Goal: Information Seeking & Learning: Compare options

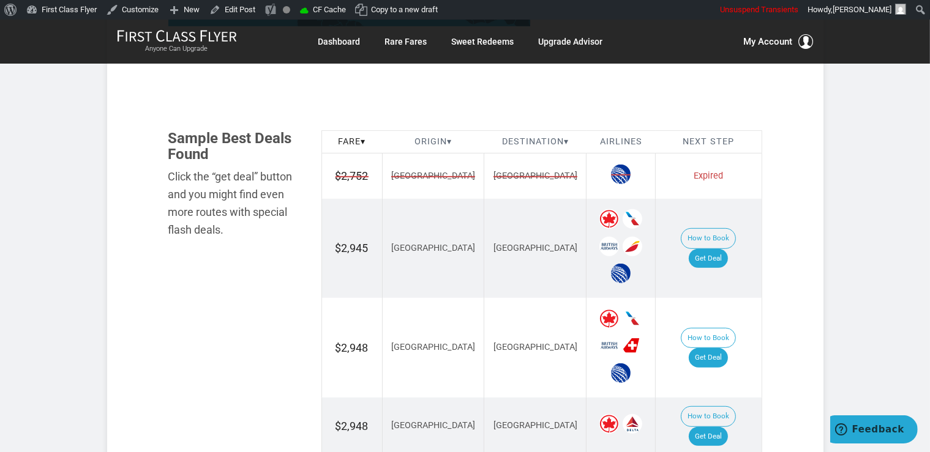
scroll to position [775, 0]
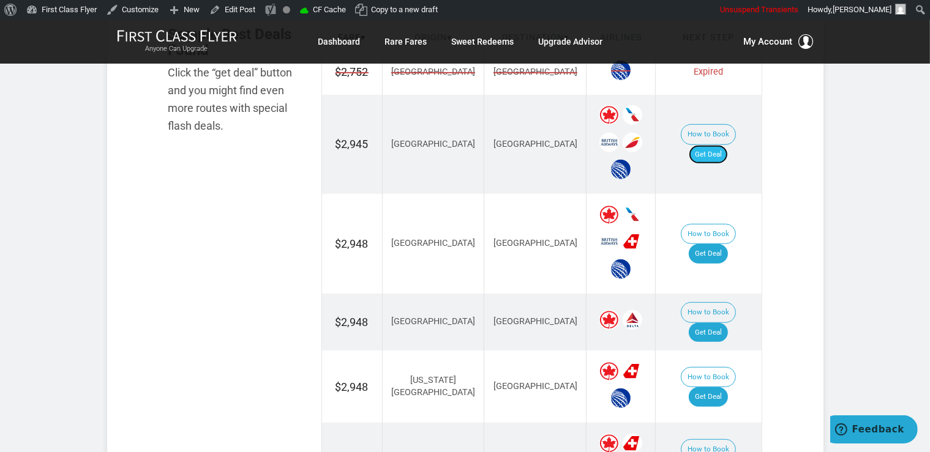
click at [714, 145] on link "Get Deal" at bounding box center [708, 155] width 39 height 20
click at [714, 244] on link "Get Deal" at bounding box center [708, 254] width 39 height 20
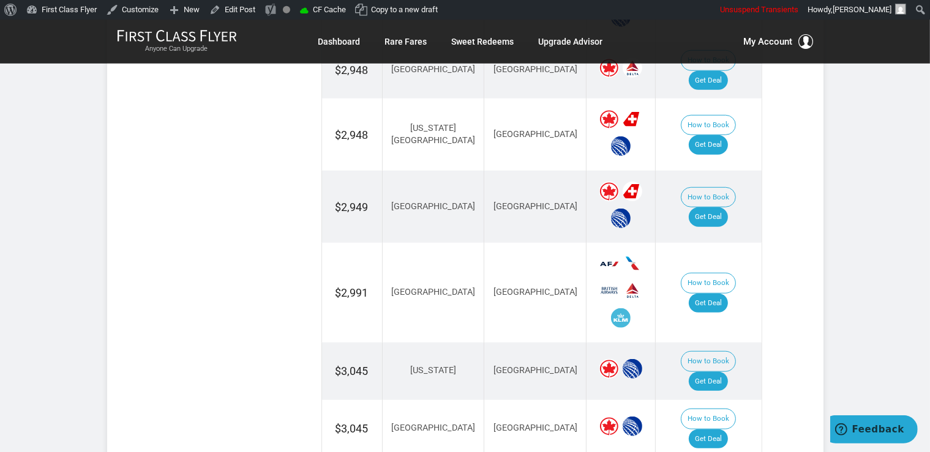
scroll to position [1163, 0]
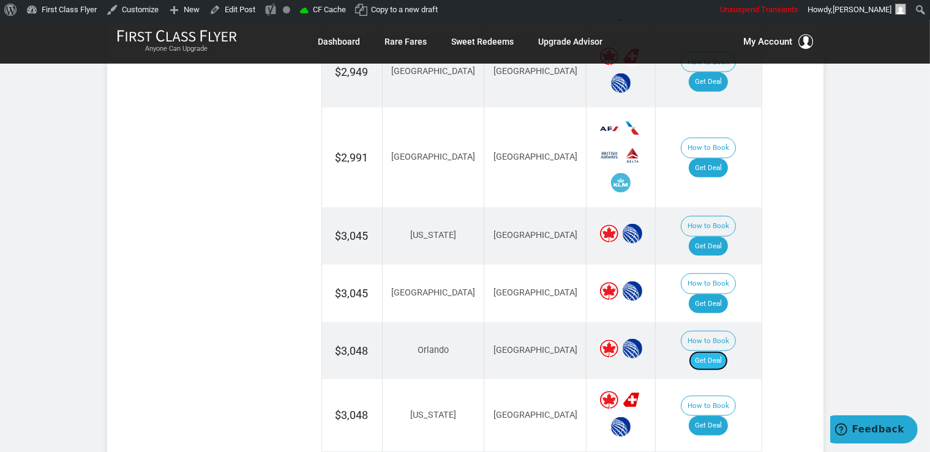
click at [719, 351] on link "Get Deal" at bounding box center [708, 361] width 39 height 20
click at [728, 237] on link "Get Deal" at bounding box center [708, 247] width 39 height 20
click at [719, 294] on link "Get Deal" at bounding box center [708, 304] width 39 height 20
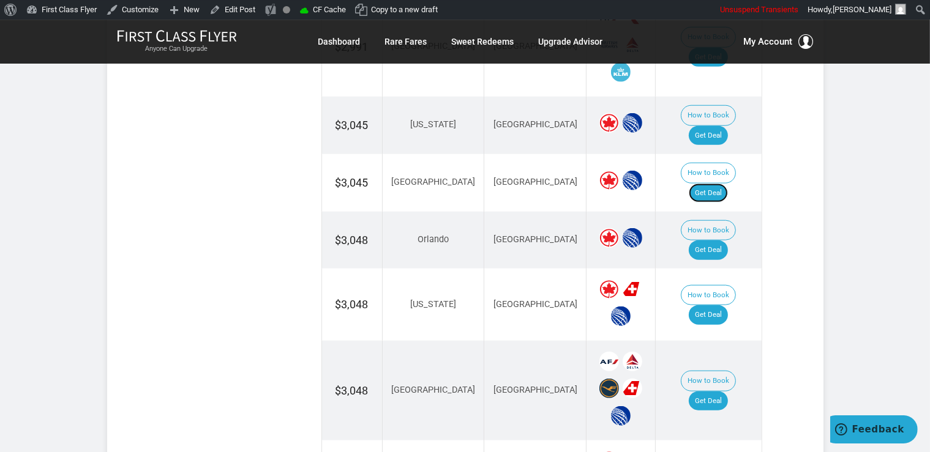
scroll to position [1293, 0]
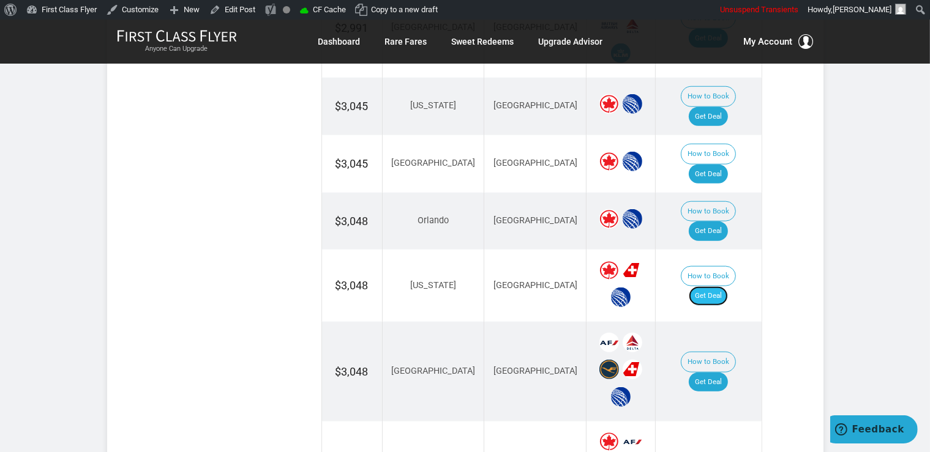
click at [723, 286] on link "Get Deal" at bounding box center [708, 296] width 39 height 20
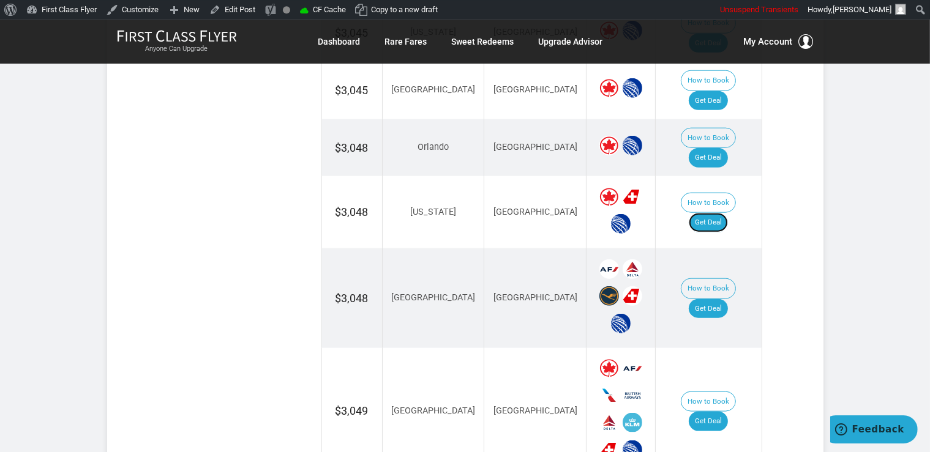
scroll to position [1422, 0]
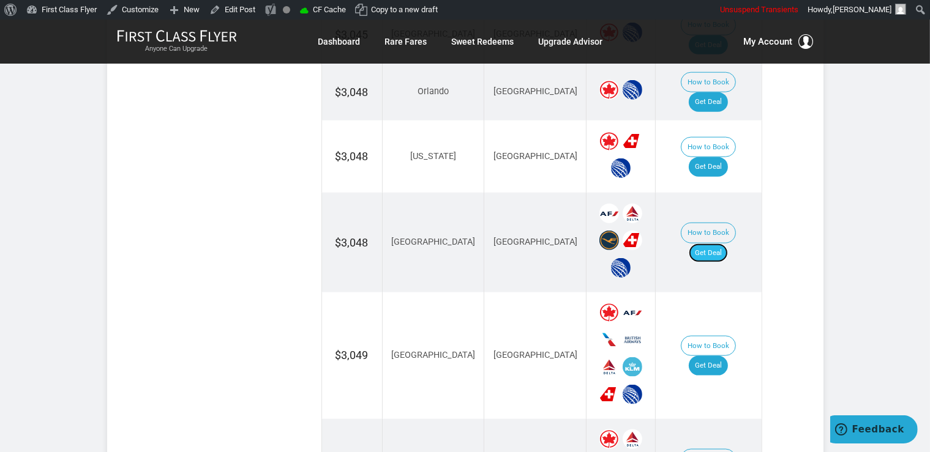
click at [714, 244] on link "Get Deal" at bounding box center [708, 254] width 39 height 20
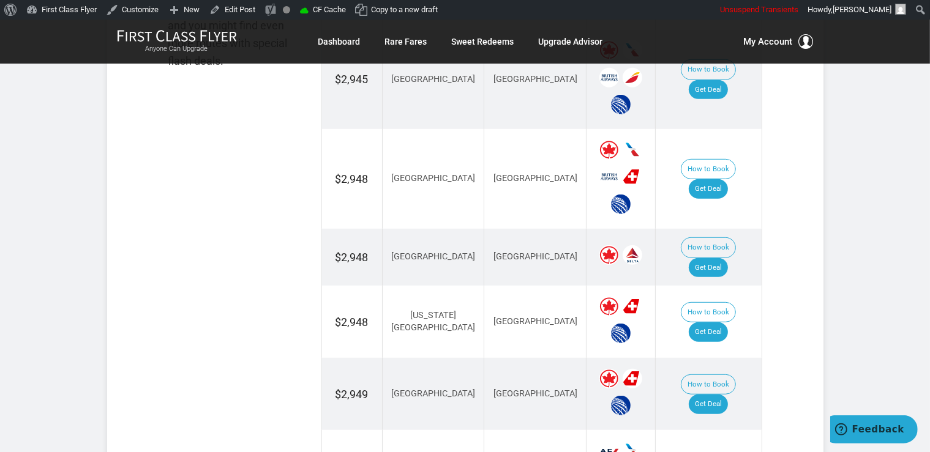
scroll to position [840, 0]
click at [717, 259] on link "Get Deal" at bounding box center [708, 269] width 39 height 20
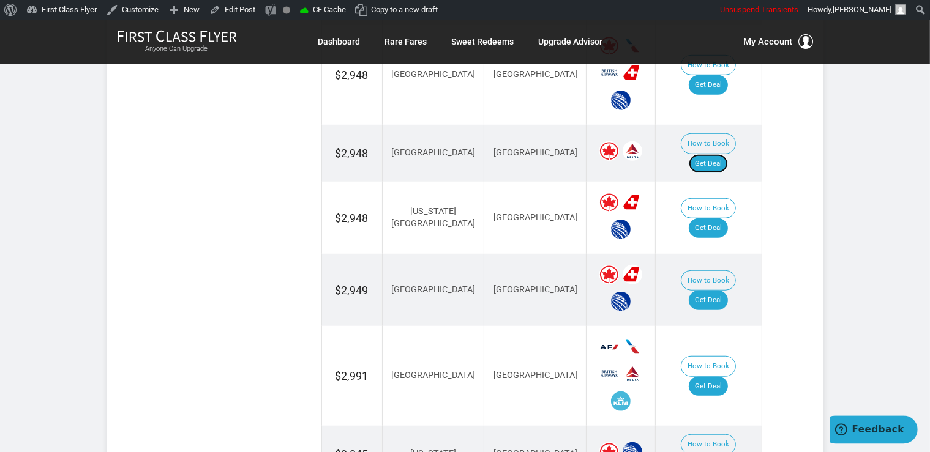
scroll to position [970, 0]
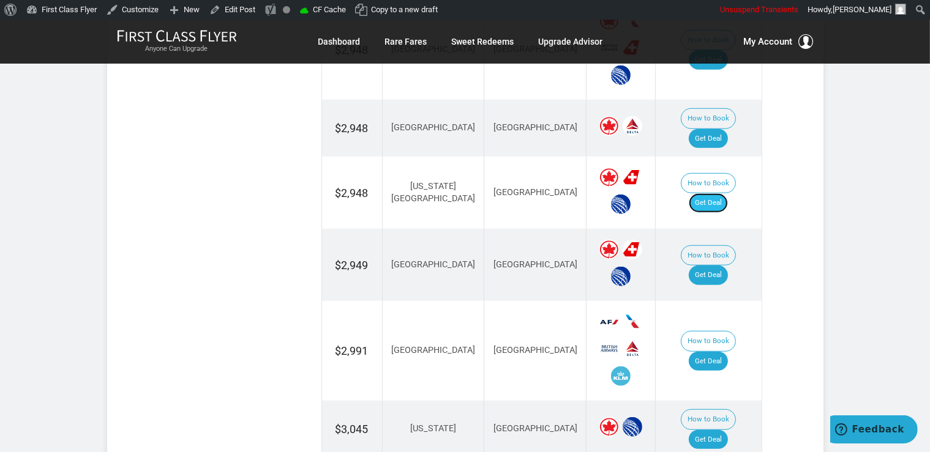
click at [726, 193] on link "Get Deal" at bounding box center [708, 203] width 39 height 20
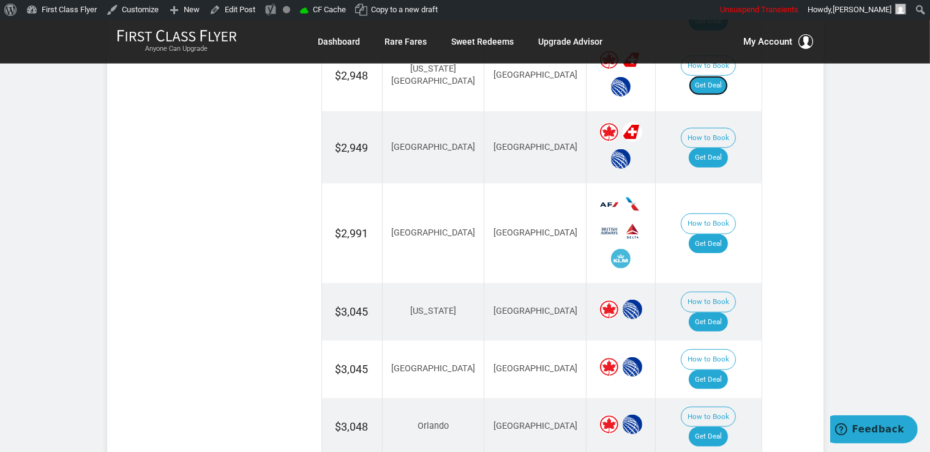
scroll to position [1099, 0]
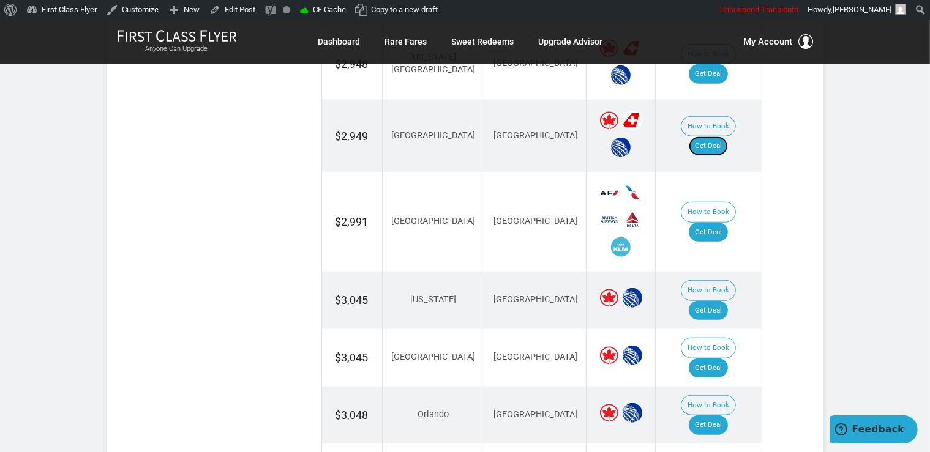
click at [728, 136] on link "Get Deal" at bounding box center [708, 146] width 39 height 20
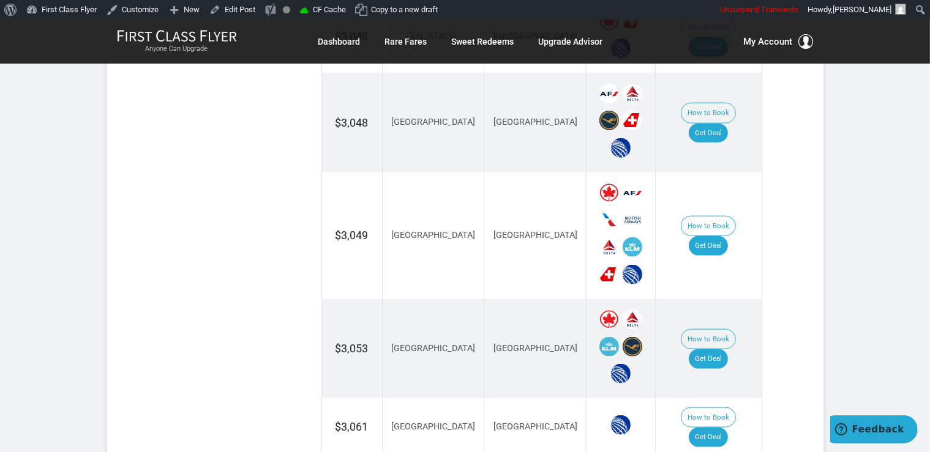
scroll to position [1616, 0]
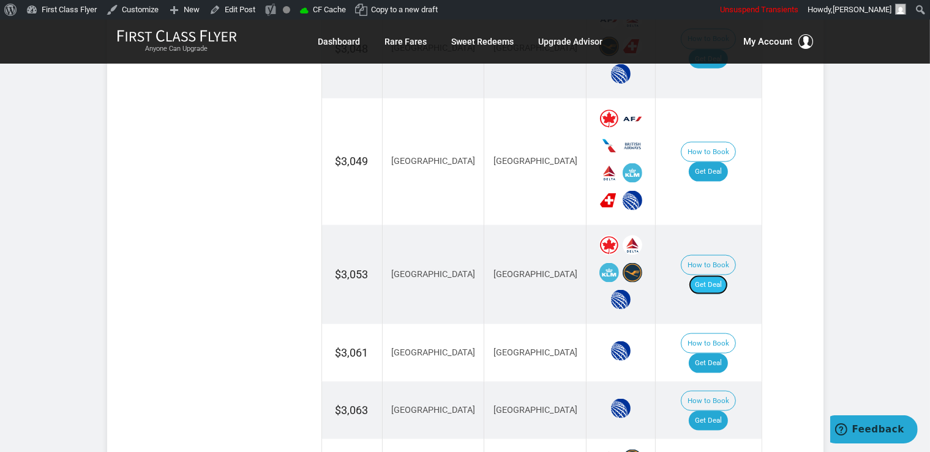
click at [723, 275] on link "Get Deal" at bounding box center [708, 285] width 39 height 20
click at [714, 162] on link "Get Deal" at bounding box center [708, 172] width 39 height 20
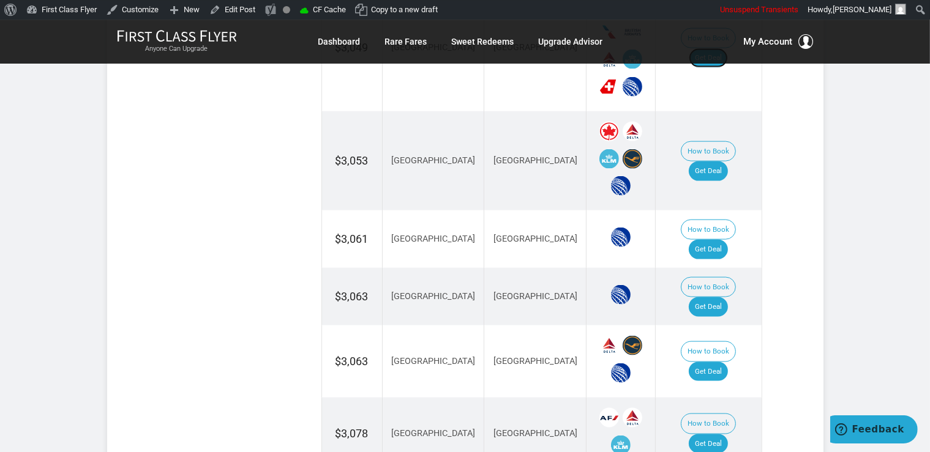
scroll to position [1745, 0]
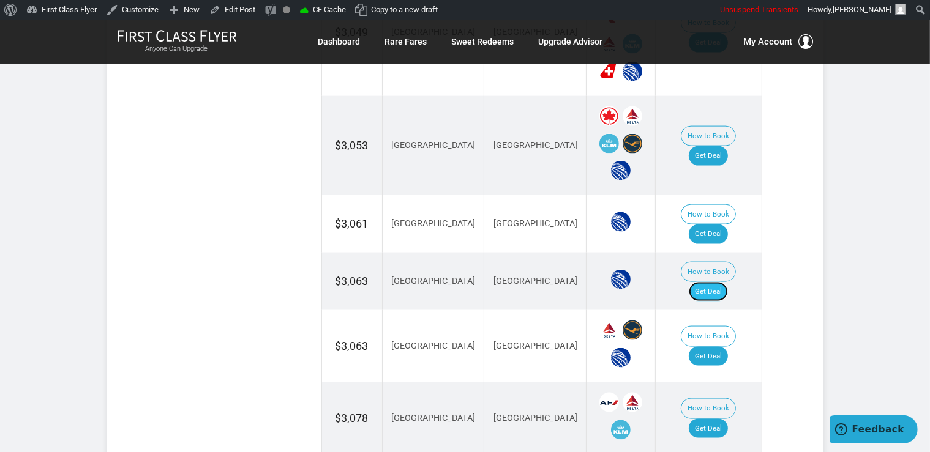
click at [726, 282] on link "Get Deal" at bounding box center [708, 292] width 39 height 20
click at [715, 225] on link "Get Deal" at bounding box center [708, 235] width 39 height 20
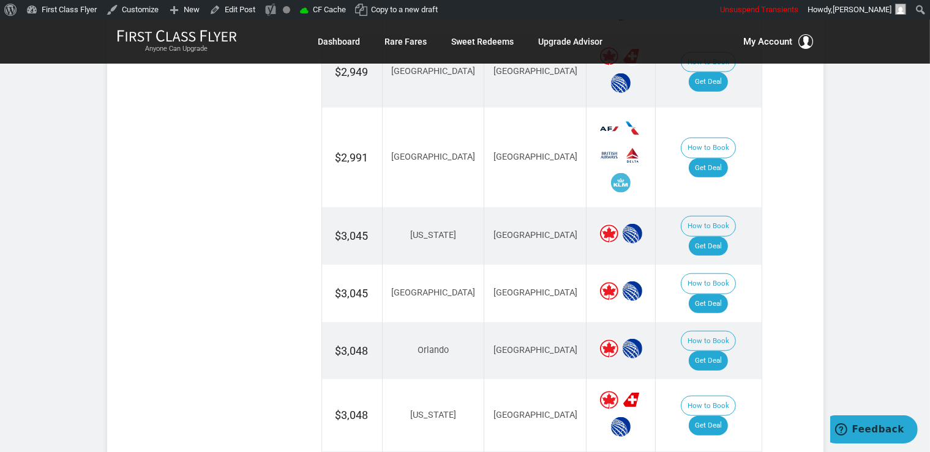
scroll to position [1034, 0]
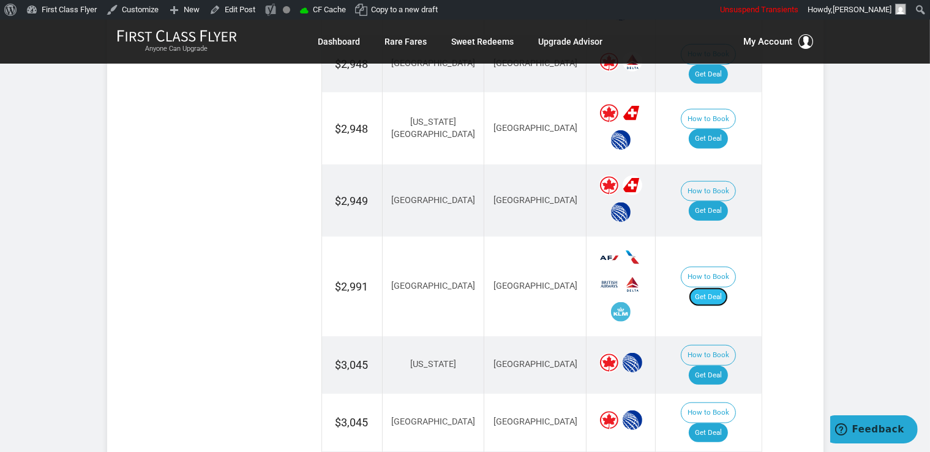
click at [721, 288] on link "Get Deal" at bounding box center [708, 298] width 39 height 20
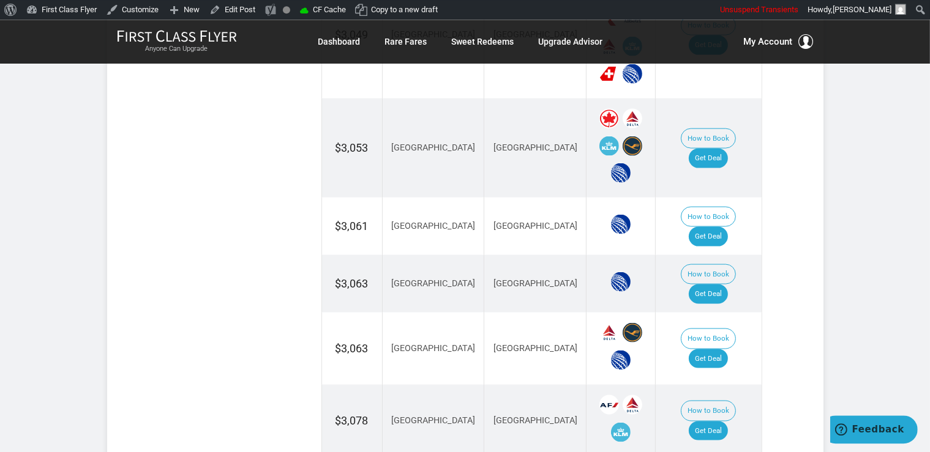
scroll to position [1745, 0]
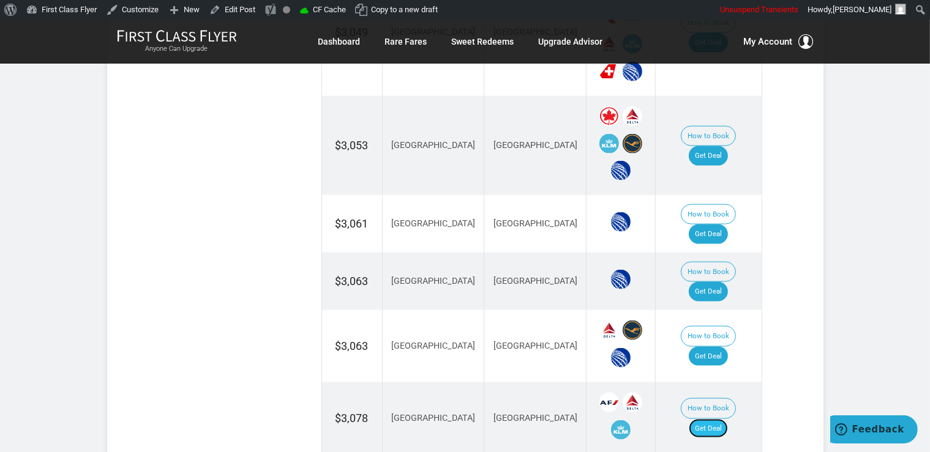
click at [728, 419] on link "Get Deal" at bounding box center [708, 429] width 39 height 20
click at [711, 347] on link "Get Deal" at bounding box center [708, 357] width 39 height 20
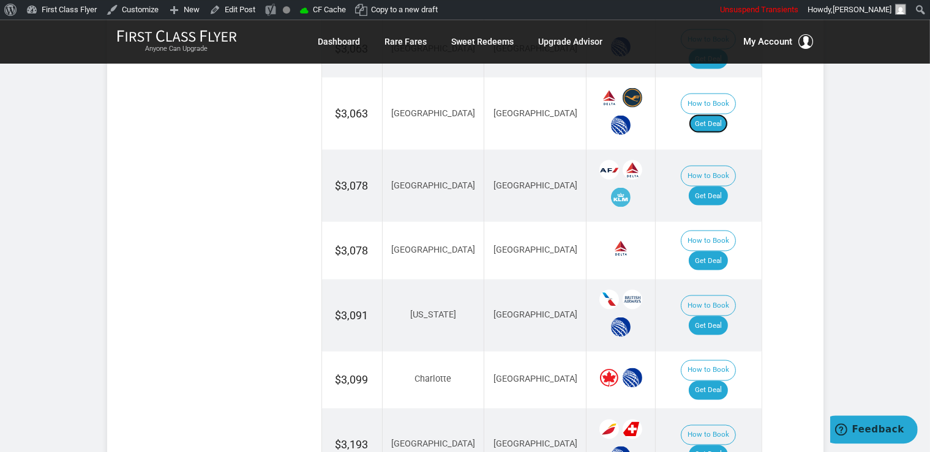
scroll to position [2003, 0]
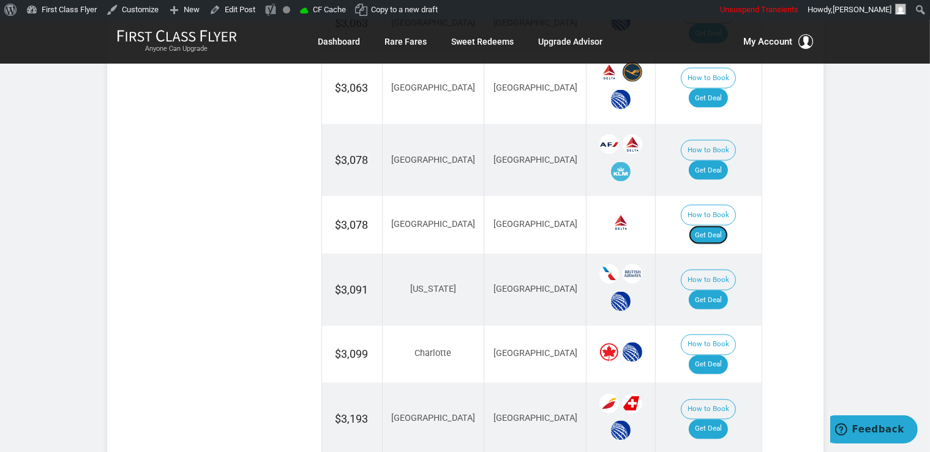
click at [722, 226] on link "Get Deal" at bounding box center [708, 236] width 39 height 20
click at [727, 291] on link "Get Deal" at bounding box center [708, 301] width 39 height 20
click at [722, 420] on link "Get Deal" at bounding box center [708, 430] width 39 height 20
click at [705, 356] on link "Get Deal" at bounding box center [708, 366] width 39 height 20
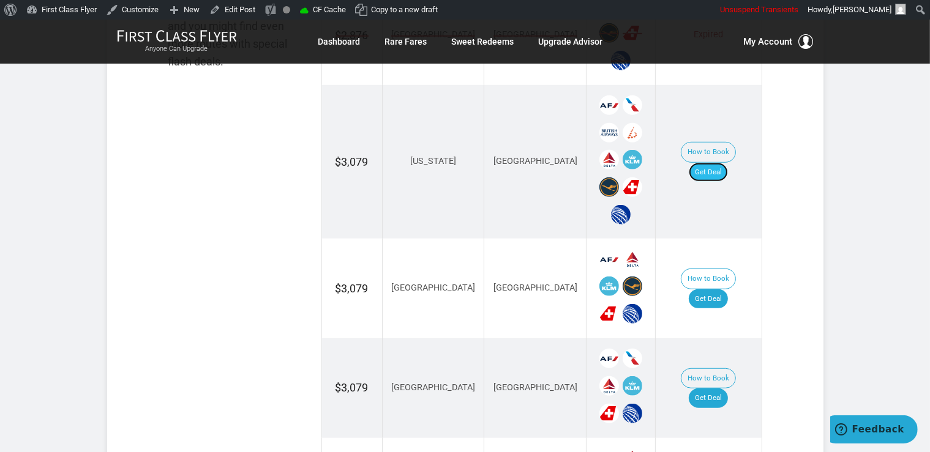
click at [727, 163] on link "Get Deal" at bounding box center [708, 173] width 39 height 20
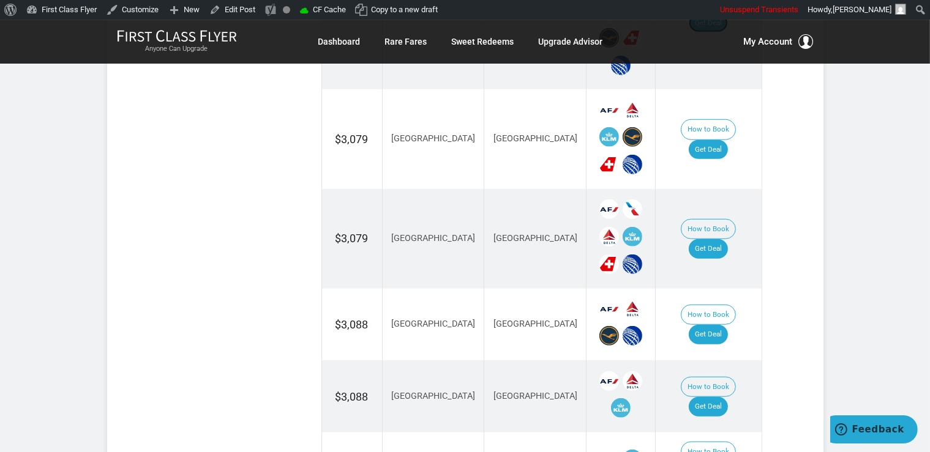
scroll to position [1034, 0]
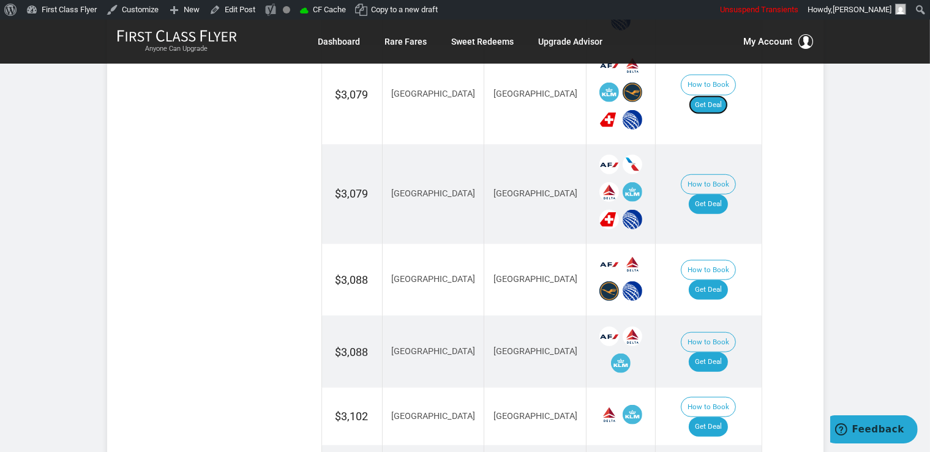
click at [719, 95] on link "Get Deal" at bounding box center [708, 105] width 39 height 20
click at [714, 195] on link "Get Deal" at bounding box center [708, 205] width 39 height 20
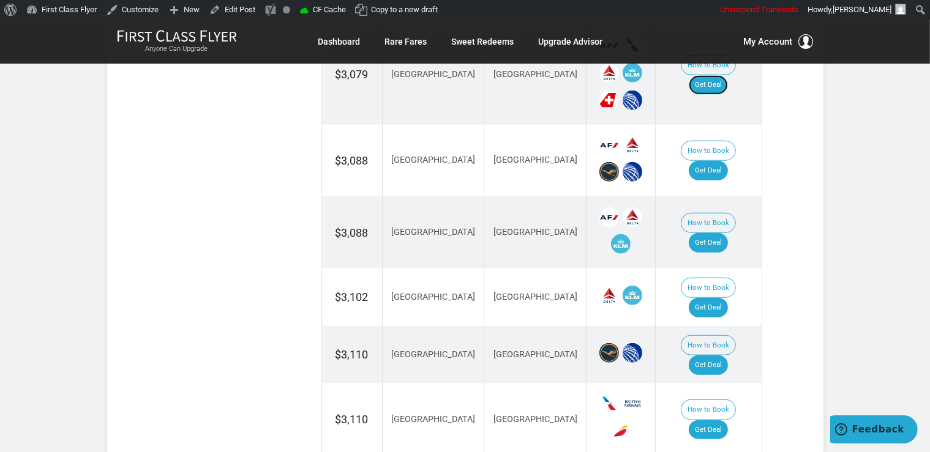
scroll to position [1163, 0]
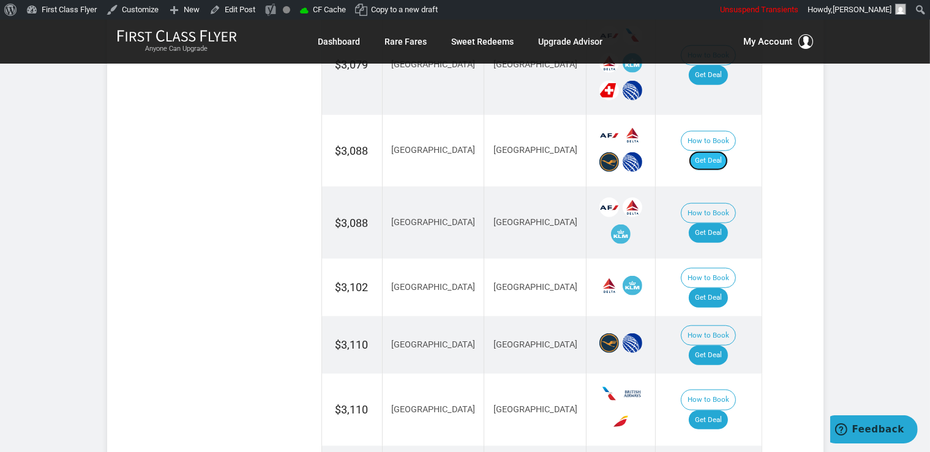
click at [713, 151] on link "Get Deal" at bounding box center [708, 161] width 39 height 20
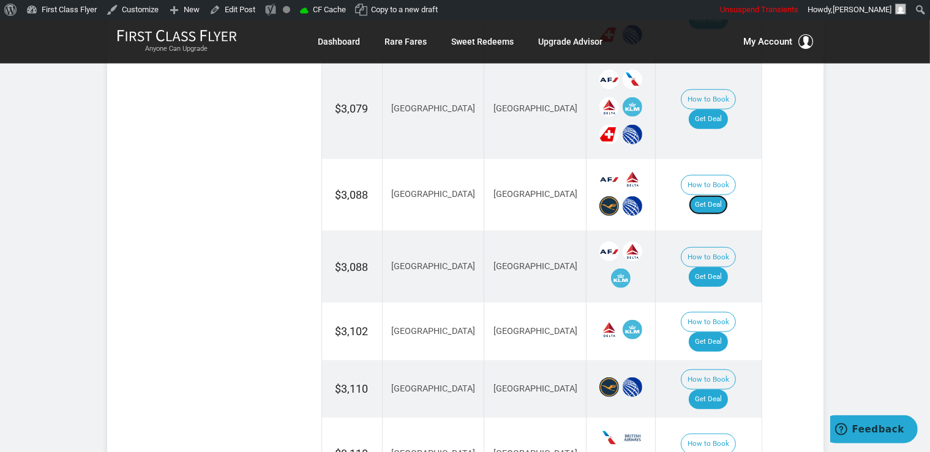
scroll to position [1099, 0]
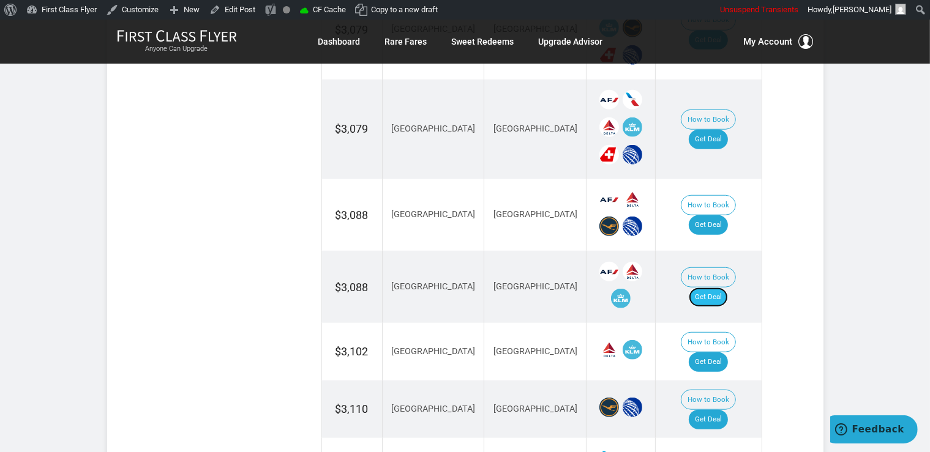
click at [712, 288] on link "Get Deal" at bounding box center [708, 298] width 39 height 20
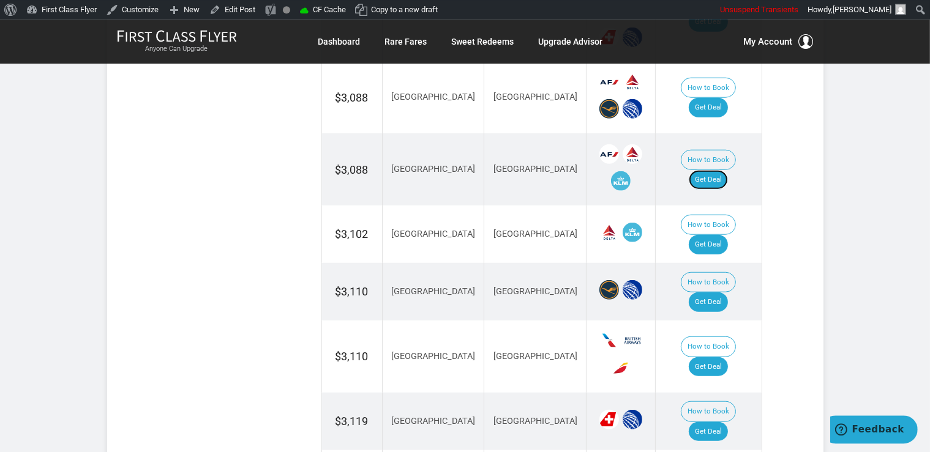
scroll to position [1228, 0]
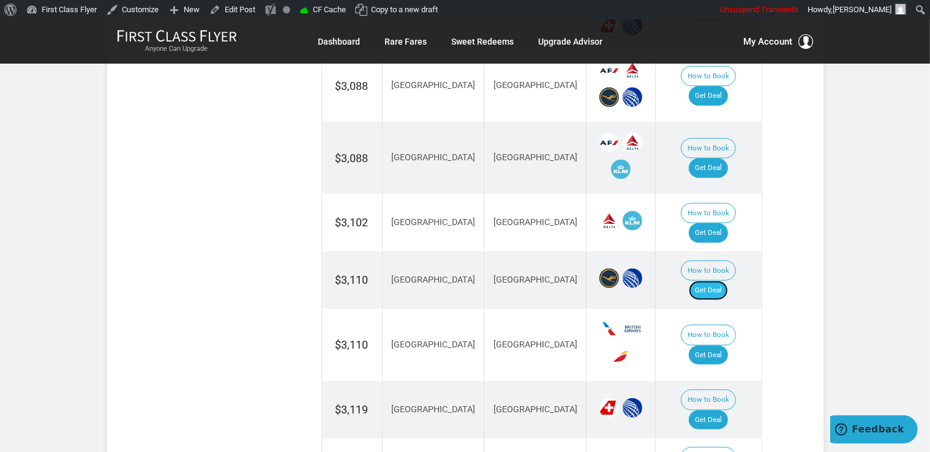
click at [724, 281] on link "Get Deal" at bounding box center [708, 291] width 39 height 20
click at [709, 223] on link "Get Deal" at bounding box center [708, 233] width 39 height 20
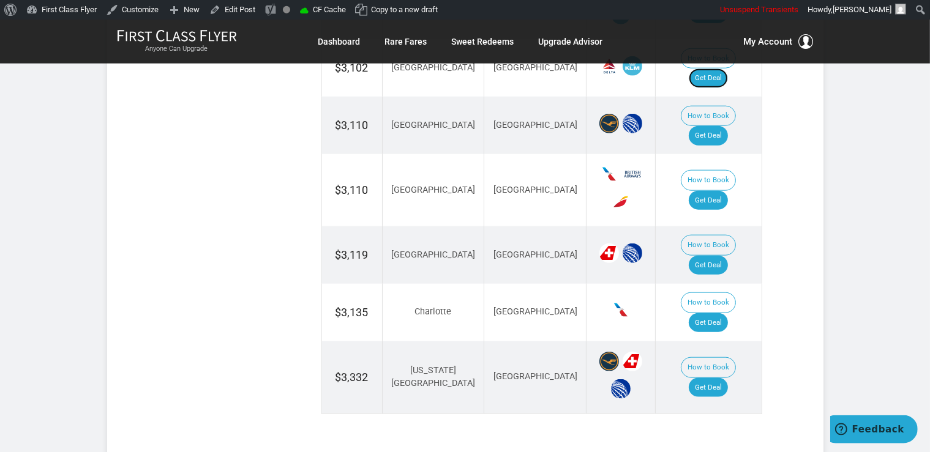
scroll to position [1422, 0]
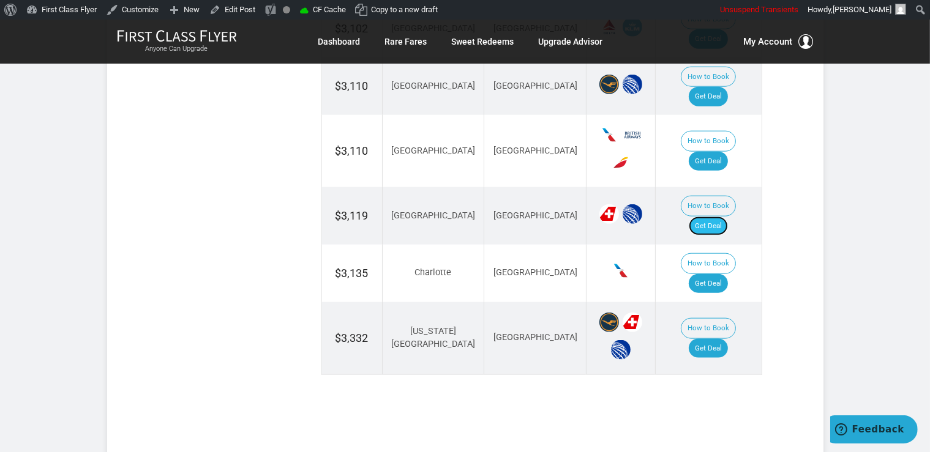
click at [706, 217] on link "Get Deal" at bounding box center [708, 227] width 39 height 20
click at [726, 339] on link "Get Deal" at bounding box center [708, 349] width 39 height 20
click at [703, 274] on link "Get Deal" at bounding box center [708, 284] width 39 height 20
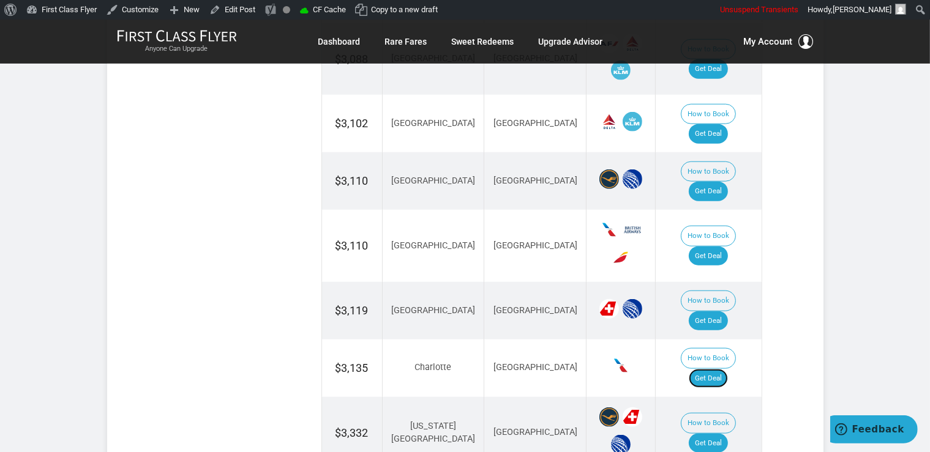
scroll to position [1293, 0]
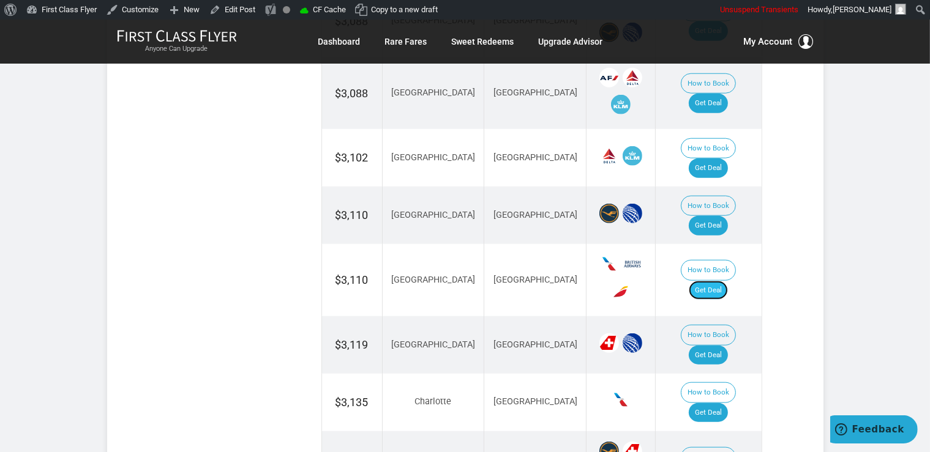
click at [727, 281] on link "Get Deal" at bounding box center [708, 291] width 39 height 20
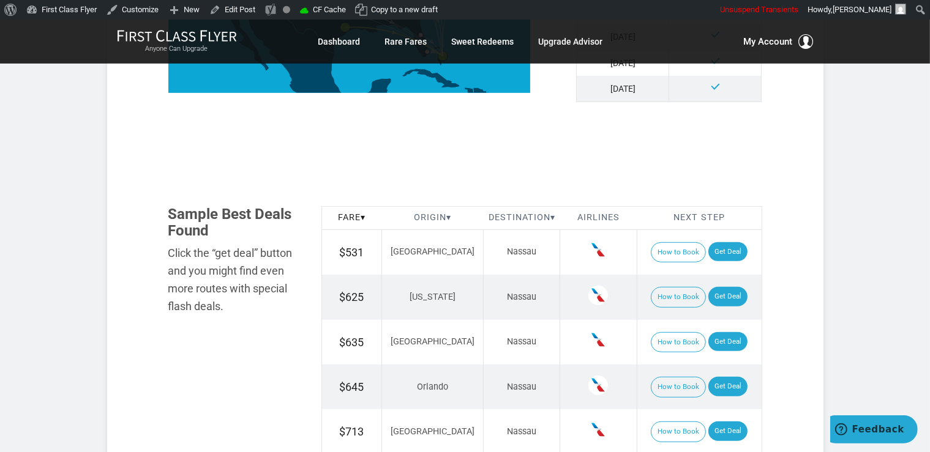
scroll to position [748, 0]
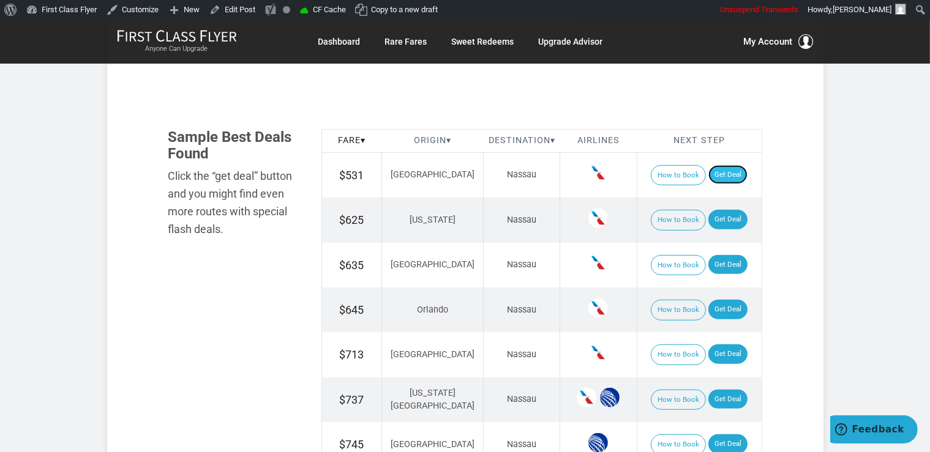
click at [708, 183] on link "Get Deal" at bounding box center [727, 175] width 39 height 20
click at [716, 222] on link "Get Deal" at bounding box center [727, 220] width 39 height 20
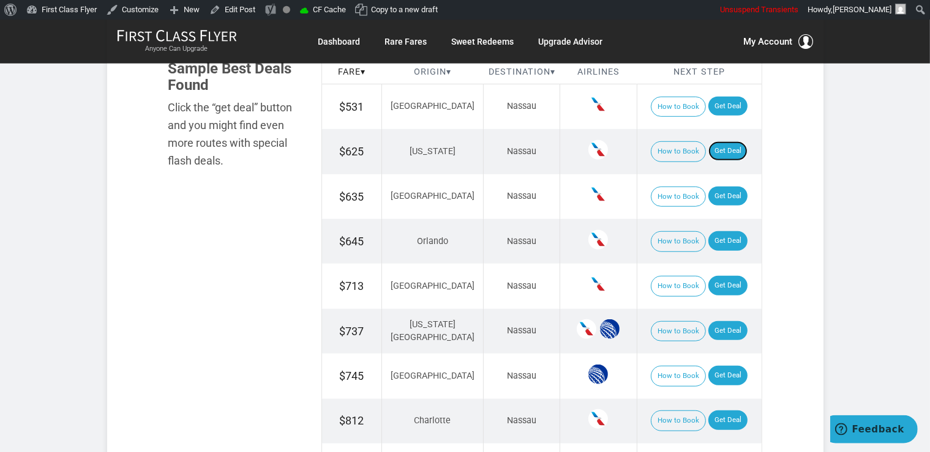
scroll to position [877, 0]
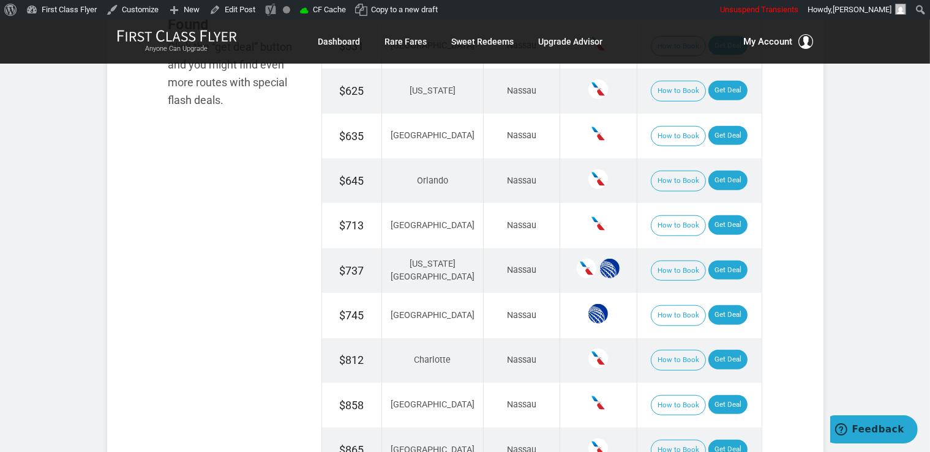
click at [714, 170] on td "How to Book Get Deal" at bounding box center [699, 181] width 125 height 45
click at [716, 173] on link "Get Deal" at bounding box center [727, 181] width 39 height 20
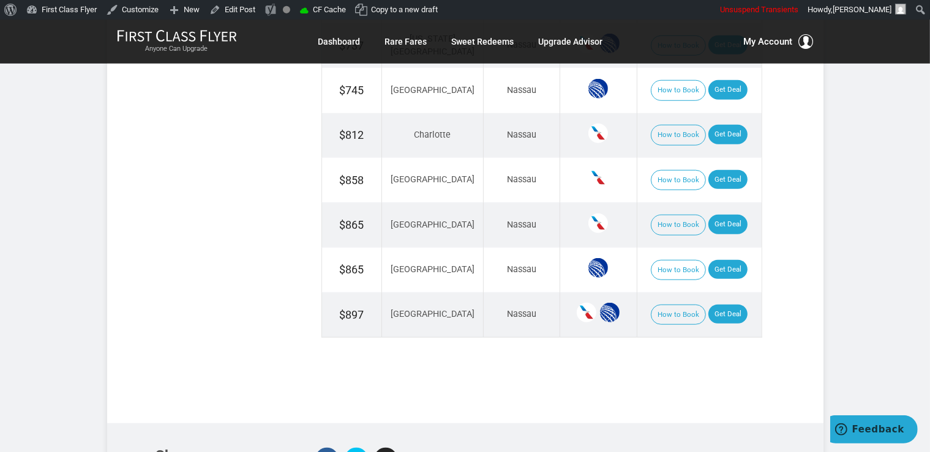
scroll to position [1135, 0]
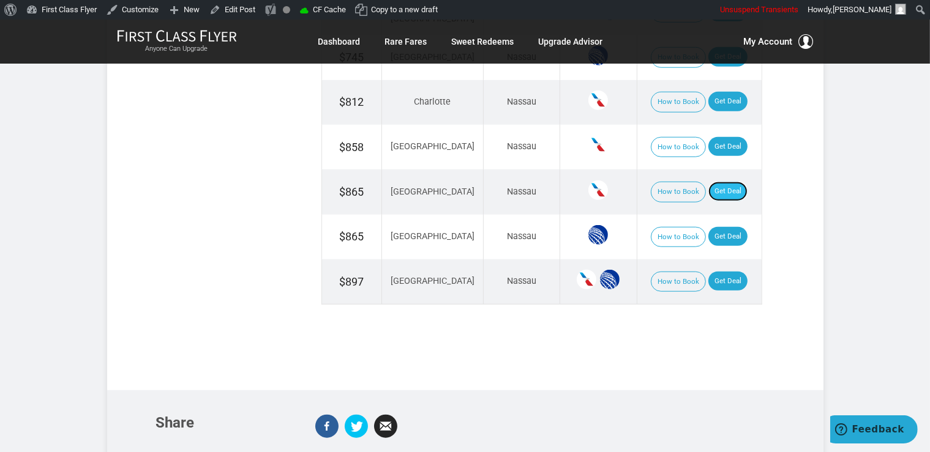
click at [723, 182] on link "Get Deal" at bounding box center [727, 192] width 39 height 20
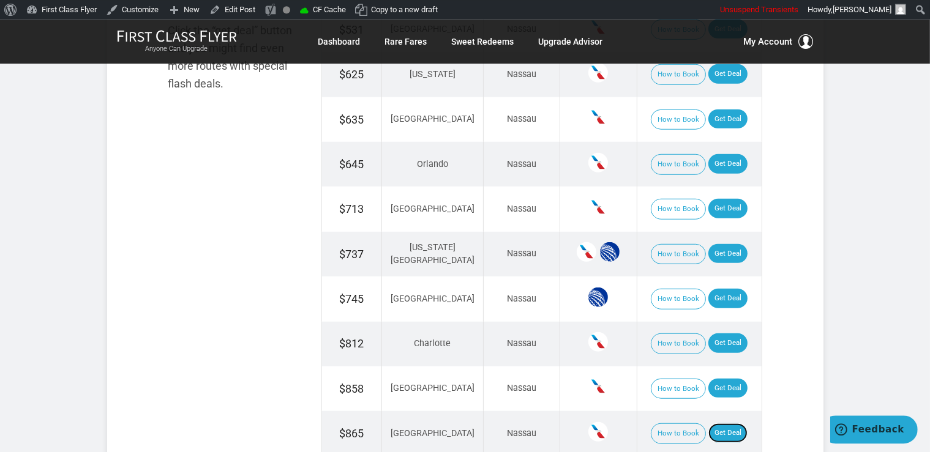
scroll to position [877, 0]
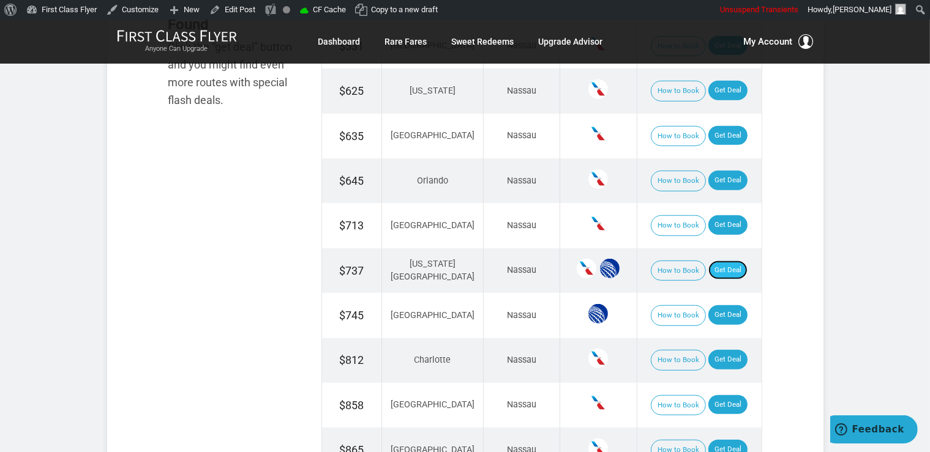
click at [725, 273] on link "Get Deal" at bounding box center [727, 271] width 39 height 20
click at [720, 137] on link "Get Deal" at bounding box center [727, 136] width 39 height 20
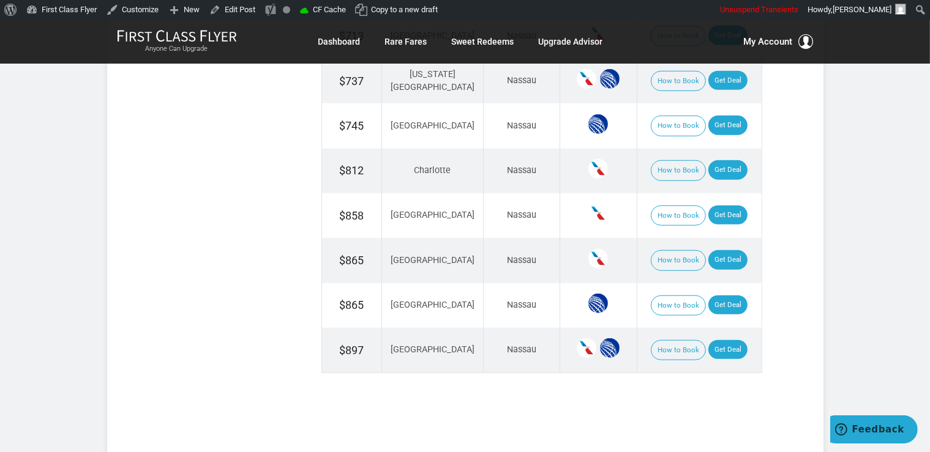
scroll to position [1071, 0]
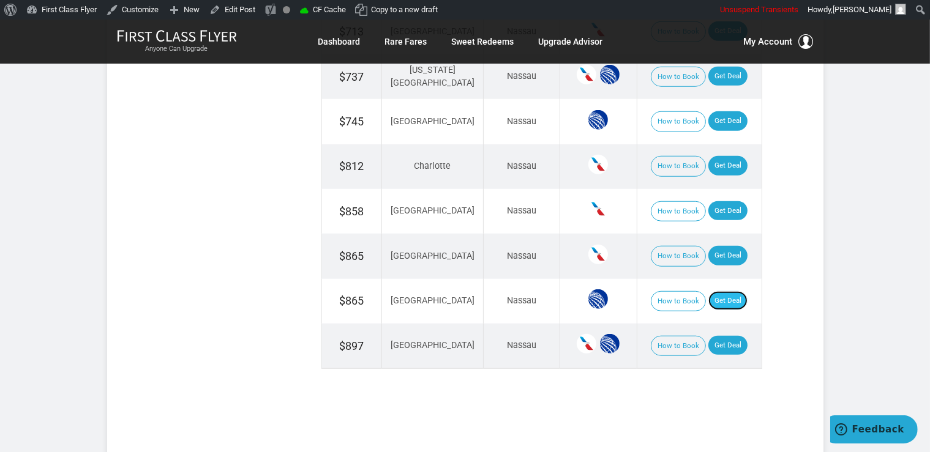
click at [708, 291] on link "Get Deal" at bounding box center [727, 301] width 39 height 20
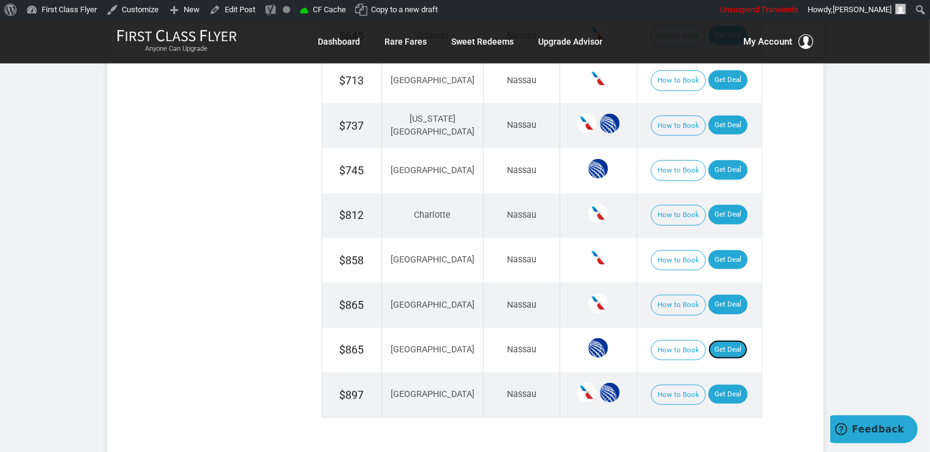
scroll to position [942, 0]
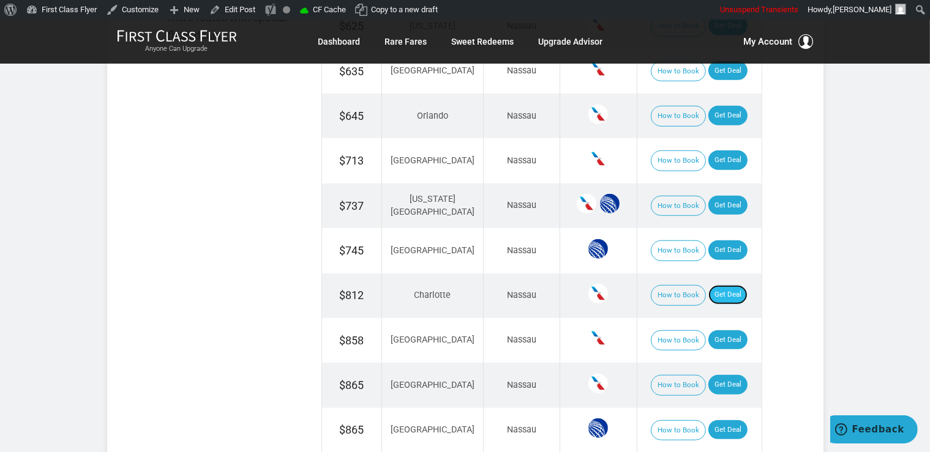
click at [727, 294] on link "Get Deal" at bounding box center [727, 295] width 39 height 20
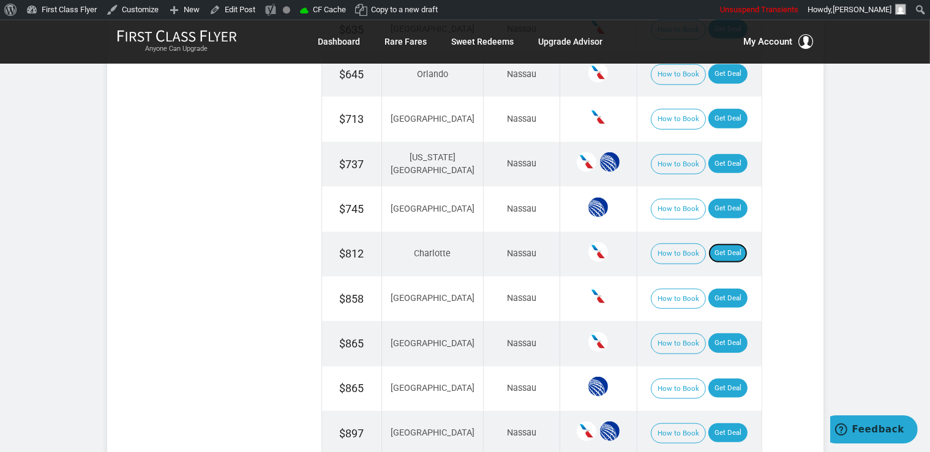
scroll to position [1006, 0]
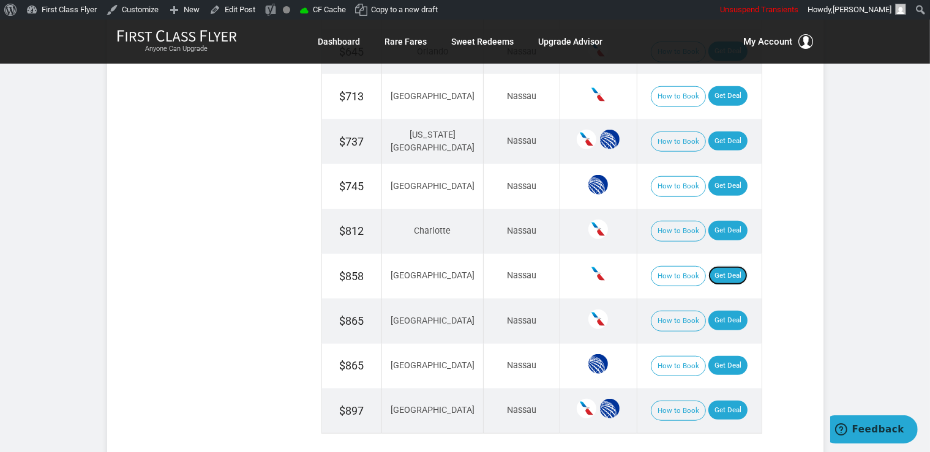
drag, startPoint x: 711, startPoint y: 274, endPoint x: 719, endPoint y: 256, distance: 19.8
click at [711, 275] on link "Get Deal" at bounding box center [727, 276] width 39 height 20
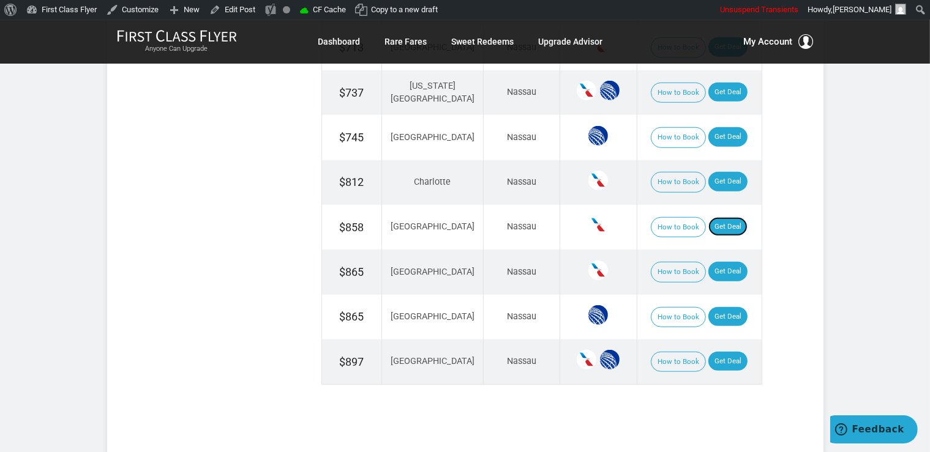
scroll to position [1135, 0]
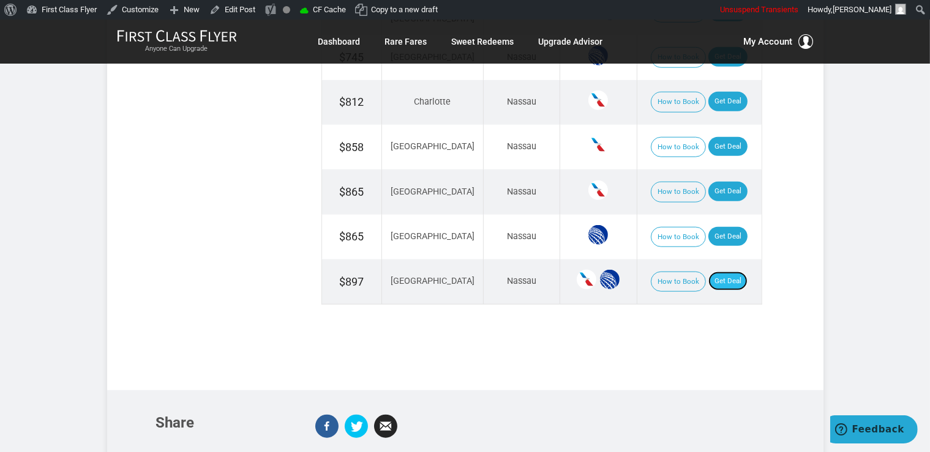
click at [708, 275] on link "Get Deal" at bounding box center [727, 282] width 39 height 20
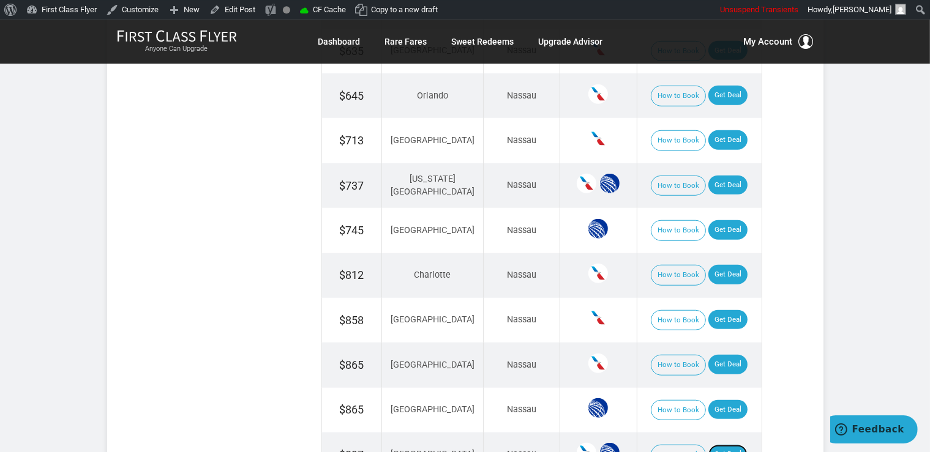
scroll to position [942, 0]
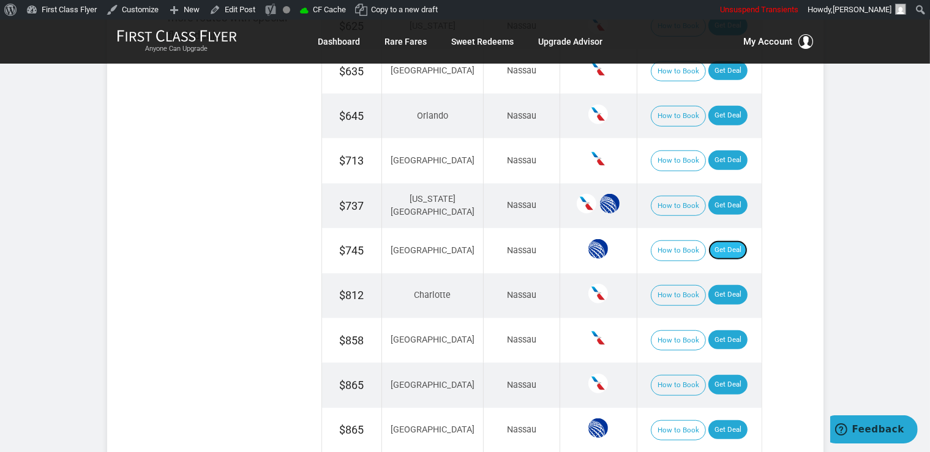
click at [721, 242] on link "Get Deal" at bounding box center [727, 251] width 39 height 20
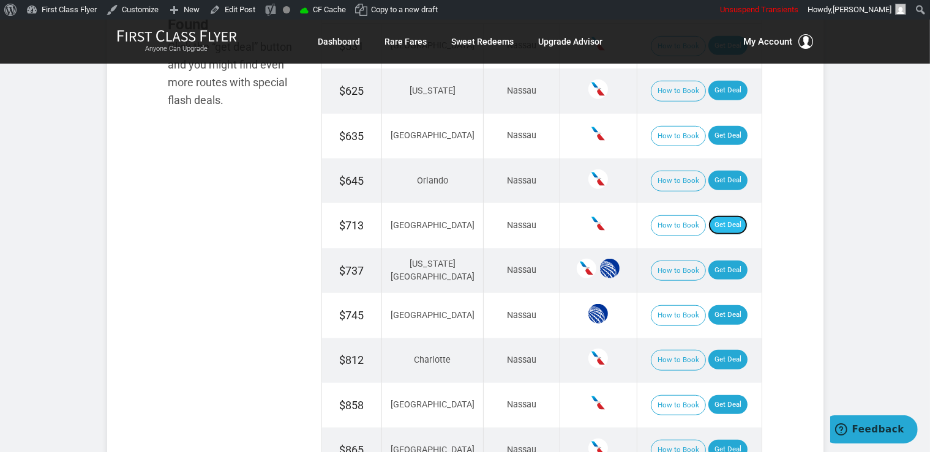
click at [713, 222] on link "Get Deal" at bounding box center [727, 225] width 39 height 20
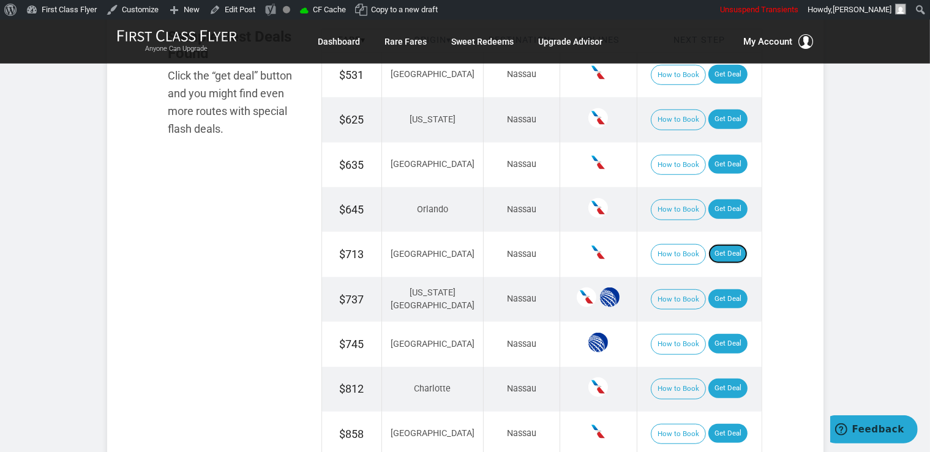
click at [714, 252] on link "Get Deal" at bounding box center [727, 254] width 39 height 20
click at [717, 258] on link "Get Deal" at bounding box center [727, 254] width 39 height 20
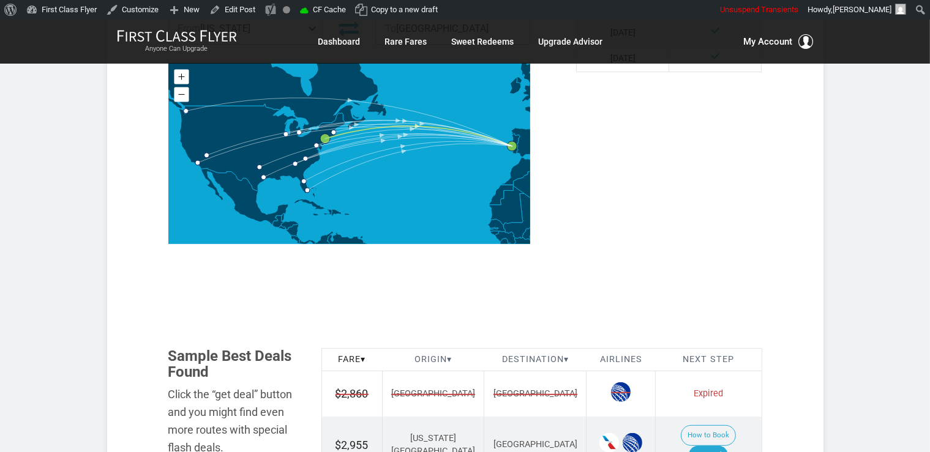
scroll to position [711, 0]
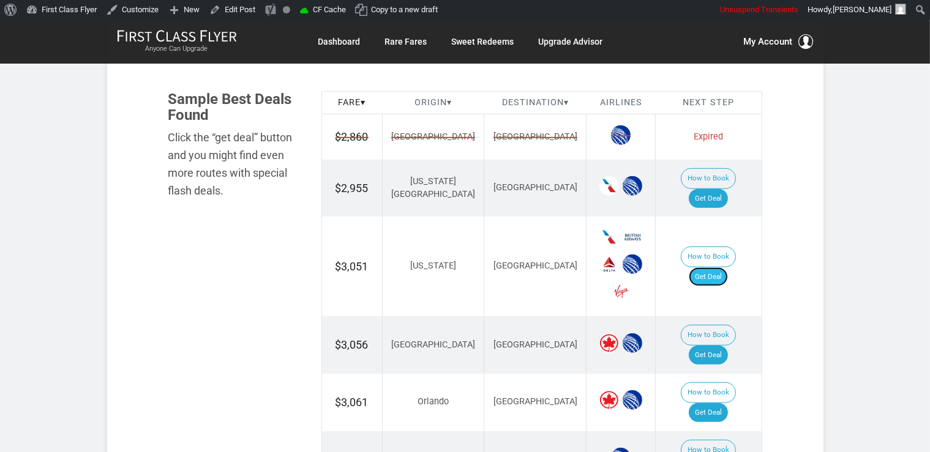
click at [727, 267] on link "Get Deal" at bounding box center [708, 277] width 39 height 20
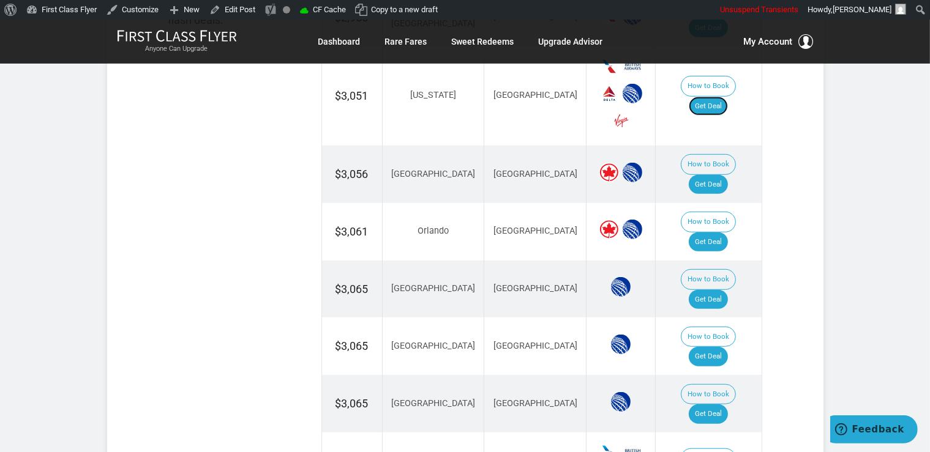
scroll to position [905, 0]
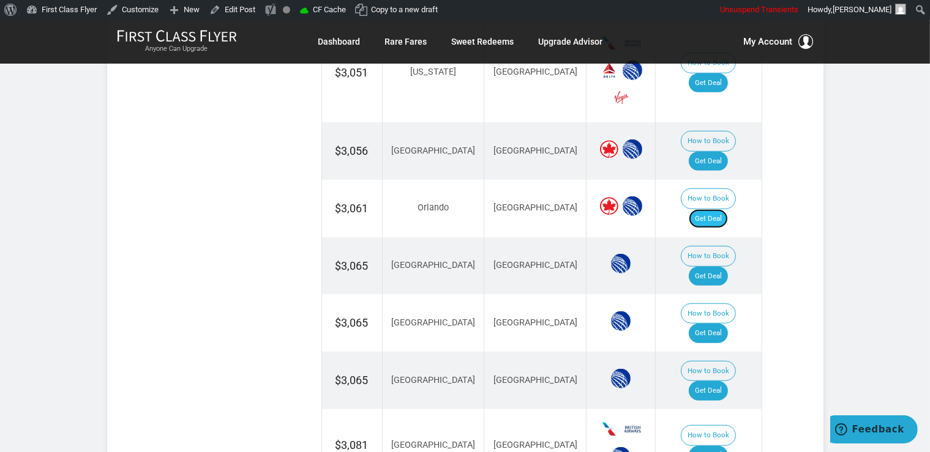
click at [721, 209] on link "Get Deal" at bounding box center [708, 219] width 39 height 20
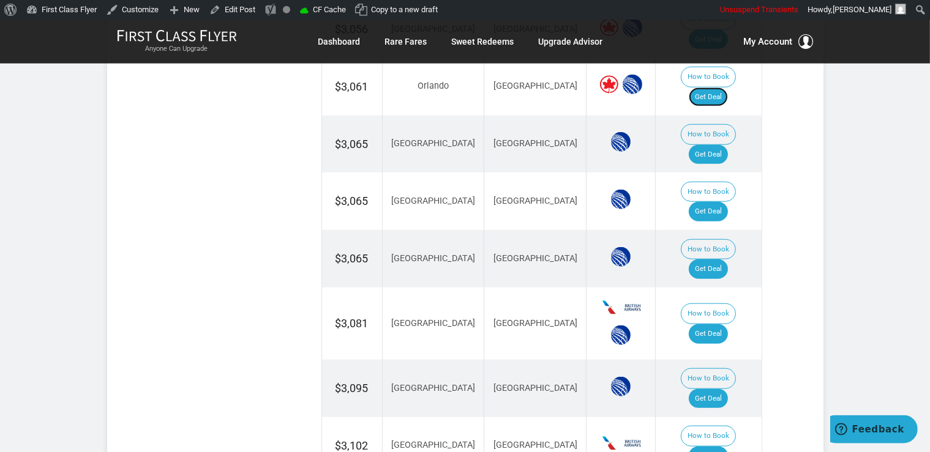
scroll to position [1034, 0]
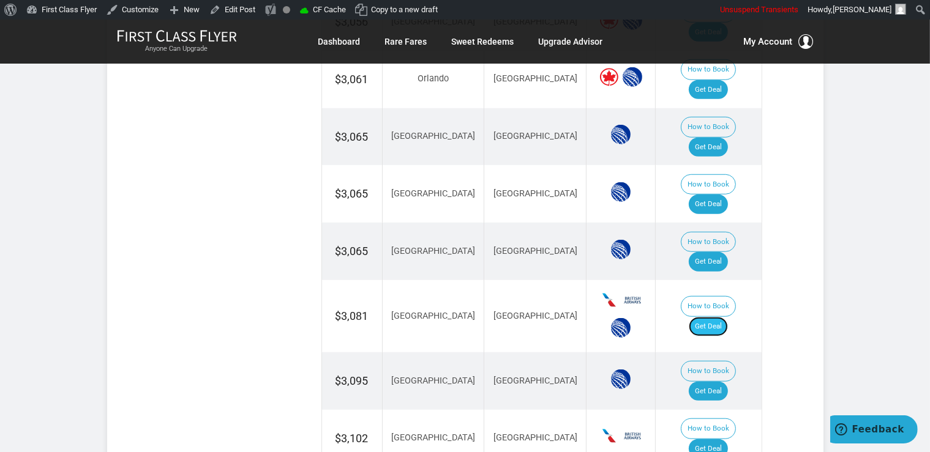
click at [703, 317] on link "Get Deal" at bounding box center [708, 327] width 39 height 20
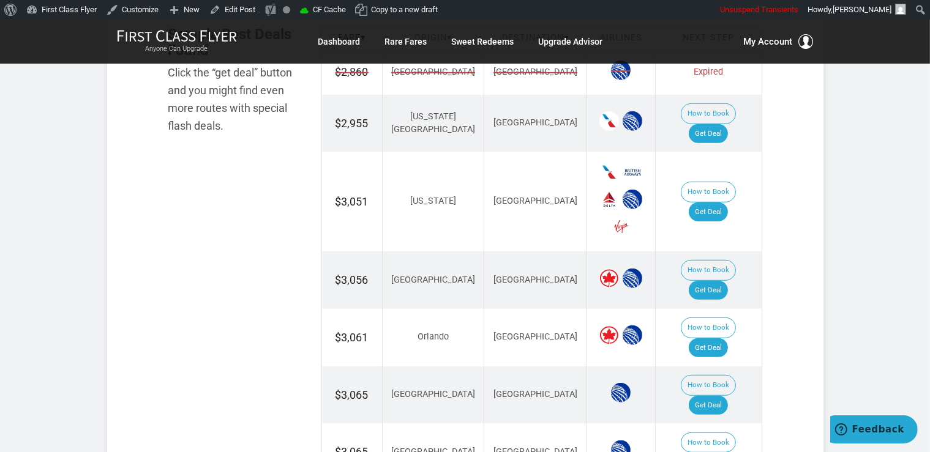
scroll to position [646, 0]
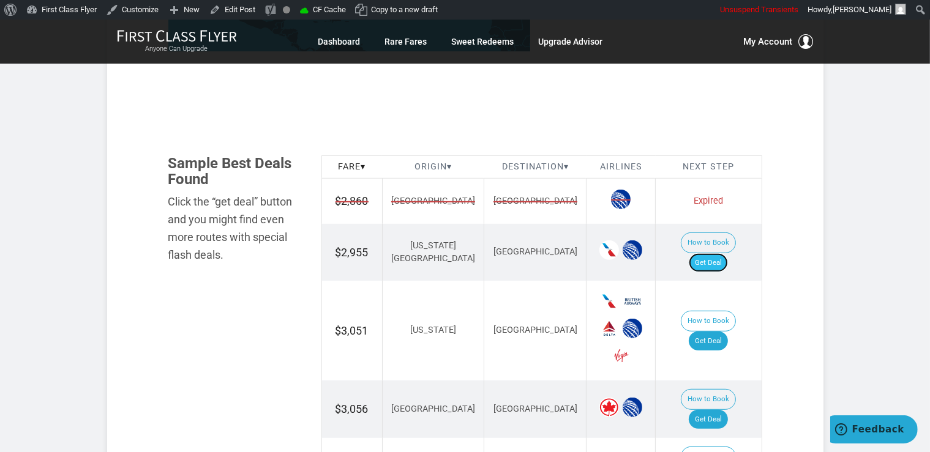
click at [728, 253] on link "Get Deal" at bounding box center [708, 263] width 39 height 20
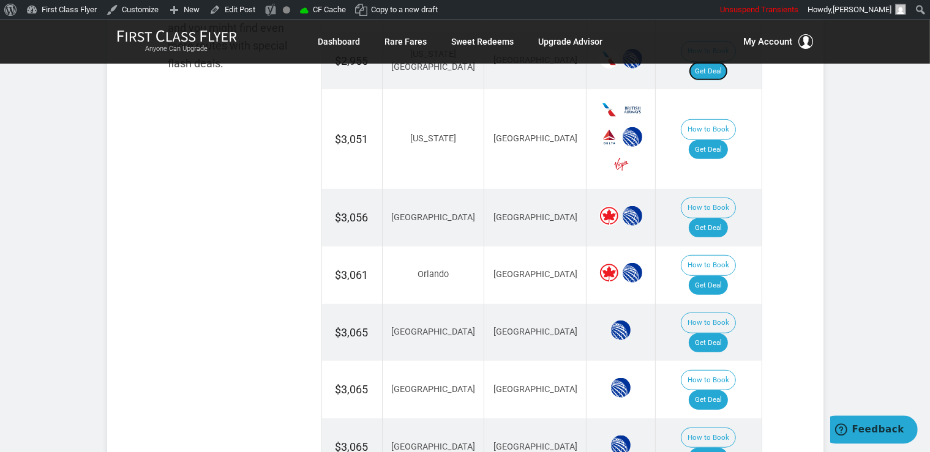
scroll to position [840, 0]
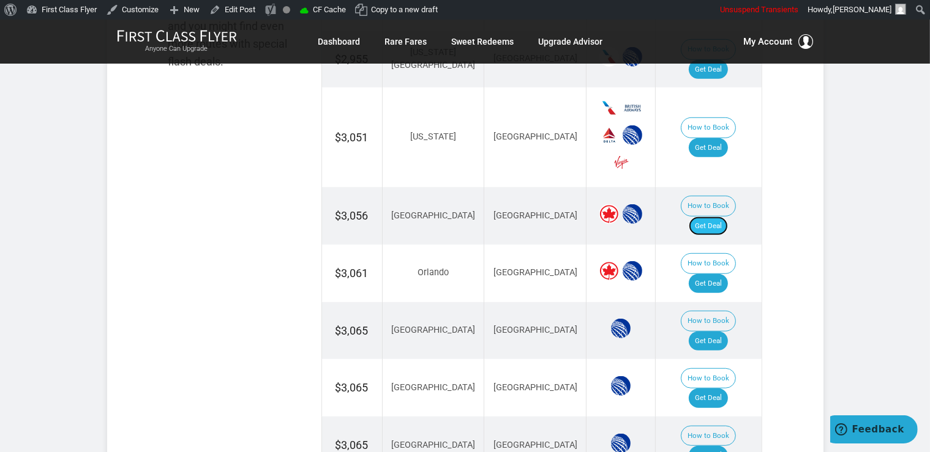
click at [722, 217] on link "Get Deal" at bounding box center [708, 227] width 39 height 20
click at [725, 332] on link "Get Deal" at bounding box center [708, 342] width 39 height 20
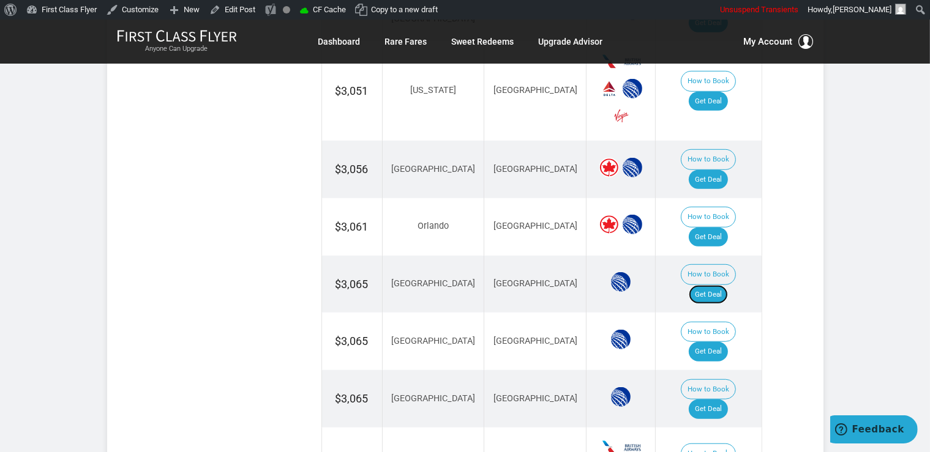
scroll to position [905, 0]
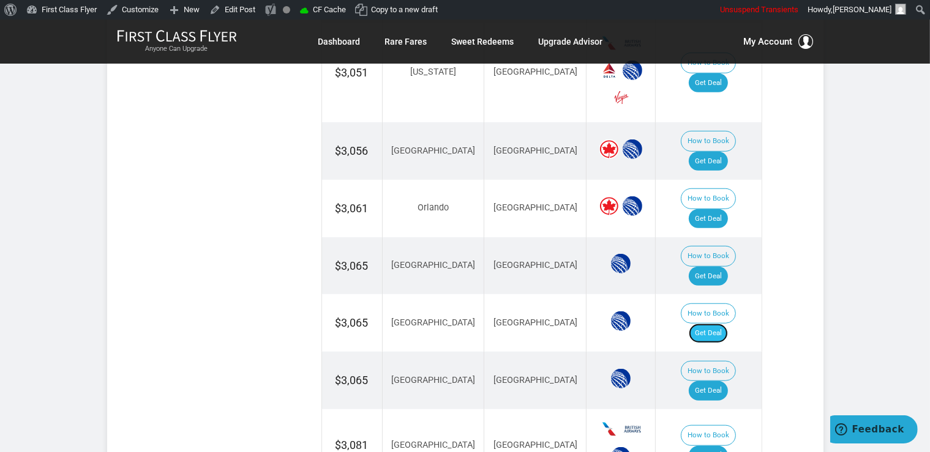
click at [712, 324] on link "Get Deal" at bounding box center [708, 334] width 39 height 20
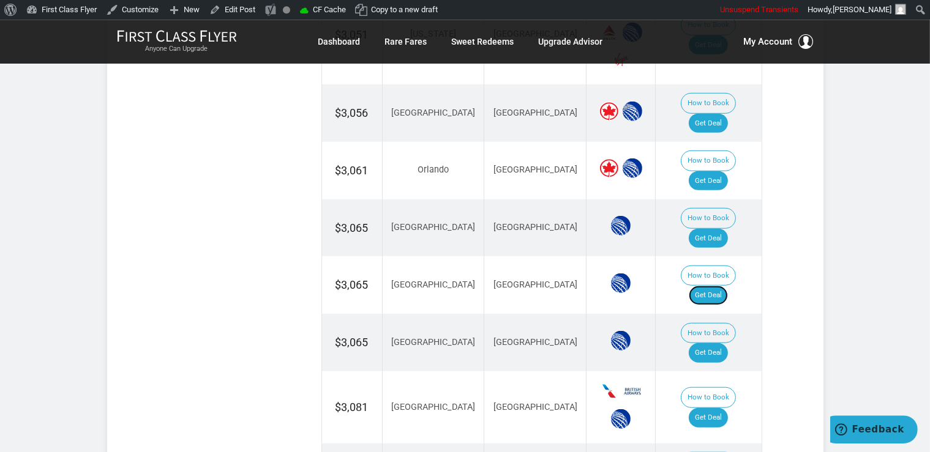
scroll to position [970, 0]
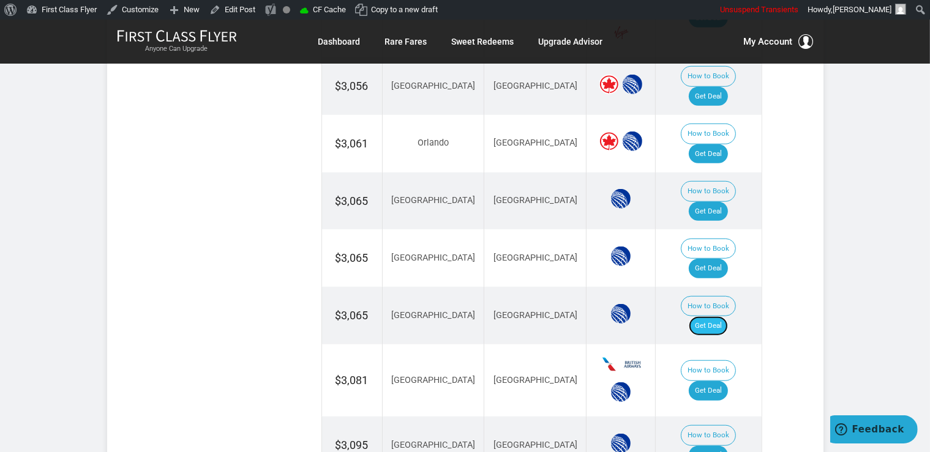
click at [728, 316] on link "Get Deal" at bounding box center [708, 326] width 39 height 20
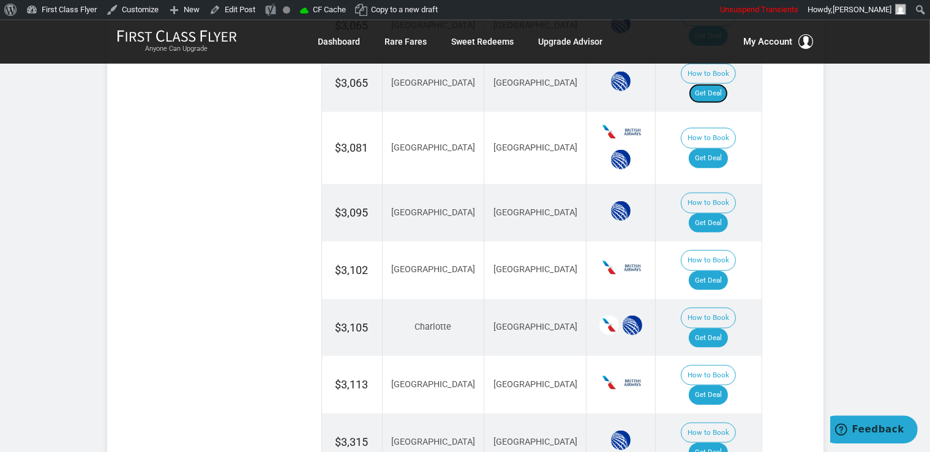
scroll to position [1228, 0]
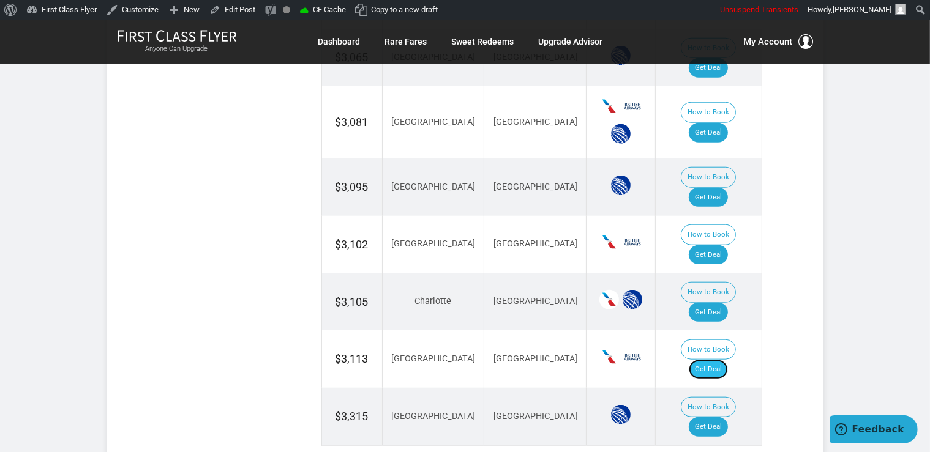
click at [723, 360] on link "Get Deal" at bounding box center [708, 370] width 39 height 20
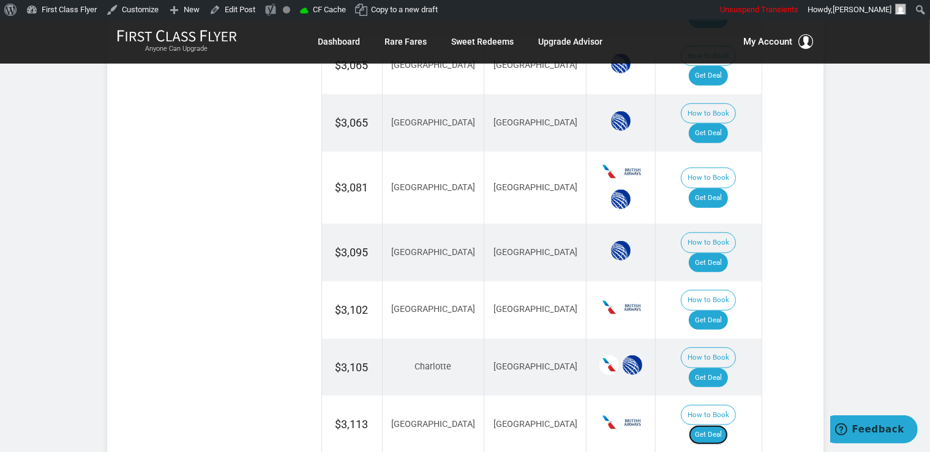
scroll to position [1099, 0]
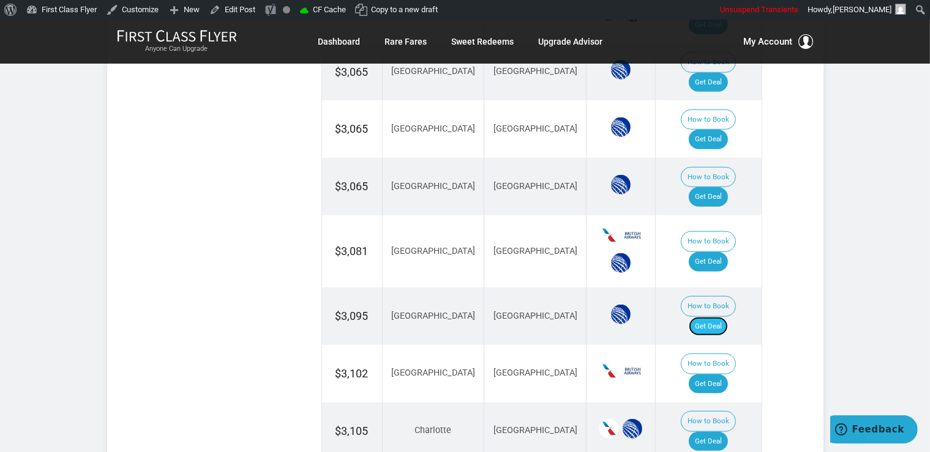
click at [716, 317] on link "Get Deal" at bounding box center [708, 327] width 39 height 20
click at [711, 345] on td "How to Book Get Deal" at bounding box center [709, 374] width 106 height 58
click at [722, 375] on link "Get Deal" at bounding box center [708, 385] width 39 height 20
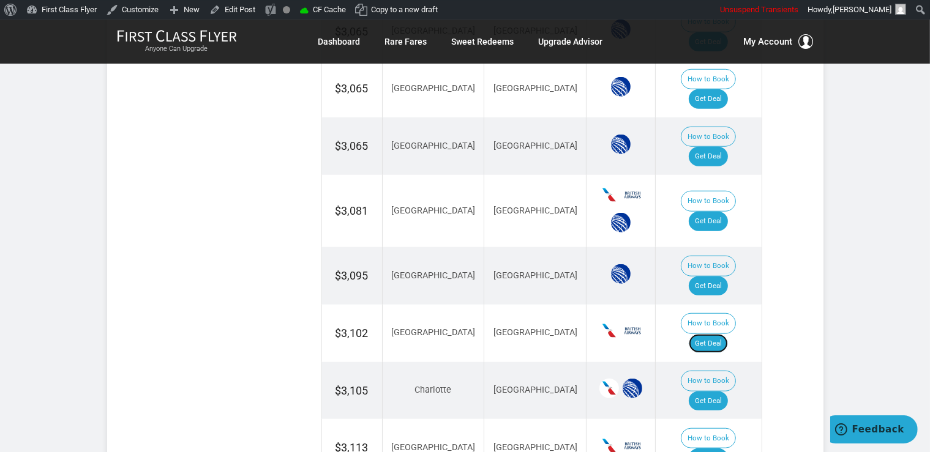
scroll to position [1163, 0]
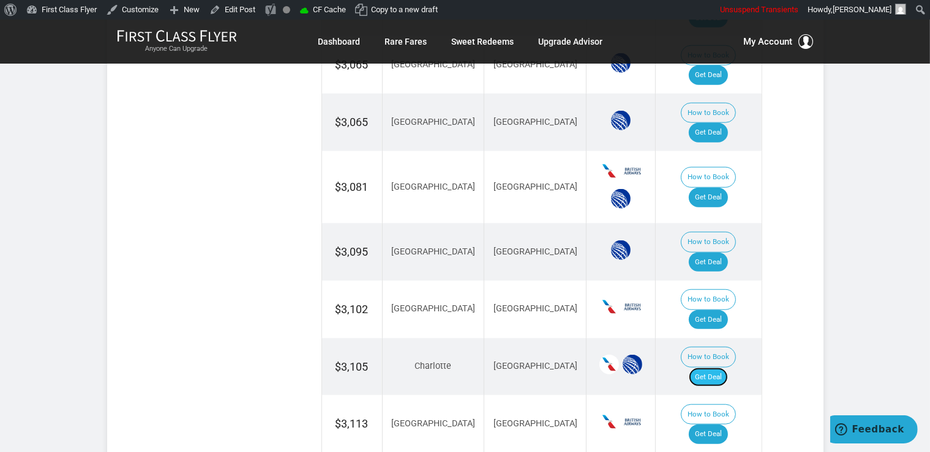
click at [711, 368] on link "Get Deal" at bounding box center [708, 378] width 39 height 20
drag, startPoint x: 708, startPoint y: 337, endPoint x: 689, endPoint y: 240, distance: 99.2
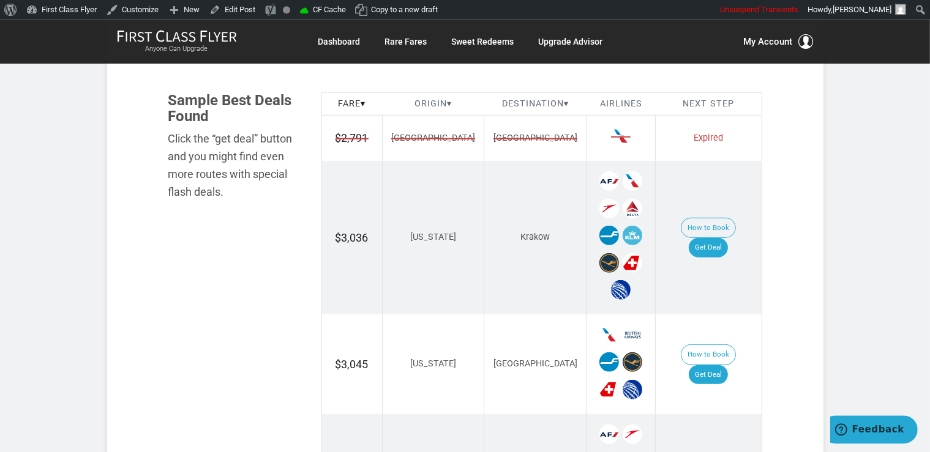
scroll to position [711, 0]
click at [713, 237] on link "Get Deal" at bounding box center [708, 247] width 39 height 20
click at [717, 237] on link "Get Deal" at bounding box center [708, 247] width 39 height 20
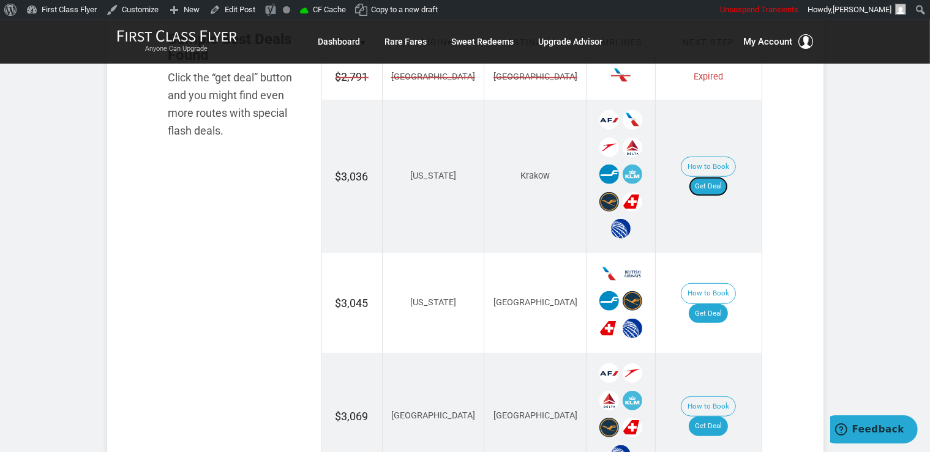
scroll to position [840, 0]
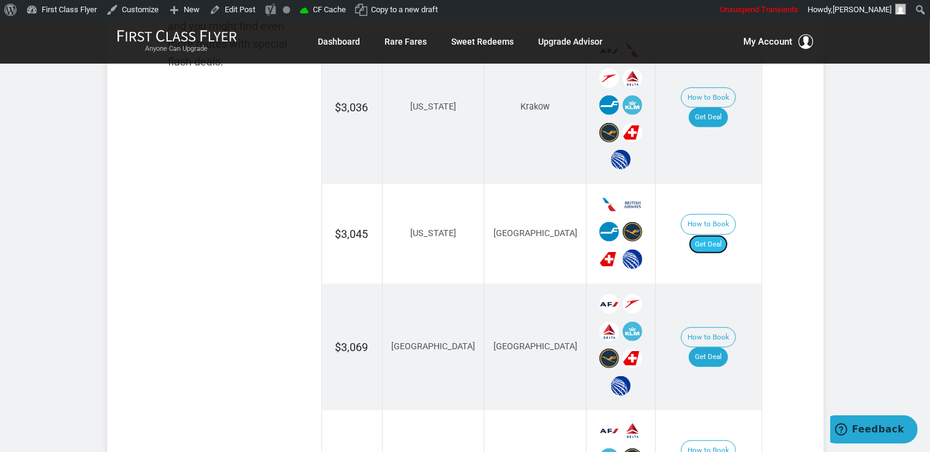
click at [723, 235] on link "Get Deal" at bounding box center [708, 245] width 39 height 20
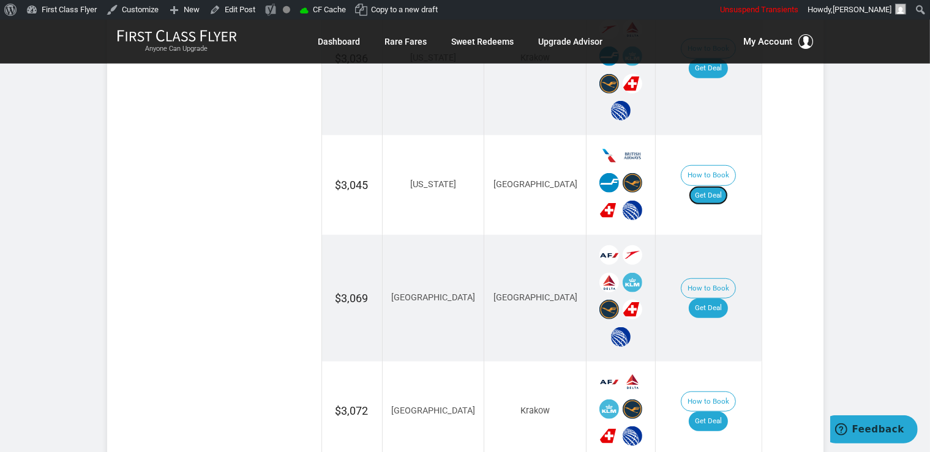
scroll to position [970, 0]
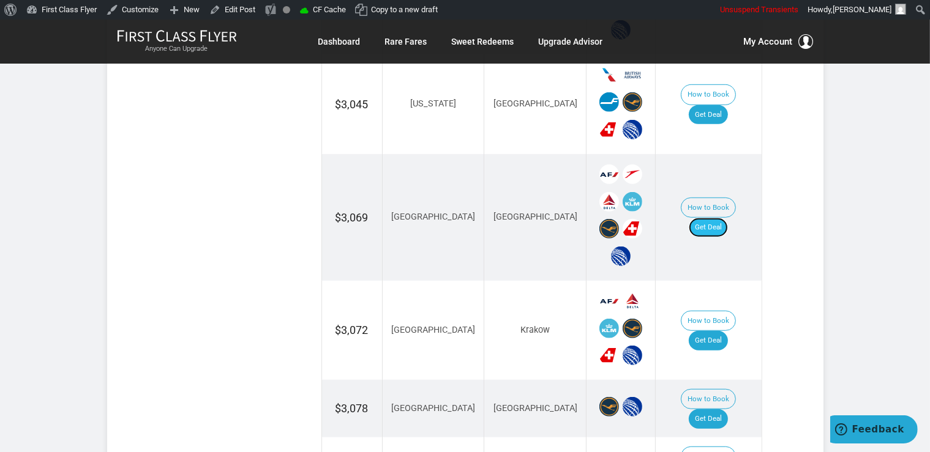
click at [722, 218] on link "Get Deal" at bounding box center [708, 228] width 39 height 20
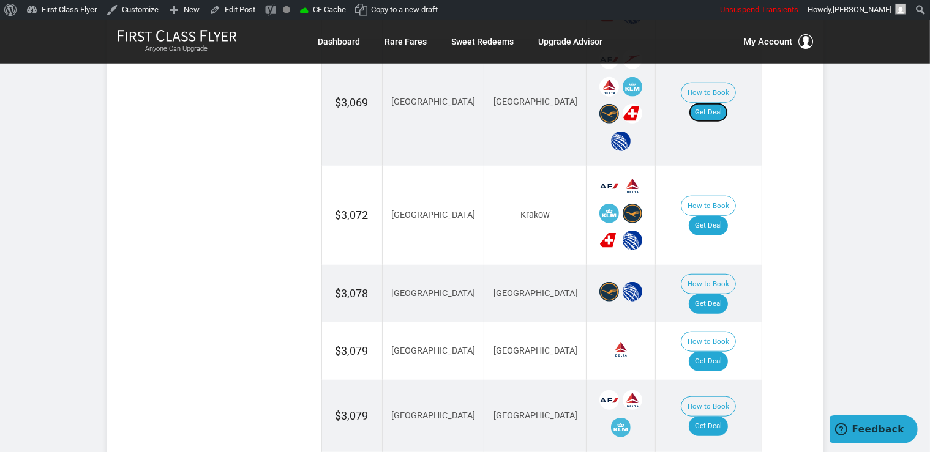
scroll to position [1099, 0]
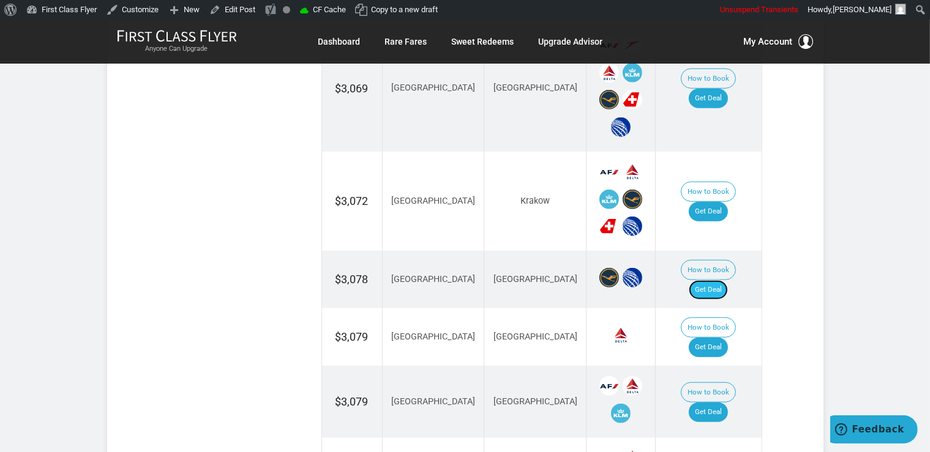
click at [728, 280] on link "Get Deal" at bounding box center [708, 290] width 39 height 20
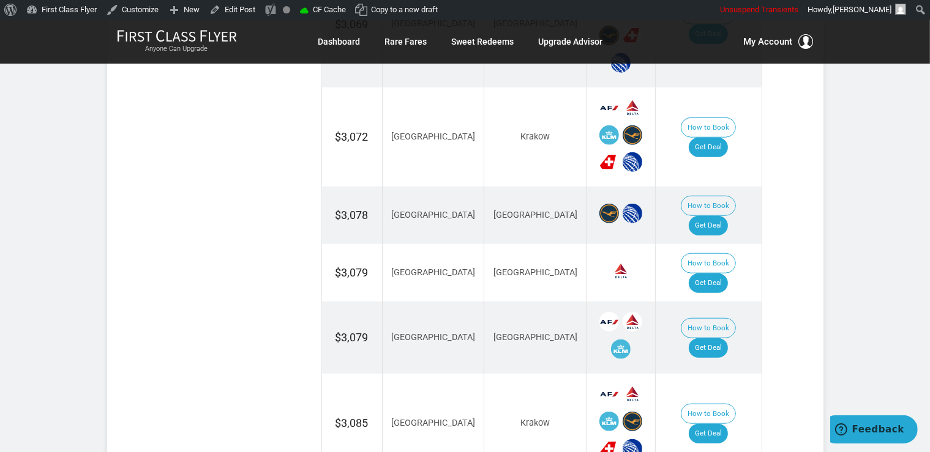
click at [727, 244] on td "How to Book Get Deal" at bounding box center [709, 273] width 106 height 58
click at [725, 274] on link "Get Deal" at bounding box center [708, 284] width 39 height 20
click at [724, 338] on link "Get Deal" at bounding box center [708, 348] width 39 height 20
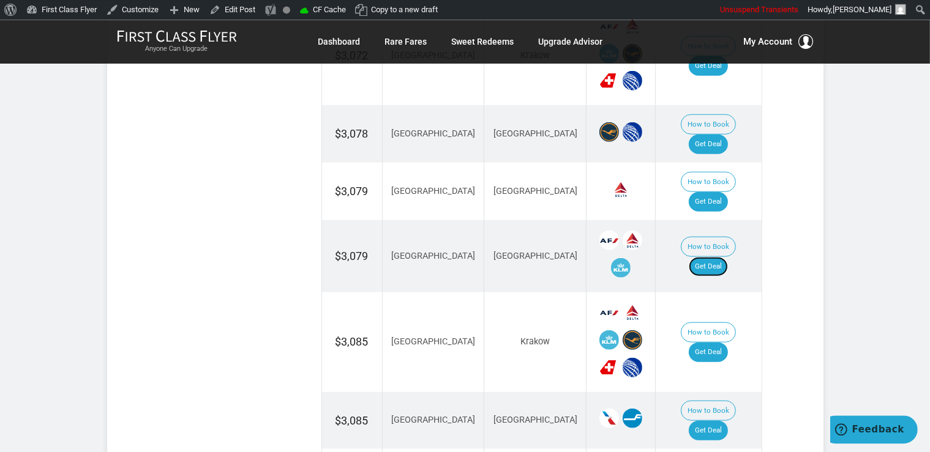
scroll to position [1422, 0]
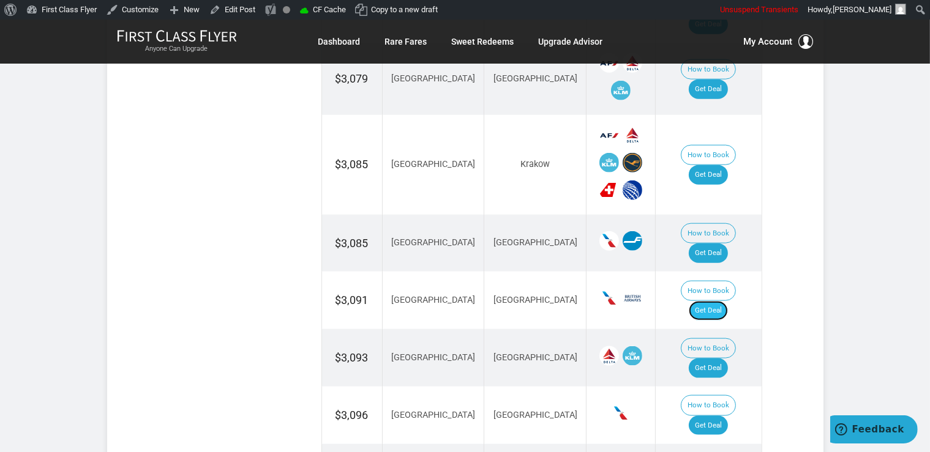
click at [727, 301] on link "Get Deal" at bounding box center [708, 311] width 39 height 20
click at [719, 165] on link "Get Deal" at bounding box center [708, 175] width 39 height 20
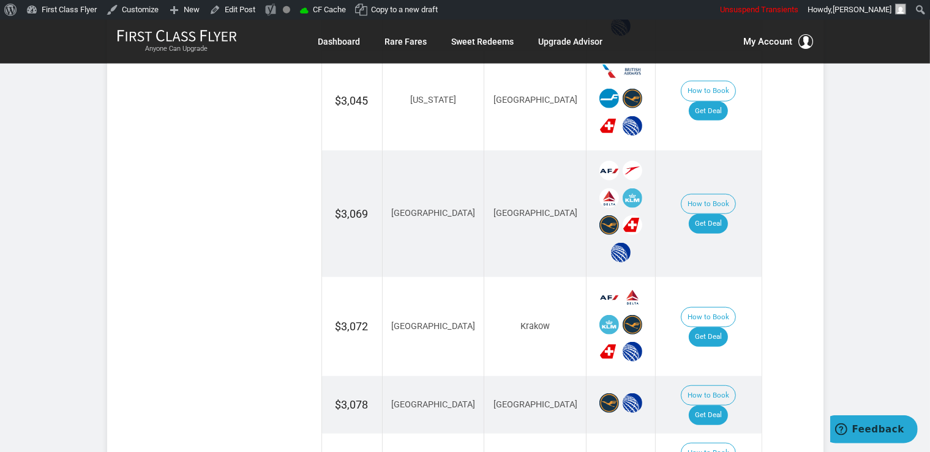
scroll to position [970, 0]
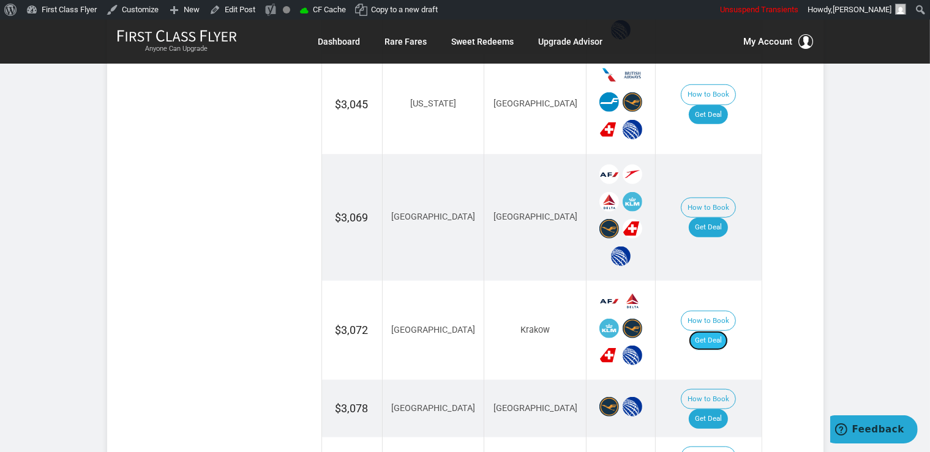
click at [722, 331] on link "Get Deal" at bounding box center [708, 341] width 39 height 20
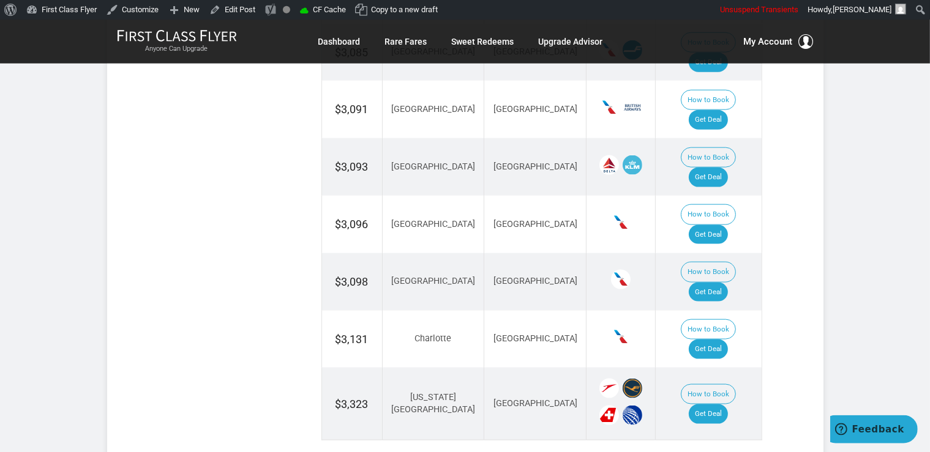
scroll to position [1616, 0]
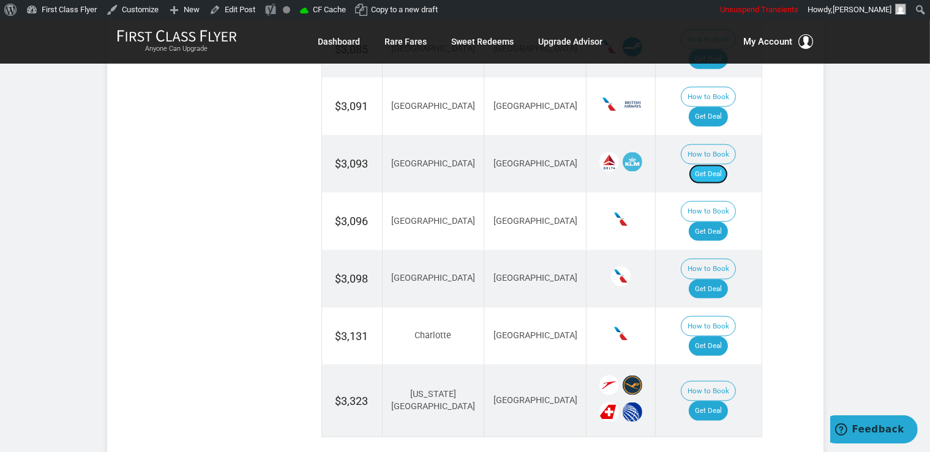
click at [720, 165] on link "Get Deal" at bounding box center [708, 175] width 39 height 20
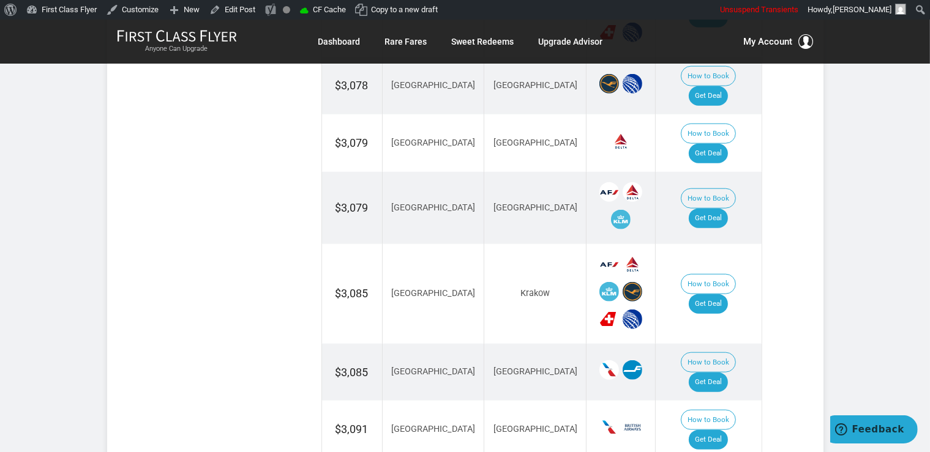
scroll to position [1357, 0]
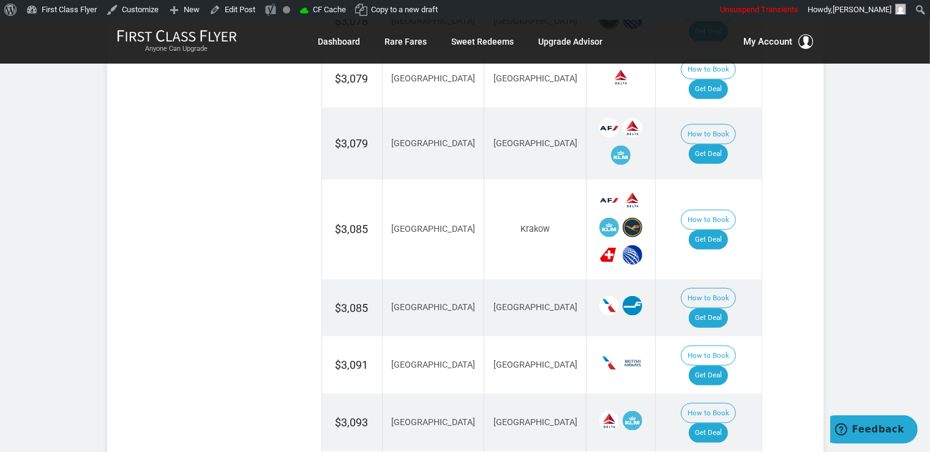
click at [719, 280] on td "How to Book Get Deal" at bounding box center [709, 309] width 106 height 58
click at [722, 308] on link "Get Deal" at bounding box center [708, 318] width 39 height 20
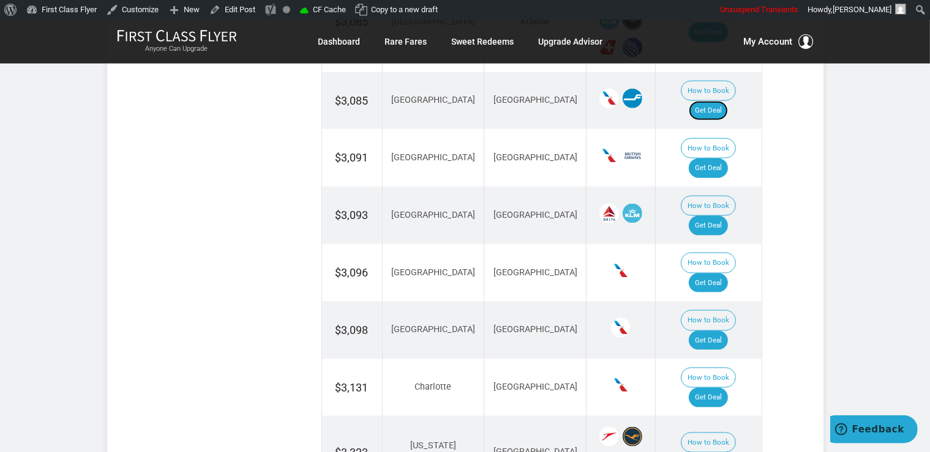
scroll to position [1616, 0]
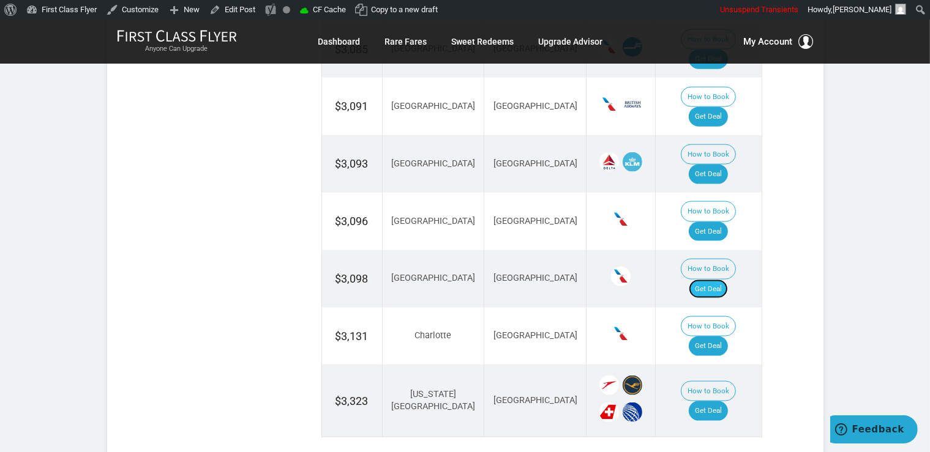
click at [718, 280] on link "Get Deal" at bounding box center [708, 290] width 39 height 20
click at [719, 337] on link "Get Deal" at bounding box center [708, 347] width 39 height 20
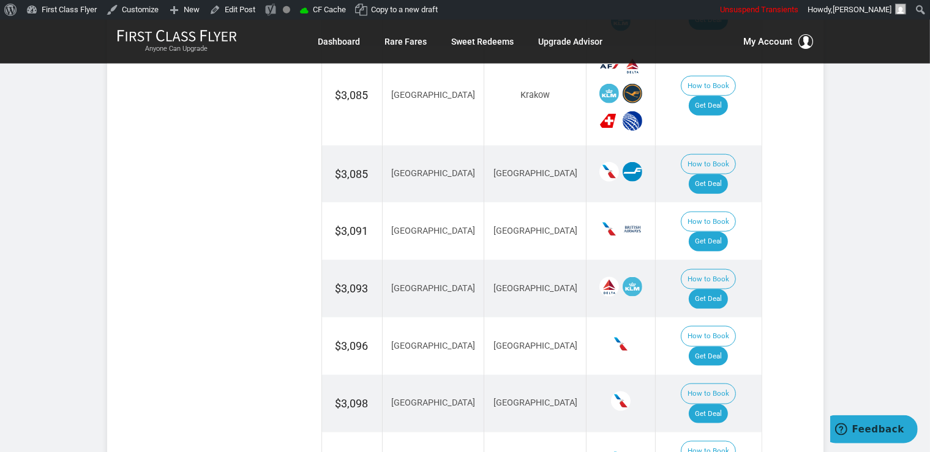
scroll to position [1486, 0]
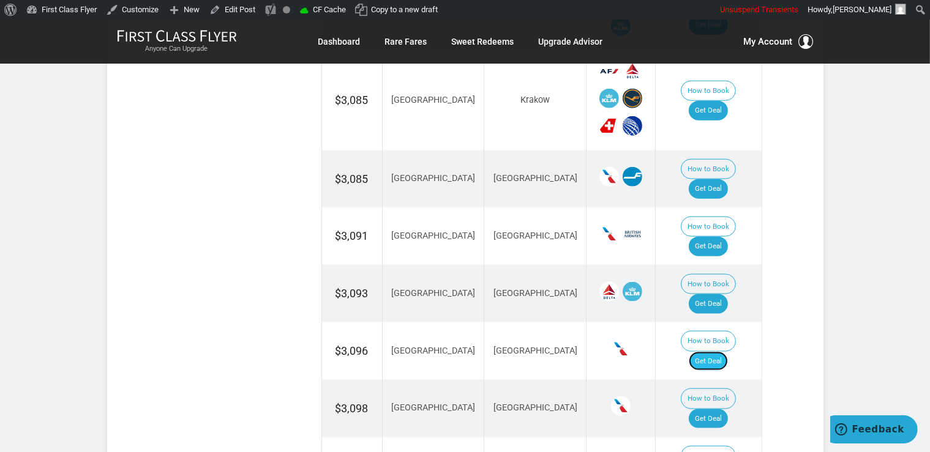
click at [728, 352] on link "Get Deal" at bounding box center [708, 362] width 39 height 20
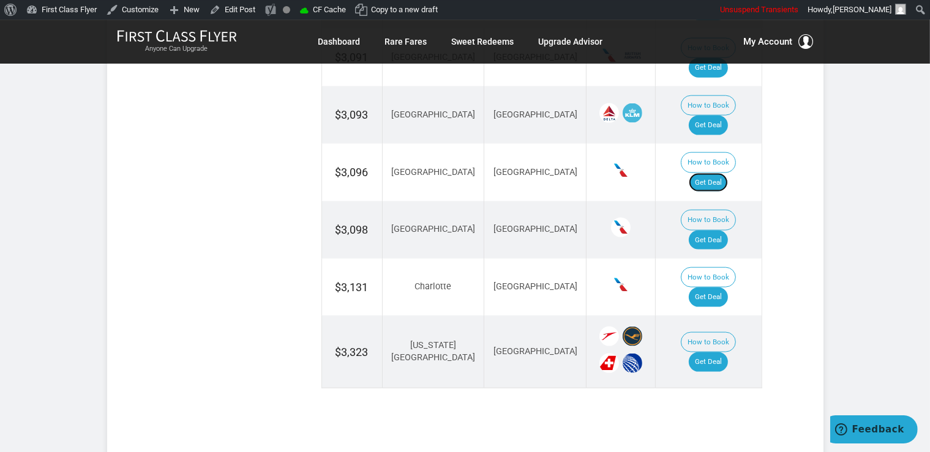
scroll to position [1680, 0]
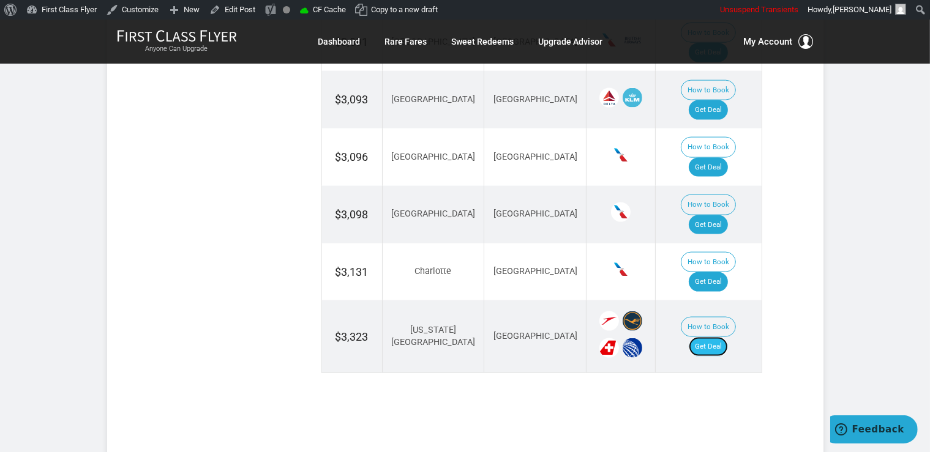
click at [709, 337] on link "Get Deal" at bounding box center [708, 347] width 39 height 20
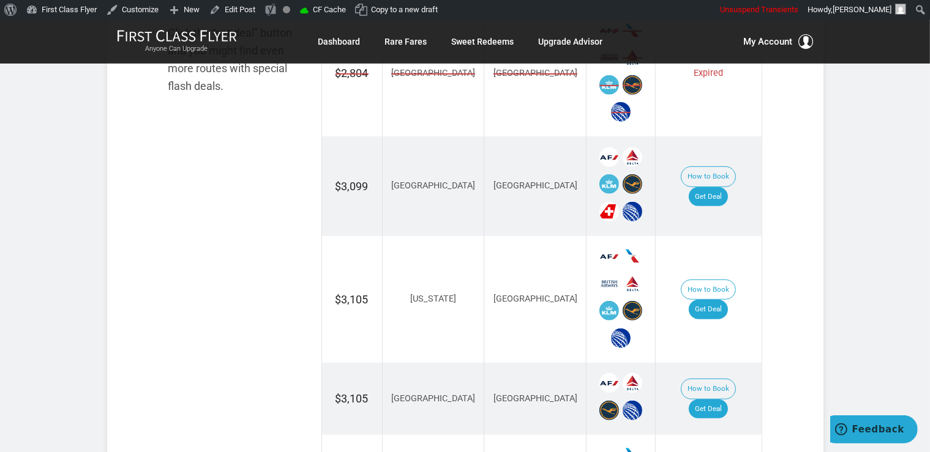
scroll to position [840, 0]
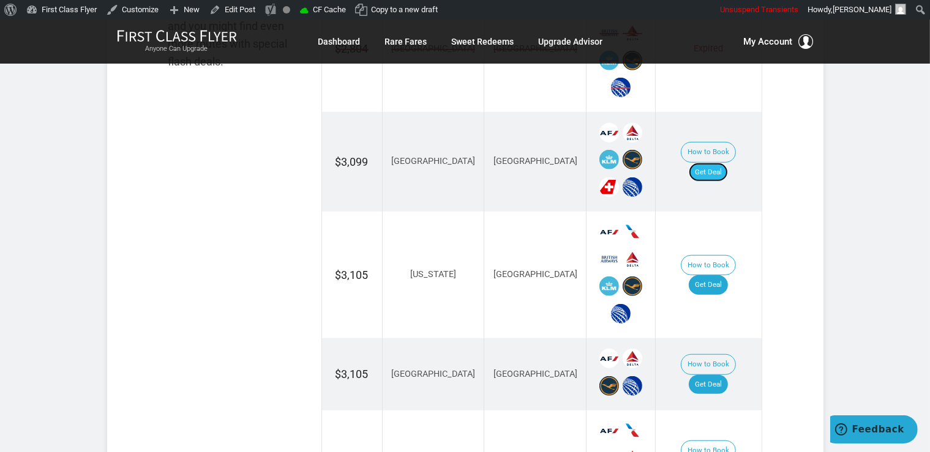
click at [726, 165] on link "Get Deal" at bounding box center [708, 173] width 39 height 20
click at [724, 275] on link "Get Deal" at bounding box center [708, 285] width 39 height 20
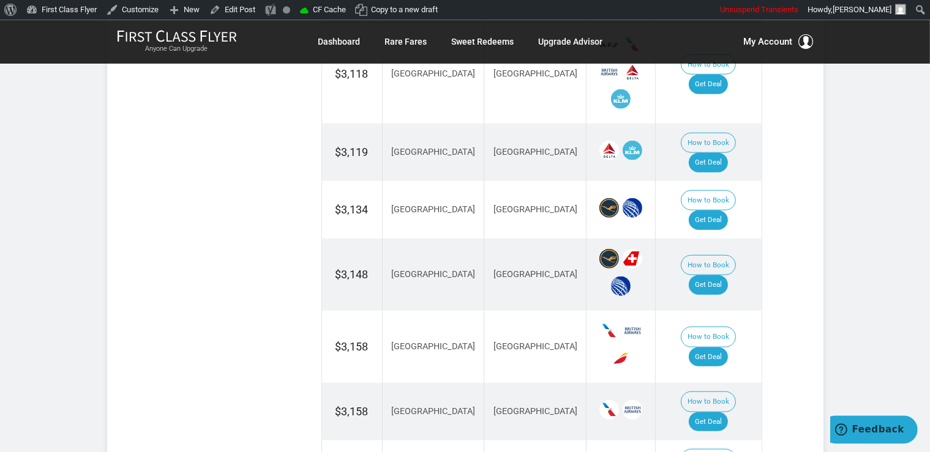
scroll to position [1228, 0]
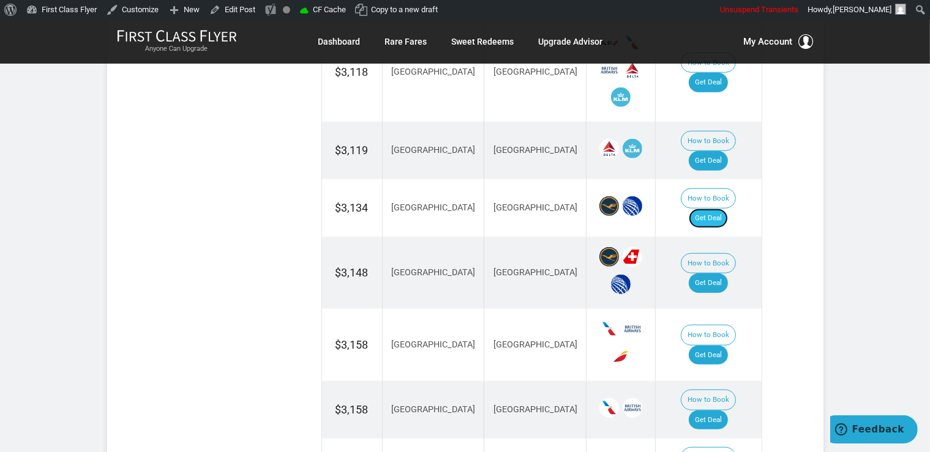
click at [708, 209] on link "Get Deal" at bounding box center [708, 219] width 39 height 20
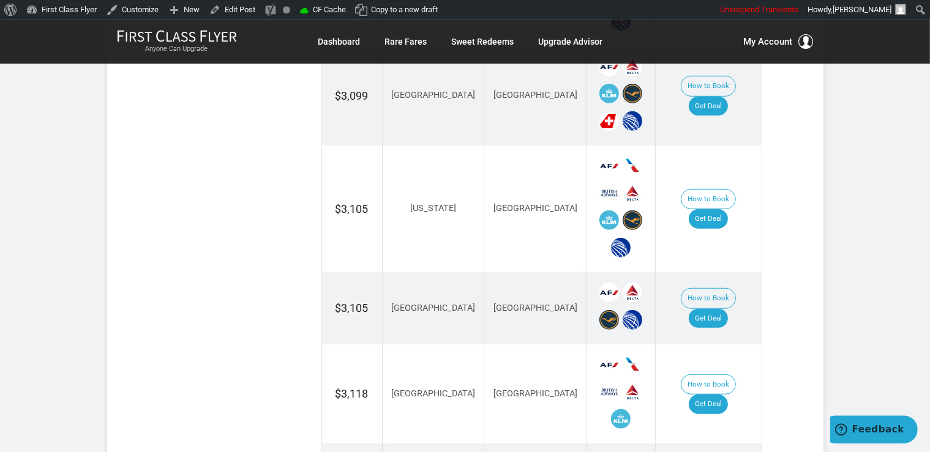
scroll to position [905, 0]
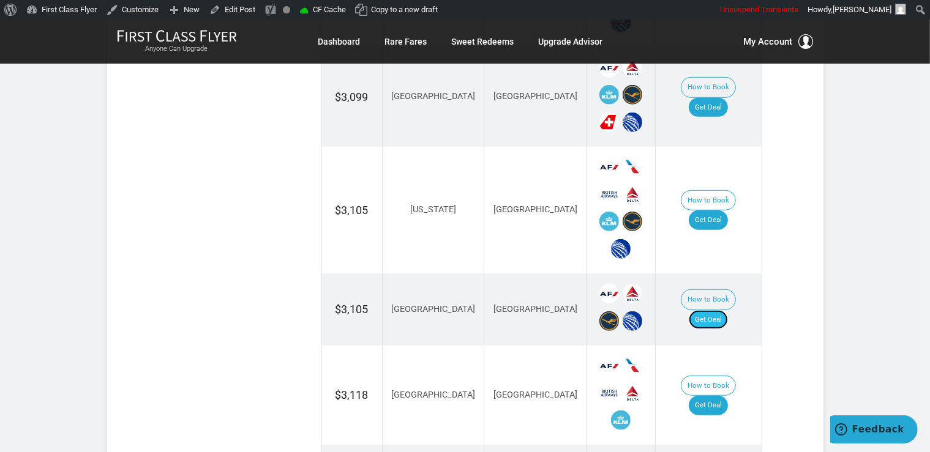
click at [717, 310] on link "Get Deal" at bounding box center [708, 320] width 39 height 20
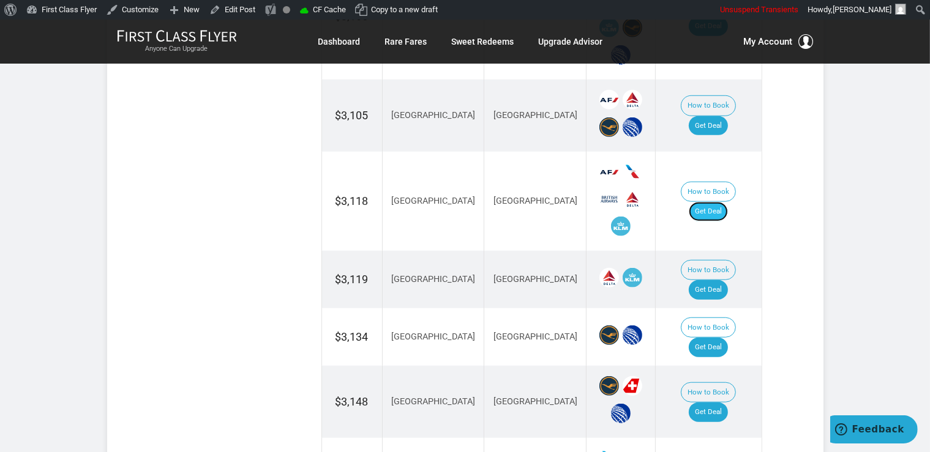
click at [725, 202] on link "Get Deal" at bounding box center [708, 212] width 39 height 20
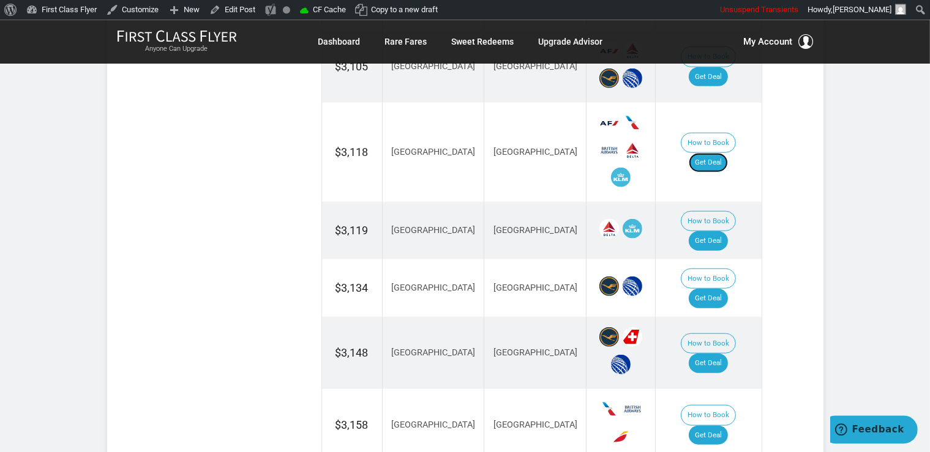
scroll to position [1228, 0]
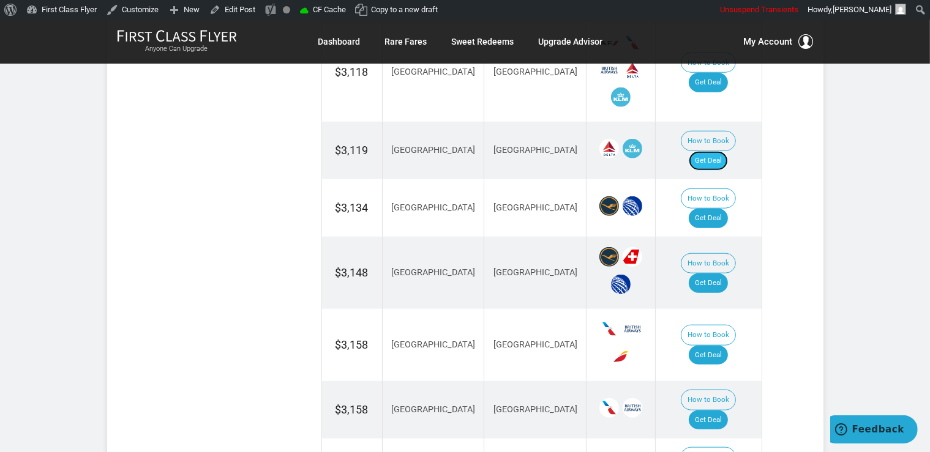
click at [721, 151] on link "Get Deal" at bounding box center [708, 161] width 39 height 20
click at [723, 346] on link "Get Deal" at bounding box center [708, 356] width 39 height 20
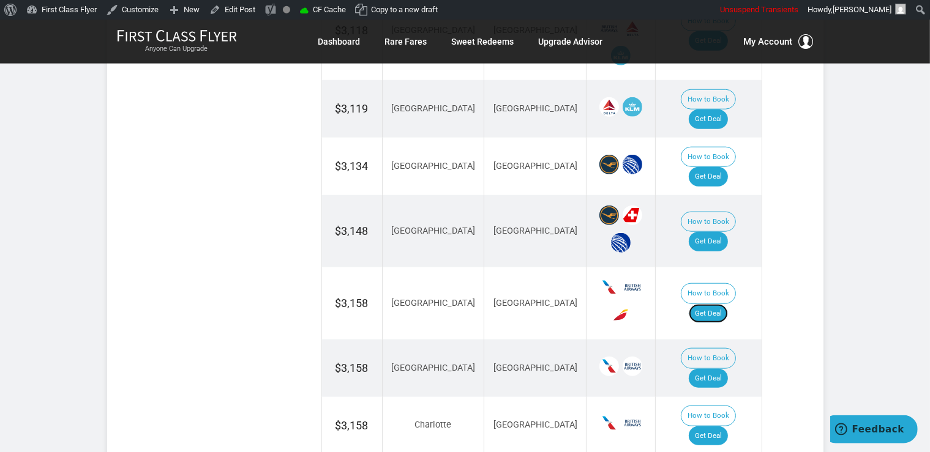
scroll to position [1293, 0]
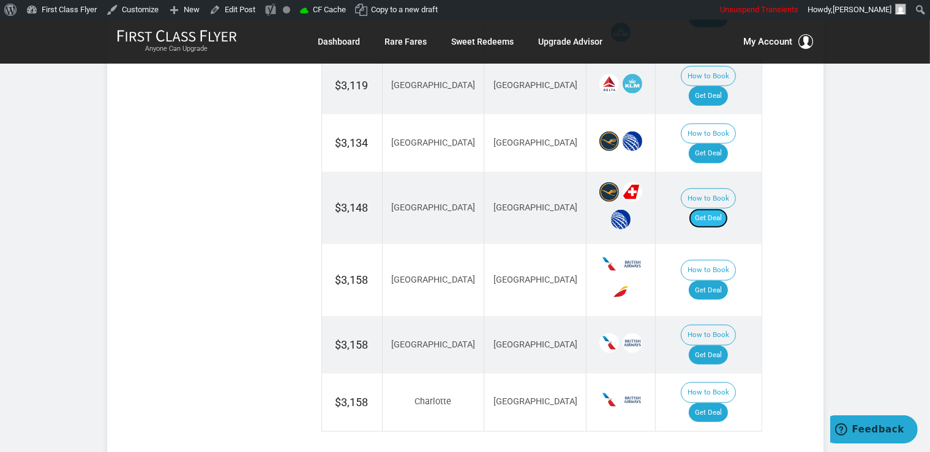
click at [717, 209] on link "Get Deal" at bounding box center [708, 219] width 39 height 20
click at [719, 346] on link "Get Deal" at bounding box center [708, 356] width 39 height 20
click at [728, 403] on link "Get Deal" at bounding box center [708, 413] width 39 height 20
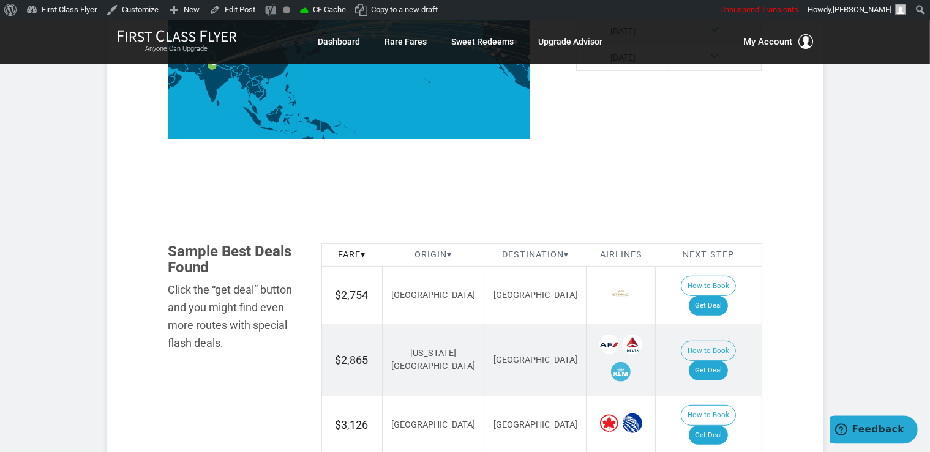
scroll to position [646, 0]
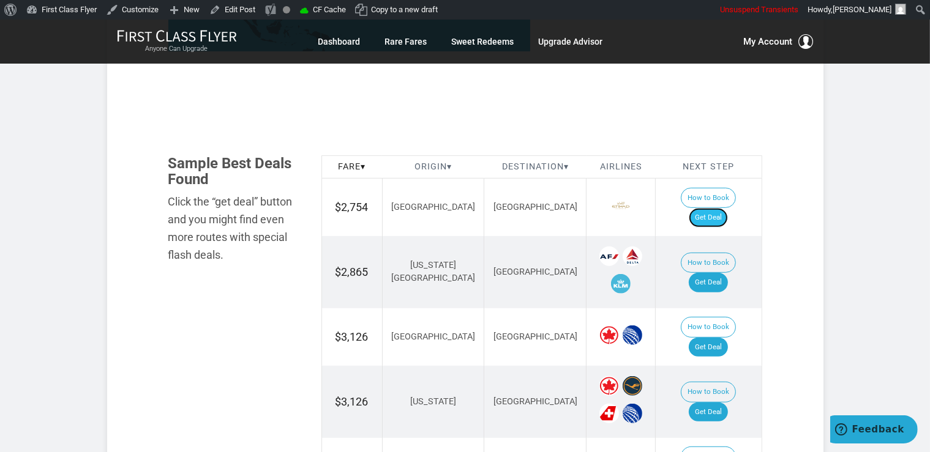
click at [712, 208] on link "Get Deal" at bounding box center [708, 218] width 39 height 20
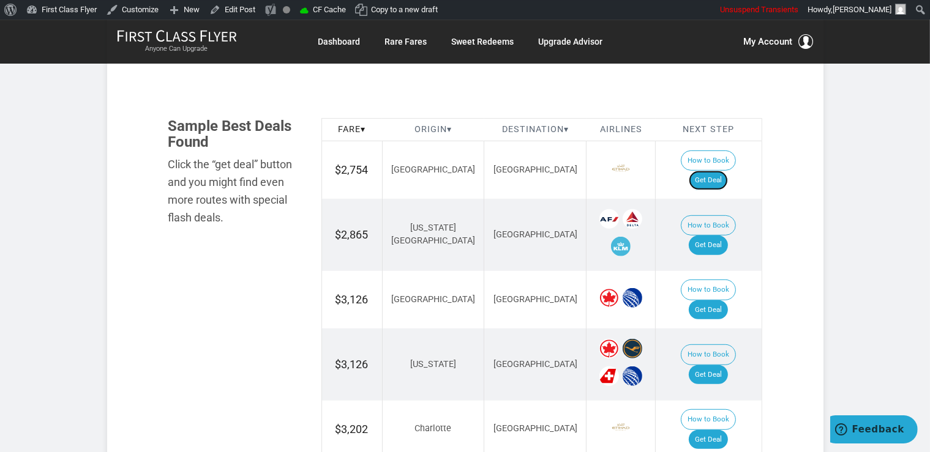
scroll to position [711, 0]
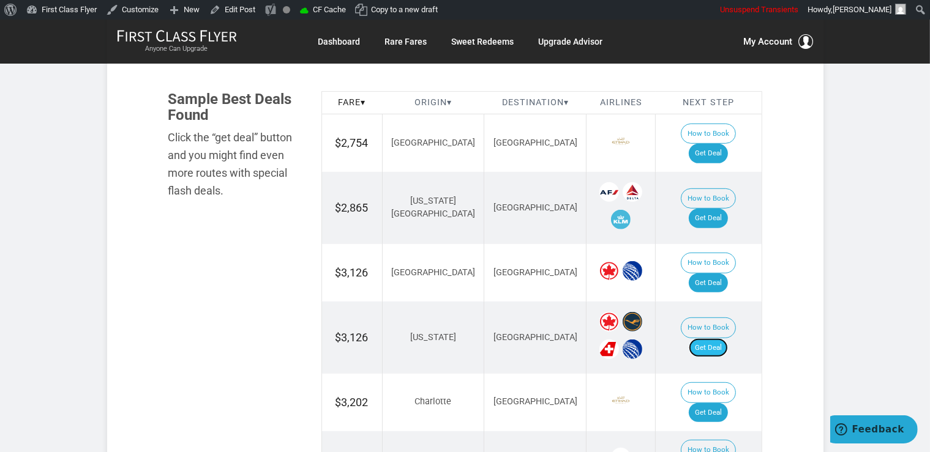
click at [723, 338] on link "Get Deal" at bounding box center [708, 348] width 39 height 20
click at [709, 209] on link "Get Deal" at bounding box center [708, 219] width 39 height 20
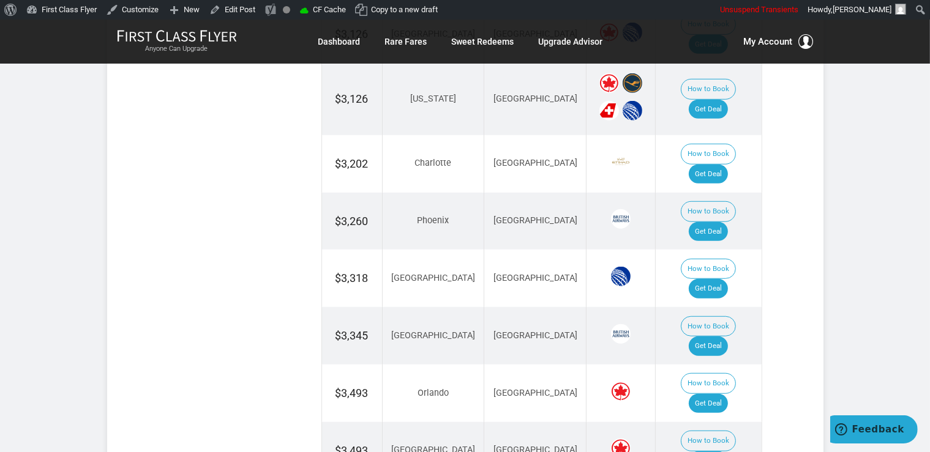
scroll to position [970, 0]
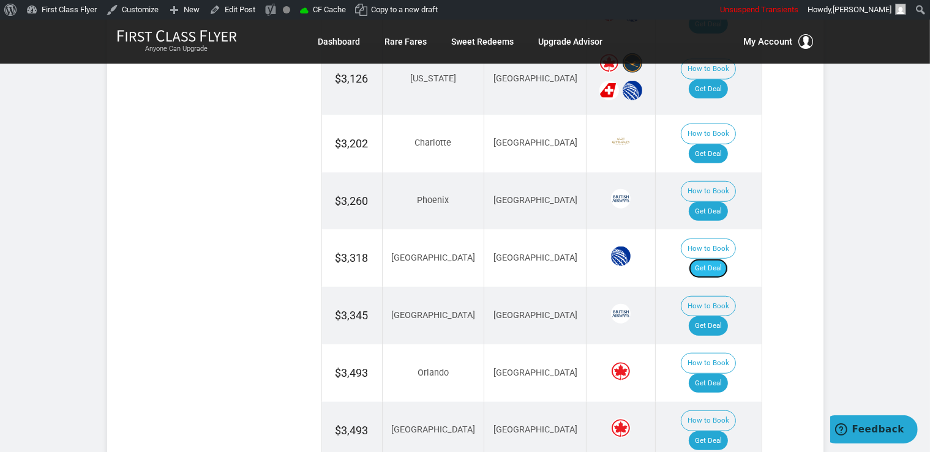
click at [720, 259] on link "Get Deal" at bounding box center [708, 269] width 39 height 20
click at [717, 316] on link "Get Deal" at bounding box center [708, 326] width 39 height 20
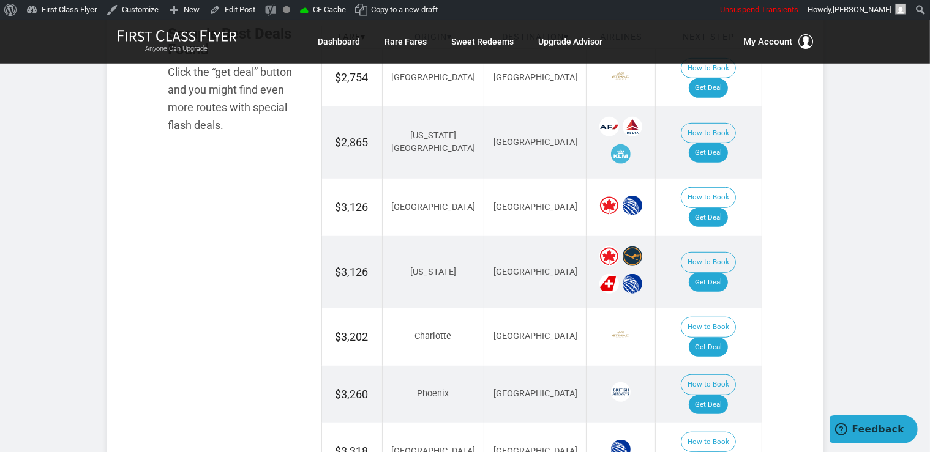
scroll to position [775, 0]
click at [723, 338] on link "Get Deal" at bounding box center [708, 348] width 39 height 20
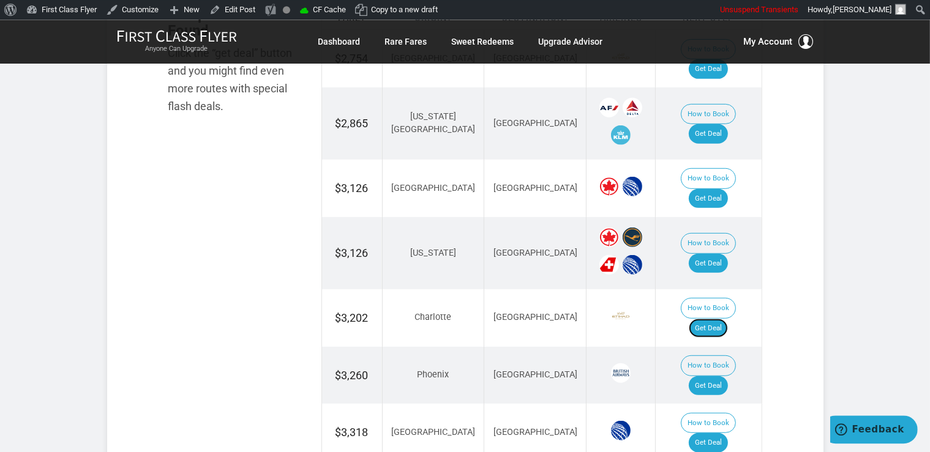
scroll to position [970, 0]
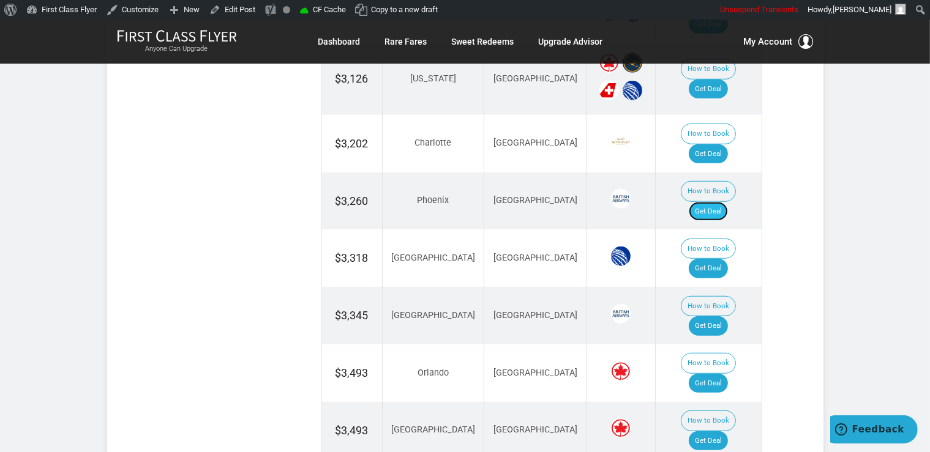
click at [728, 202] on link "Get Deal" at bounding box center [708, 212] width 39 height 20
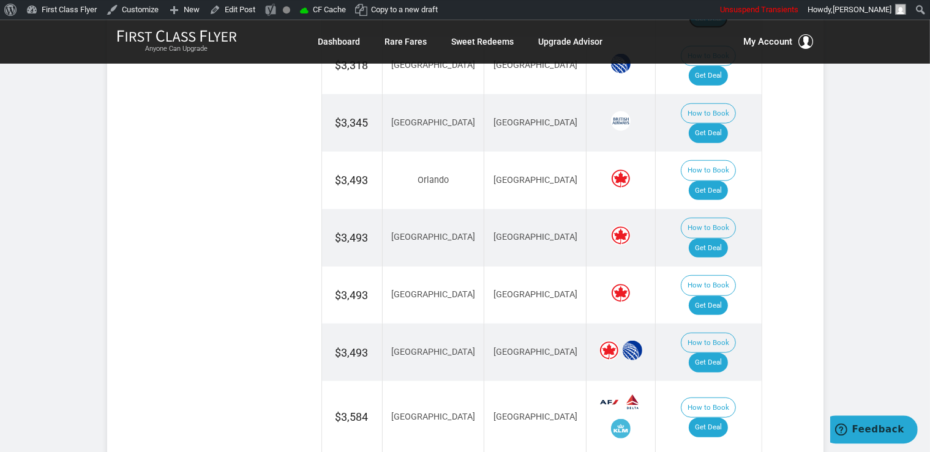
scroll to position [1163, 0]
click at [724, 417] on link "Get Deal" at bounding box center [708, 427] width 39 height 20
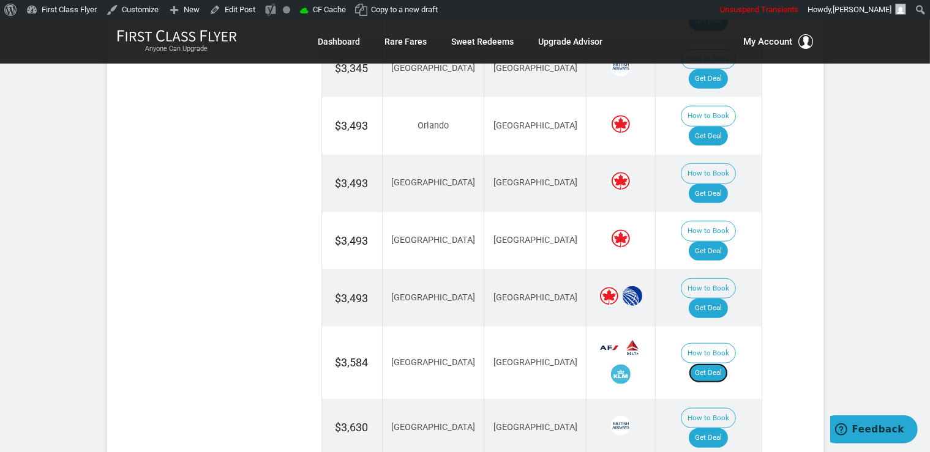
scroll to position [1293, 0]
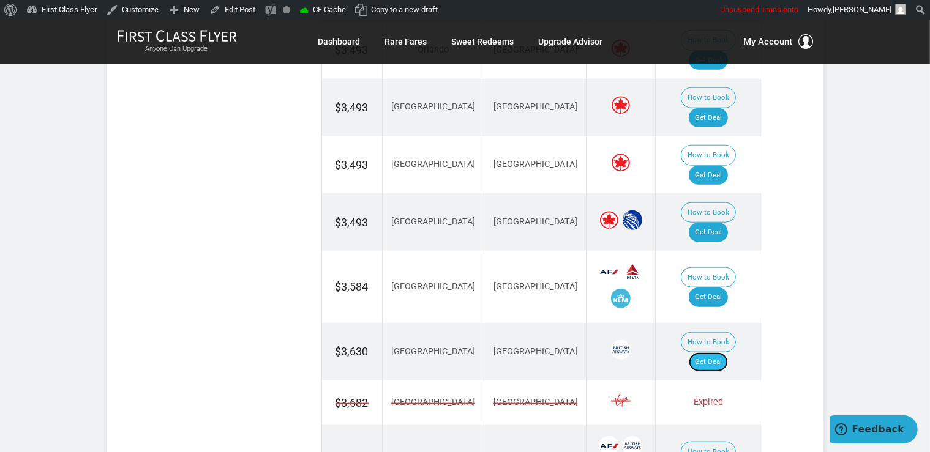
click at [725, 353] on link "Get Deal" at bounding box center [708, 363] width 39 height 20
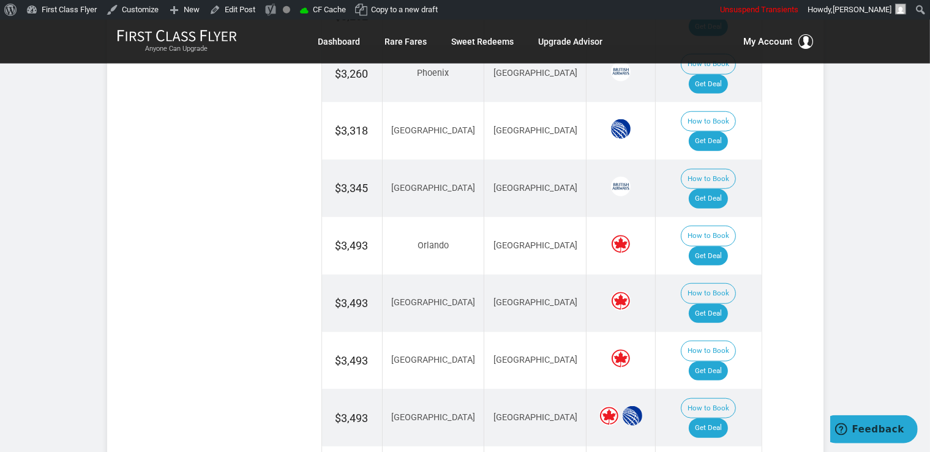
scroll to position [1099, 0]
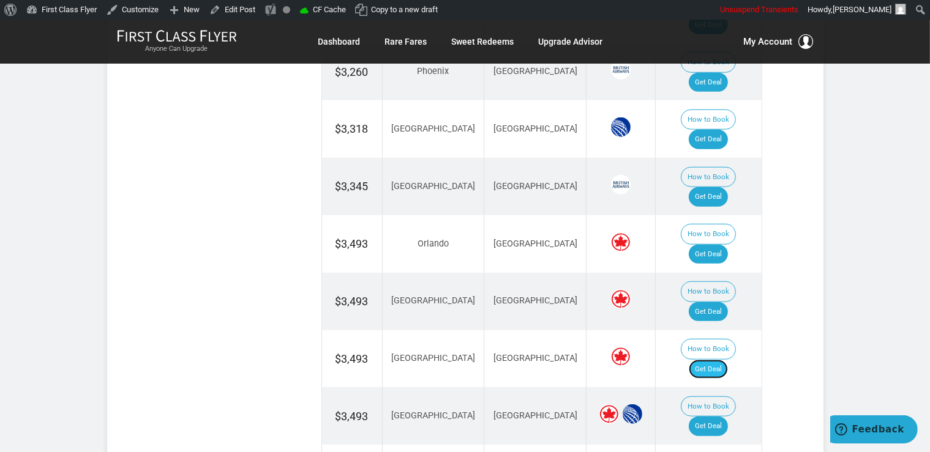
click at [728, 360] on link "Get Deal" at bounding box center [708, 370] width 39 height 20
click at [720, 417] on link "Get Deal" at bounding box center [708, 427] width 39 height 20
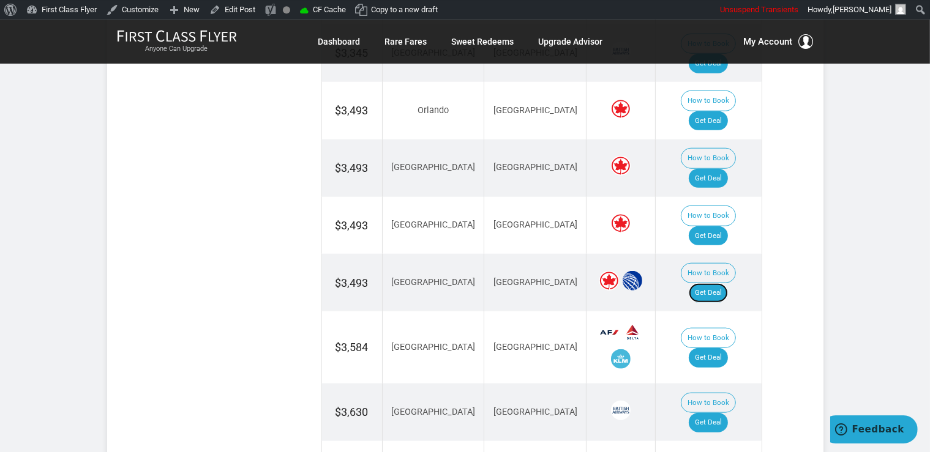
scroll to position [970, 0]
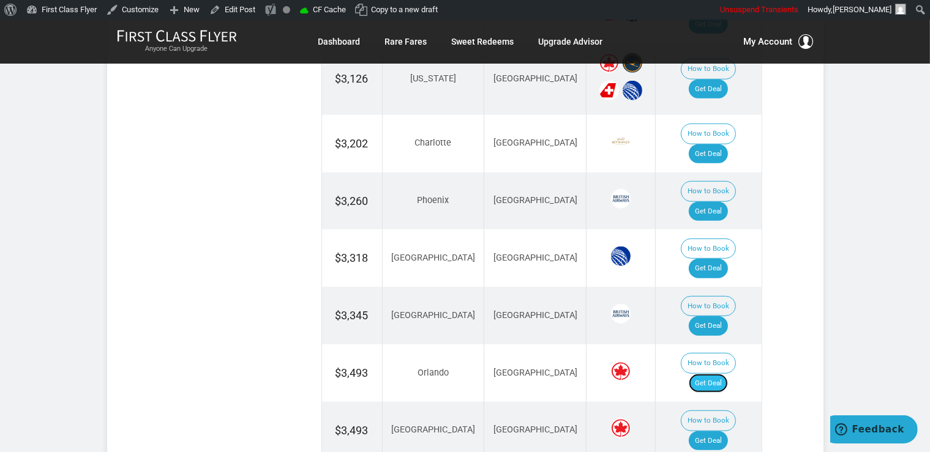
click at [728, 374] on link "Get Deal" at bounding box center [708, 384] width 39 height 20
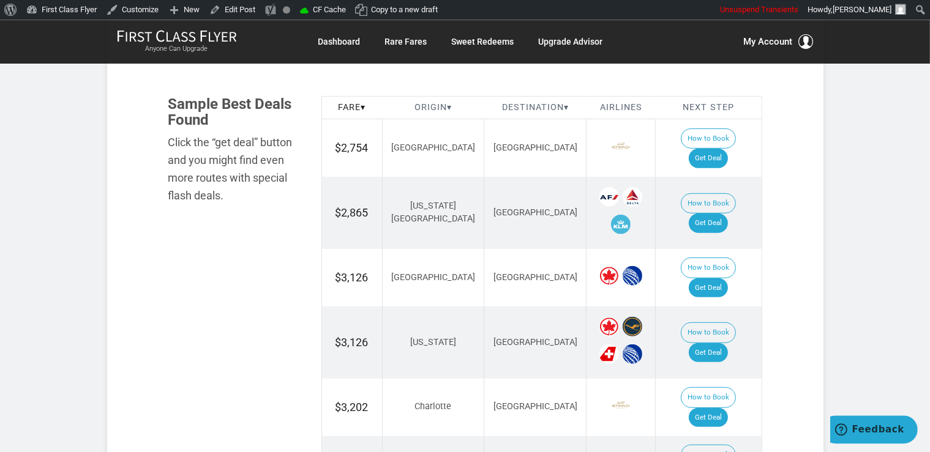
scroll to position [711, 0]
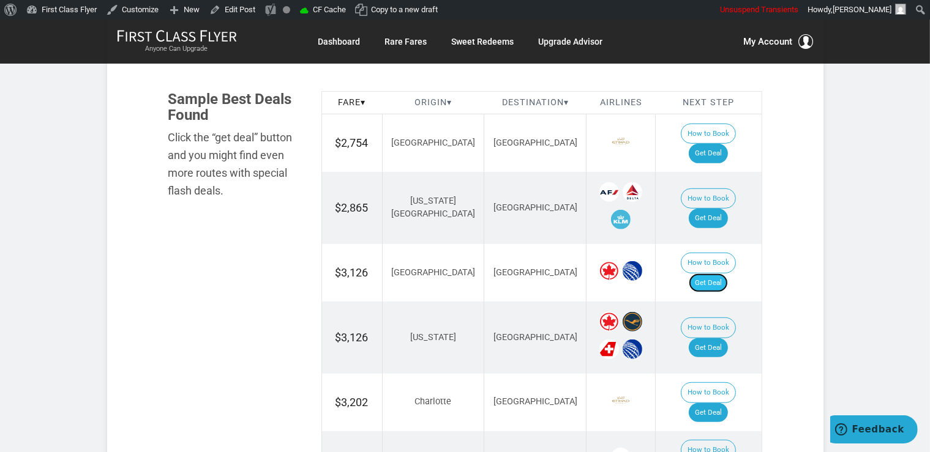
click at [711, 274] on link "Get Deal" at bounding box center [708, 284] width 39 height 20
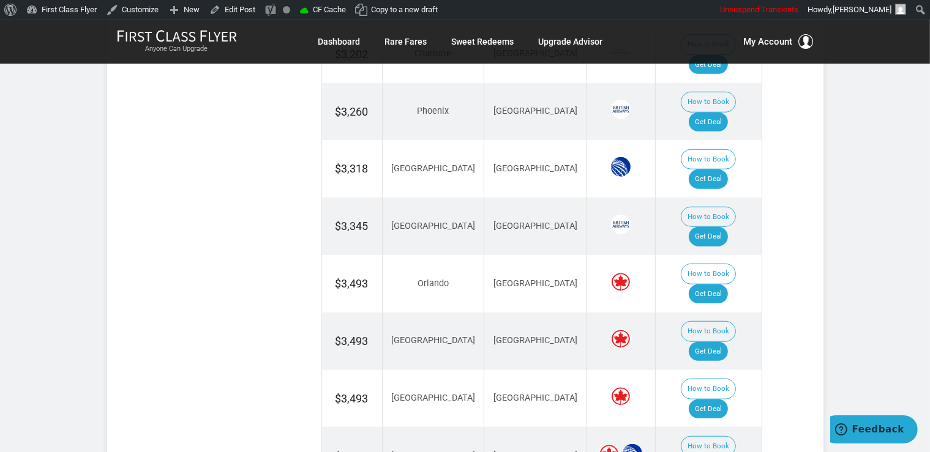
scroll to position [1099, 0]
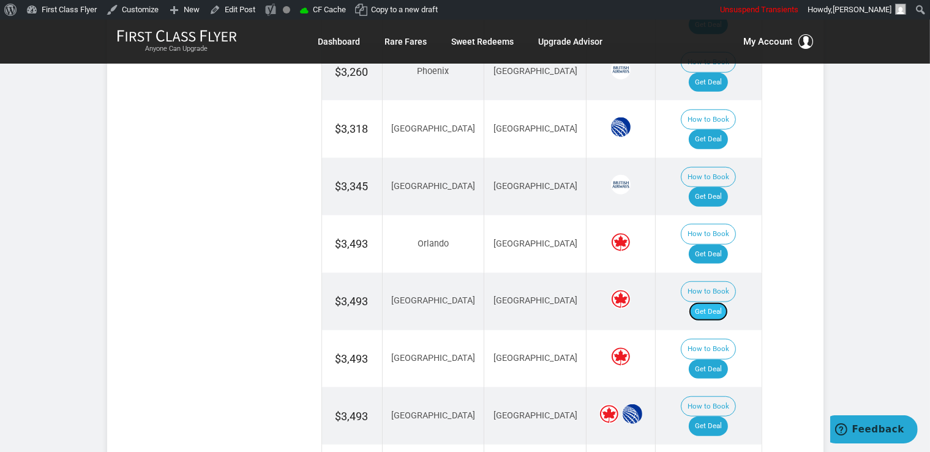
click at [714, 302] on link "Get Deal" at bounding box center [708, 312] width 39 height 20
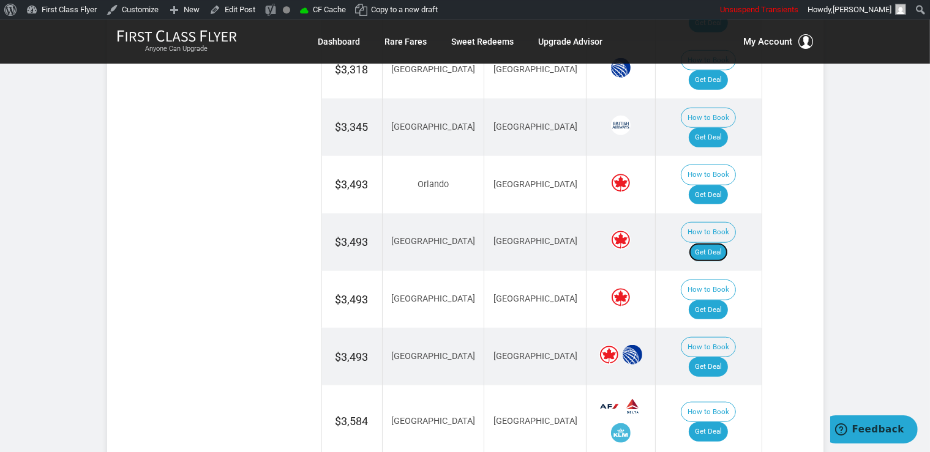
scroll to position [1293, 0]
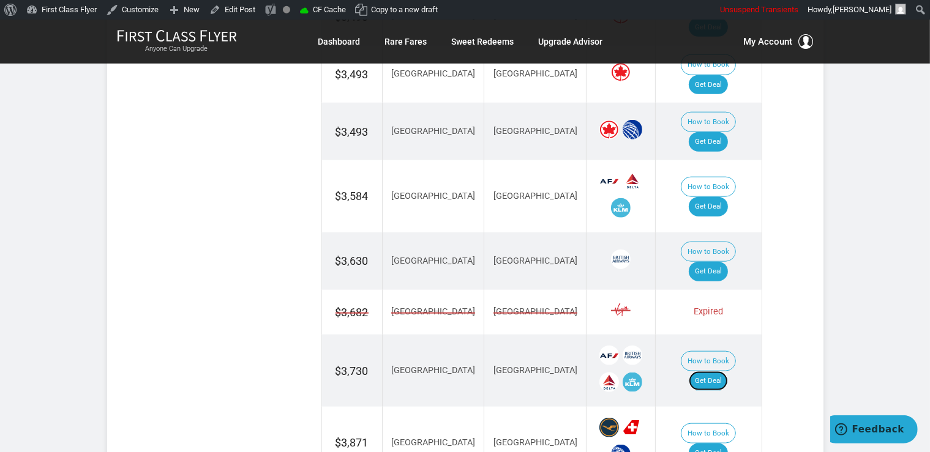
scroll to position [1422, 0]
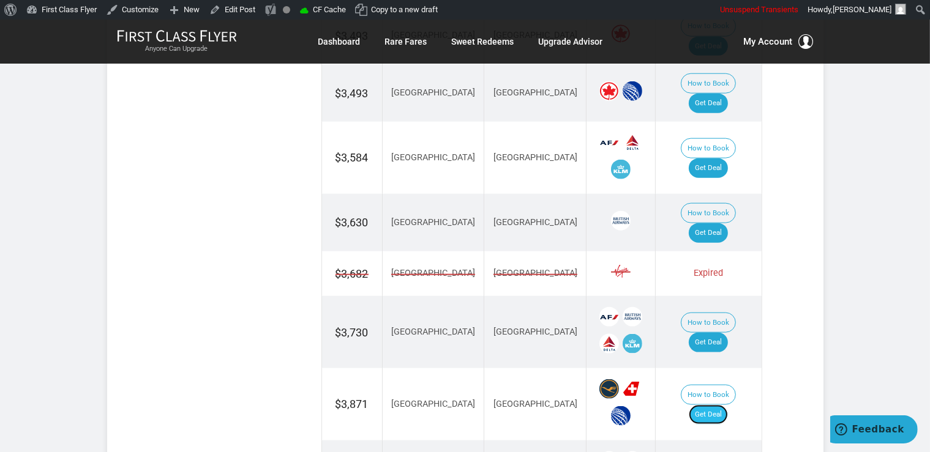
click at [709, 405] on link "Get Deal" at bounding box center [708, 415] width 39 height 20
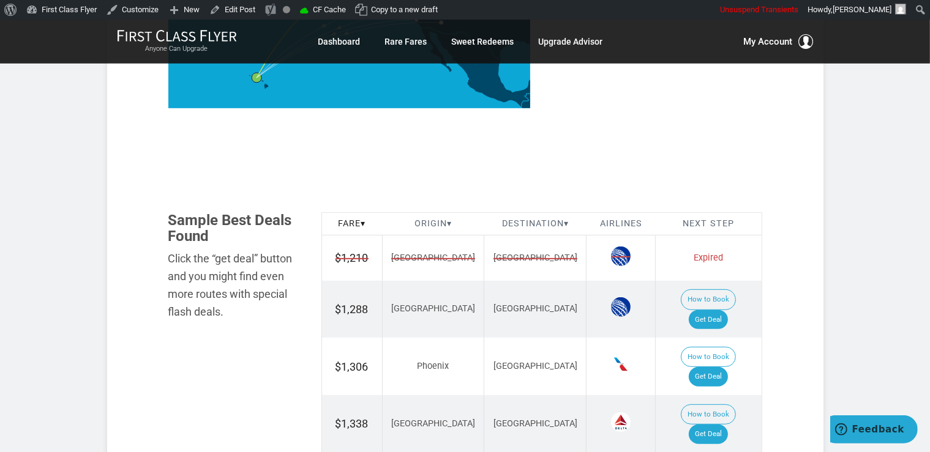
scroll to position [711, 0]
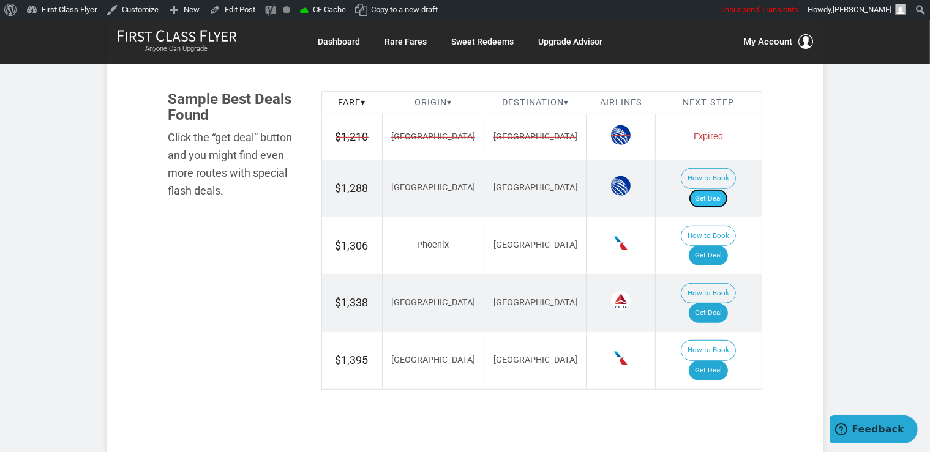
click at [725, 189] on link "Get Deal" at bounding box center [708, 199] width 39 height 20
click at [716, 304] on link "Get Deal" at bounding box center [708, 314] width 39 height 20
click at [728, 246] on link "Get Deal" at bounding box center [708, 256] width 39 height 20
click at [723, 332] on td "How to Book Get Deal" at bounding box center [709, 361] width 106 height 58
click at [714, 361] on link "Get Deal" at bounding box center [708, 371] width 39 height 20
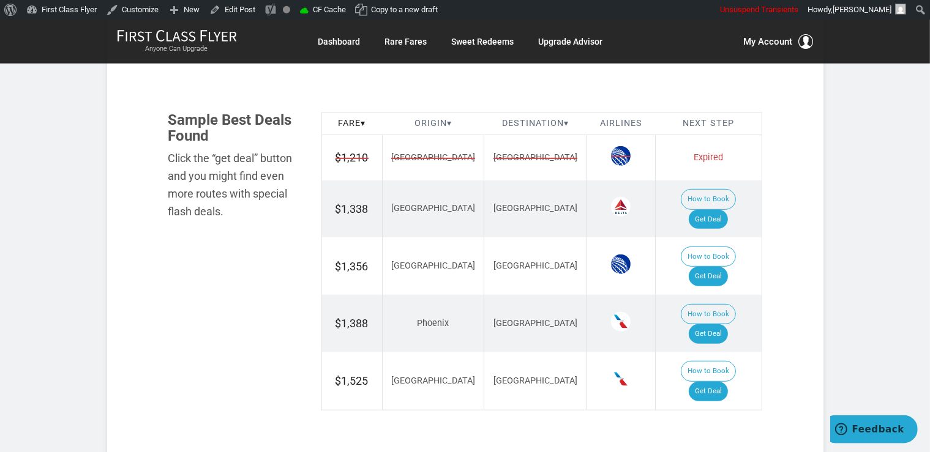
scroll to position [711, 0]
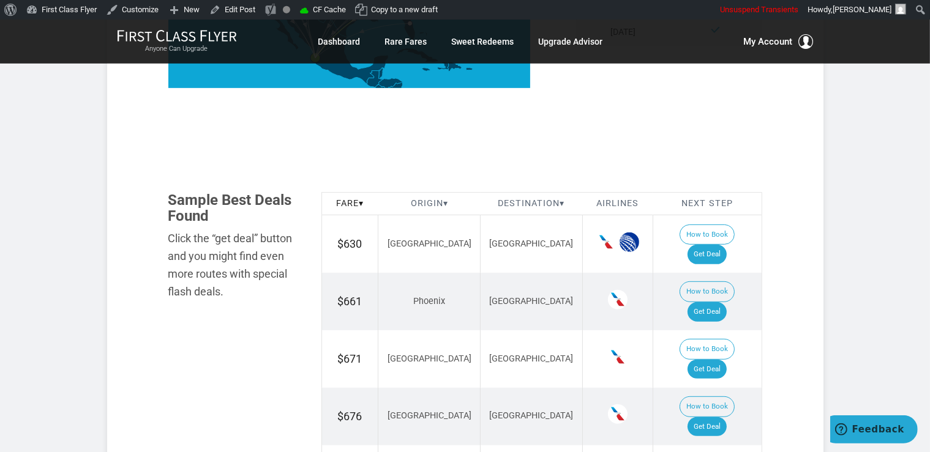
scroll to position [646, 0]
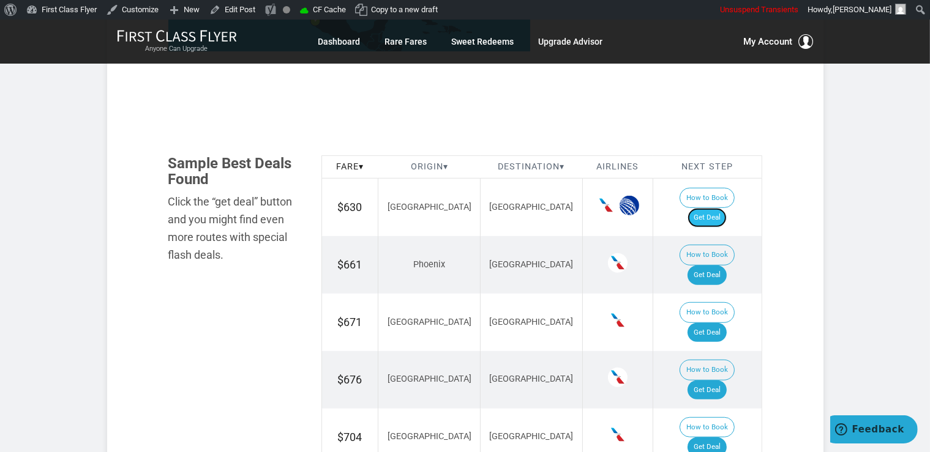
click at [711, 208] on link "Get Deal" at bounding box center [706, 218] width 39 height 20
click at [722, 323] on link "Get Deal" at bounding box center [706, 333] width 39 height 20
click at [723, 266] on link "Get Deal" at bounding box center [706, 276] width 39 height 20
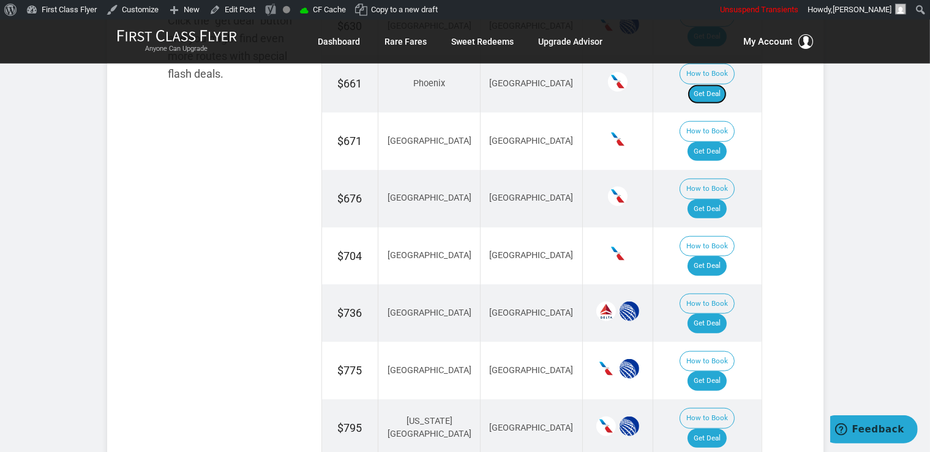
scroll to position [840, 0]
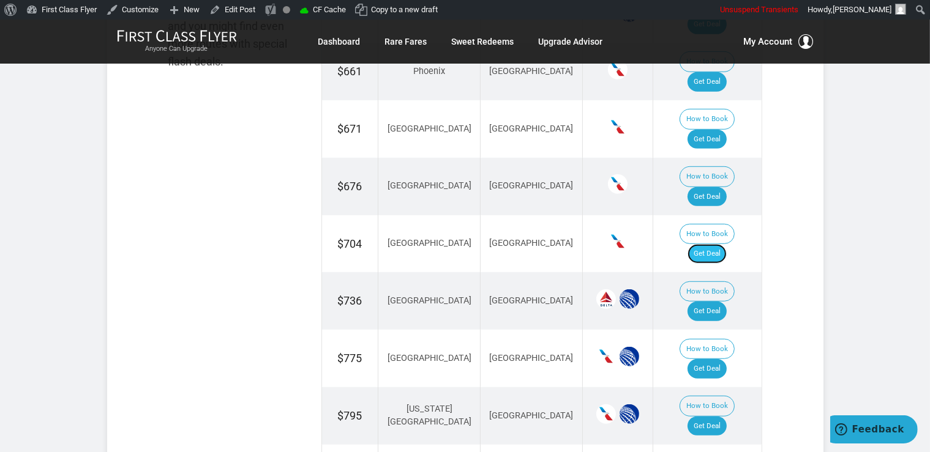
click at [723, 244] on link "Get Deal" at bounding box center [706, 254] width 39 height 20
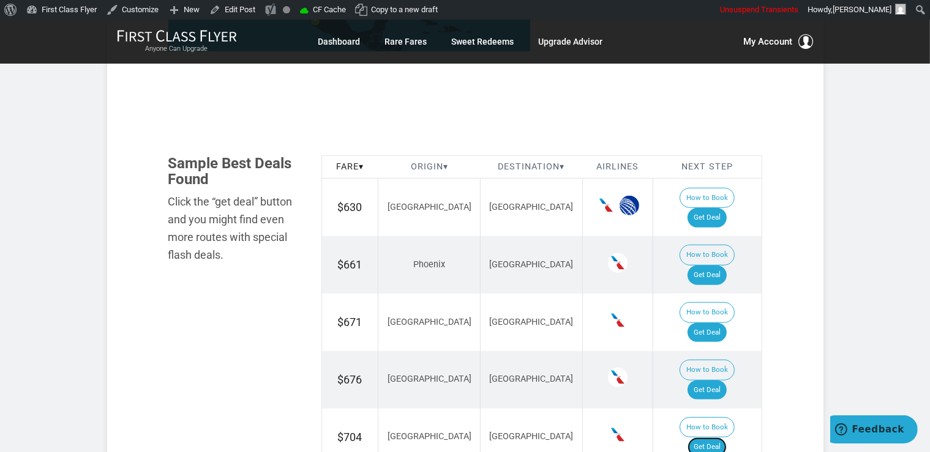
scroll to position [711, 0]
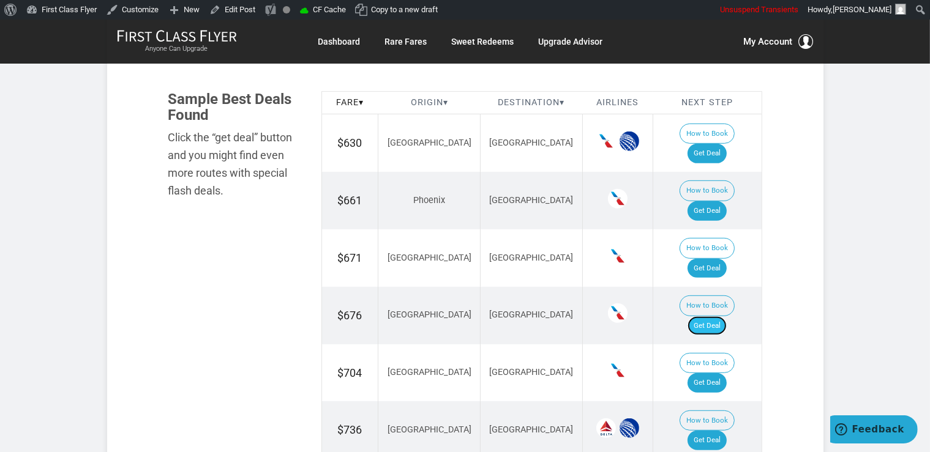
click at [725, 316] on link "Get Deal" at bounding box center [706, 326] width 39 height 20
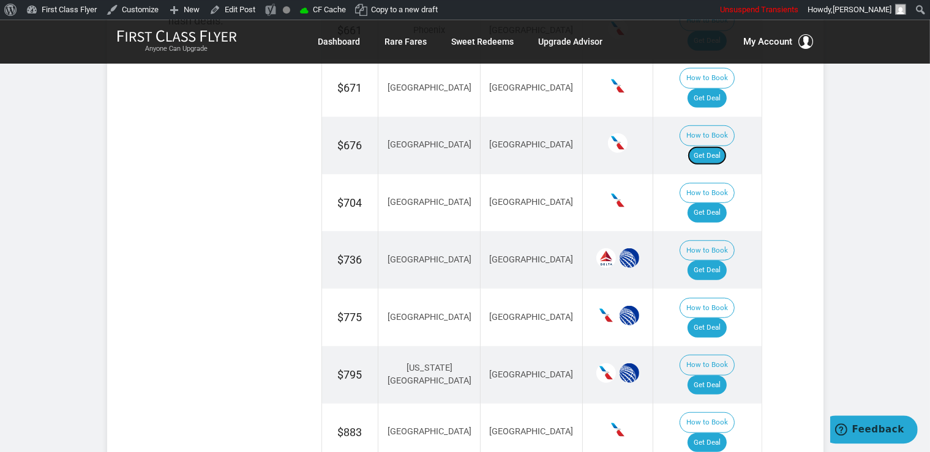
scroll to position [905, 0]
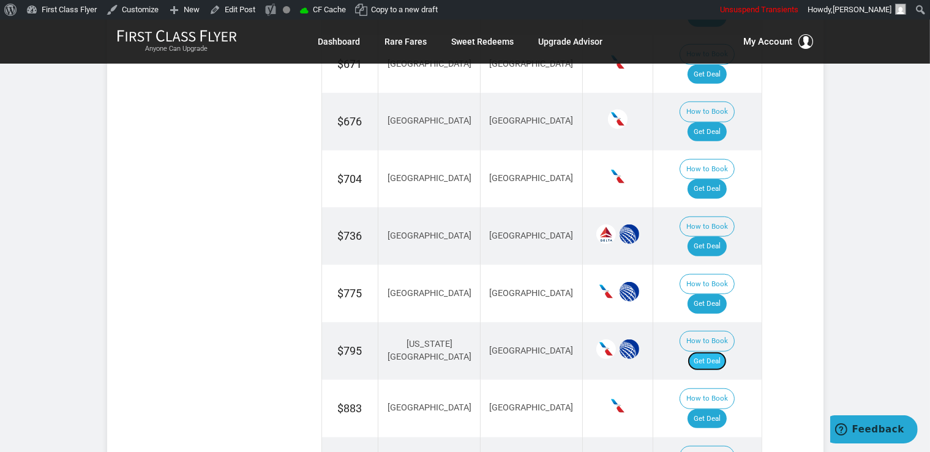
click at [713, 352] on link "Get Deal" at bounding box center [706, 362] width 39 height 20
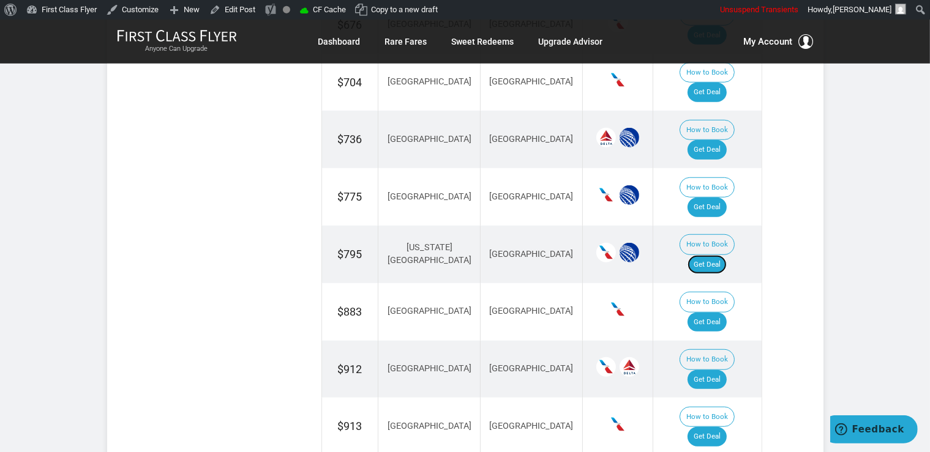
scroll to position [1034, 0]
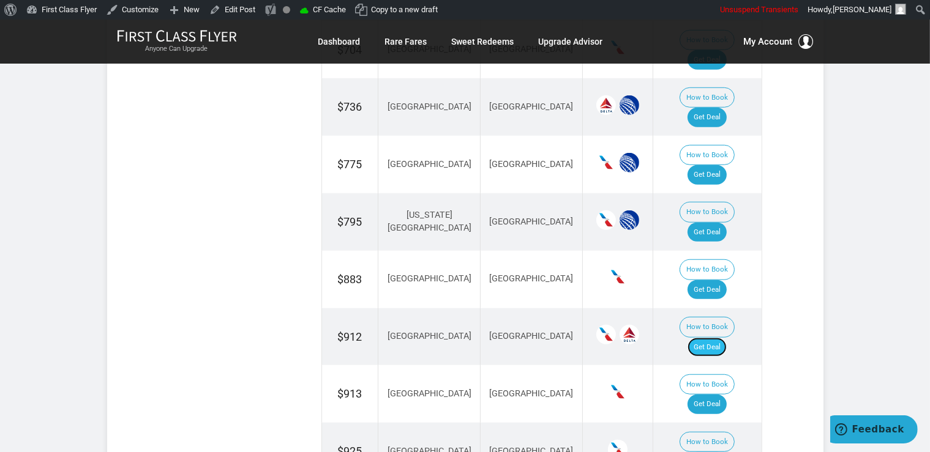
click at [726, 338] on link "Get Deal" at bounding box center [706, 348] width 39 height 20
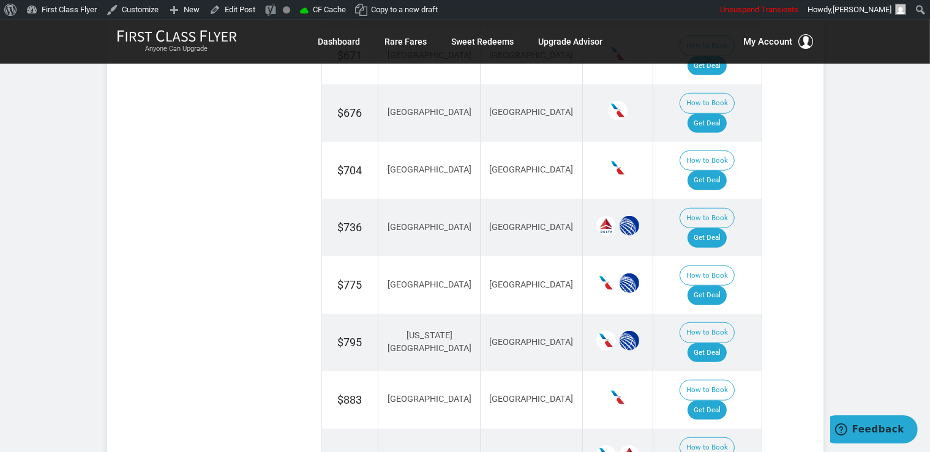
scroll to position [840, 0]
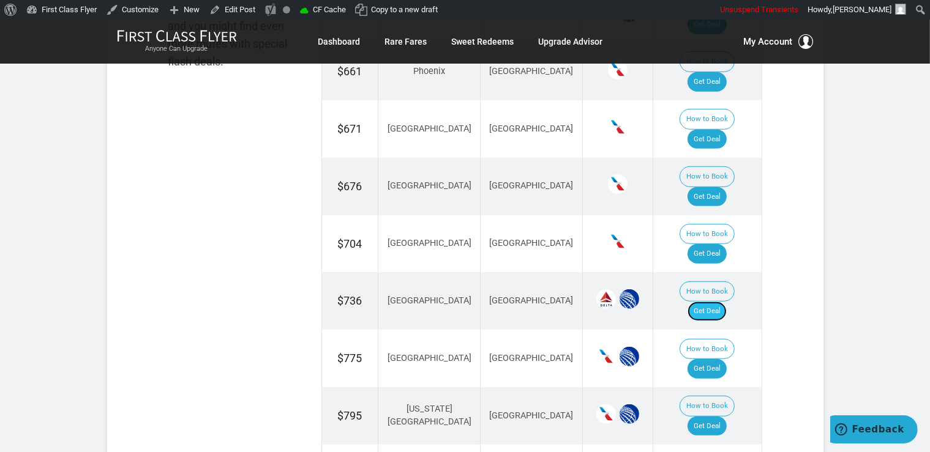
click at [727, 302] on link "Get Deal" at bounding box center [706, 312] width 39 height 20
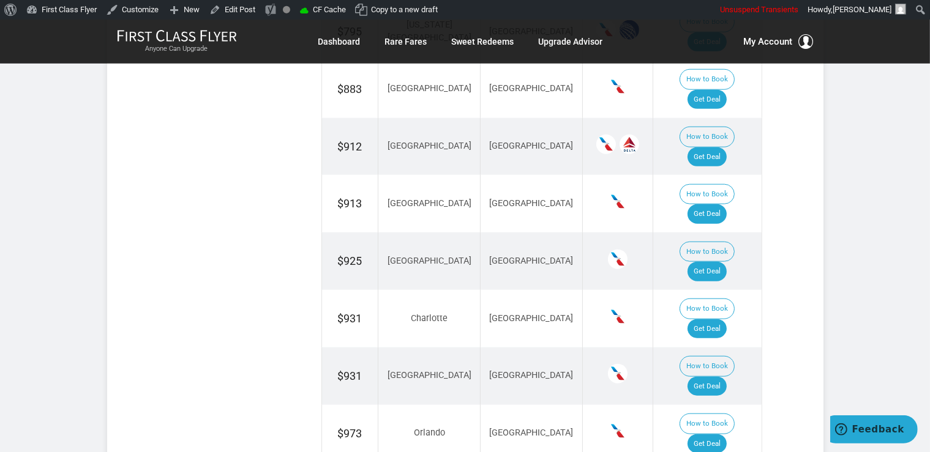
scroll to position [1228, 0]
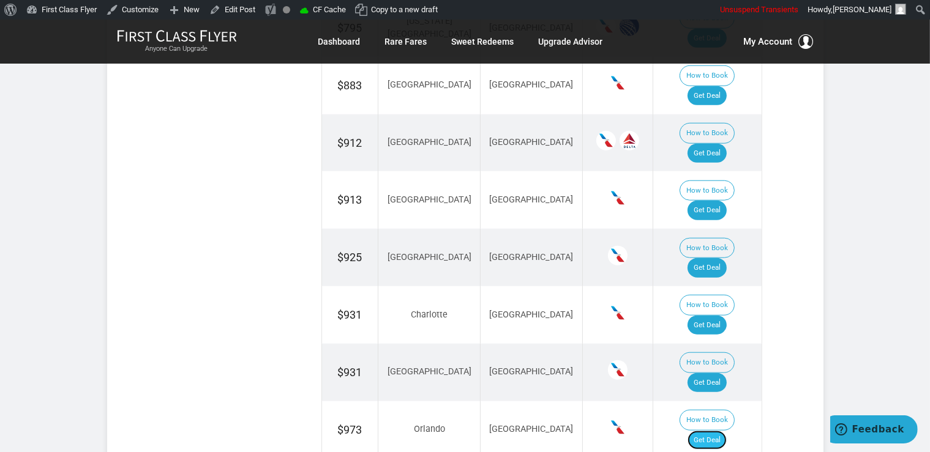
click at [716, 431] on link "Get Deal" at bounding box center [706, 441] width 39 height 20
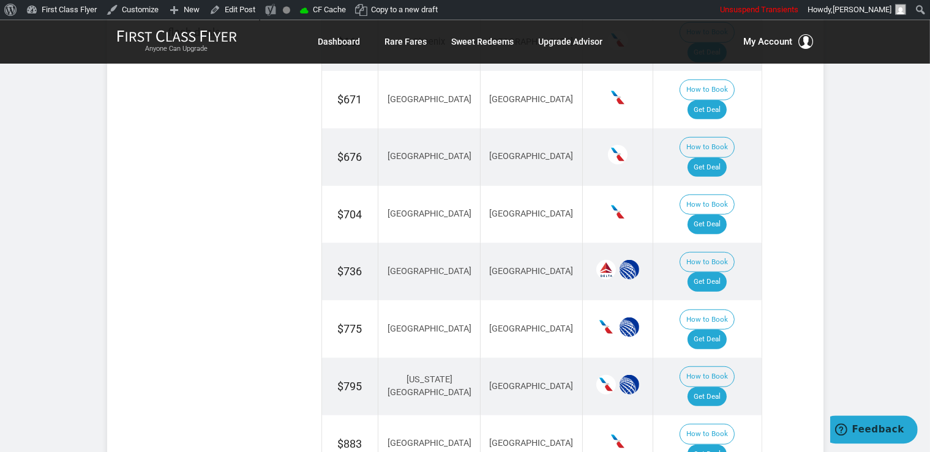
scroll to position [905, 0]
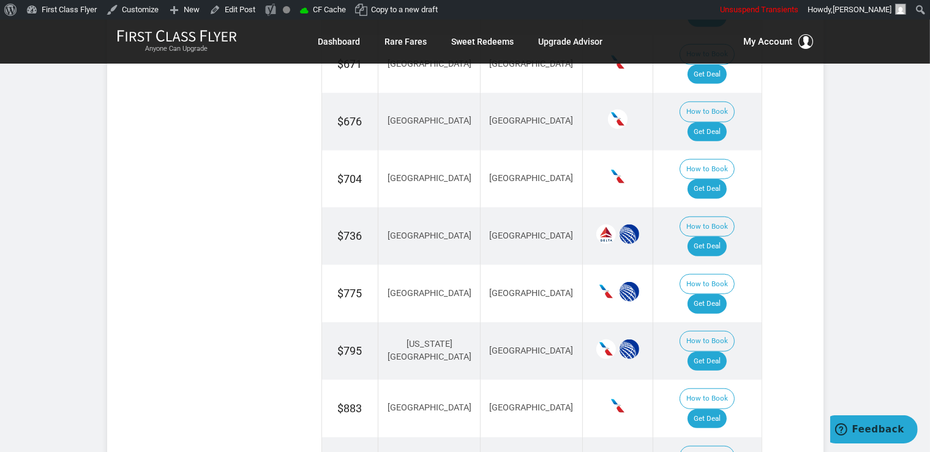
click at [737, 265] on td "How to Book Get Deal" at bounding box center [706, 294] width 109 height 58
click at [718, 294] on link "Get Deal" at bounding box center [706, 304] width 39 height 20
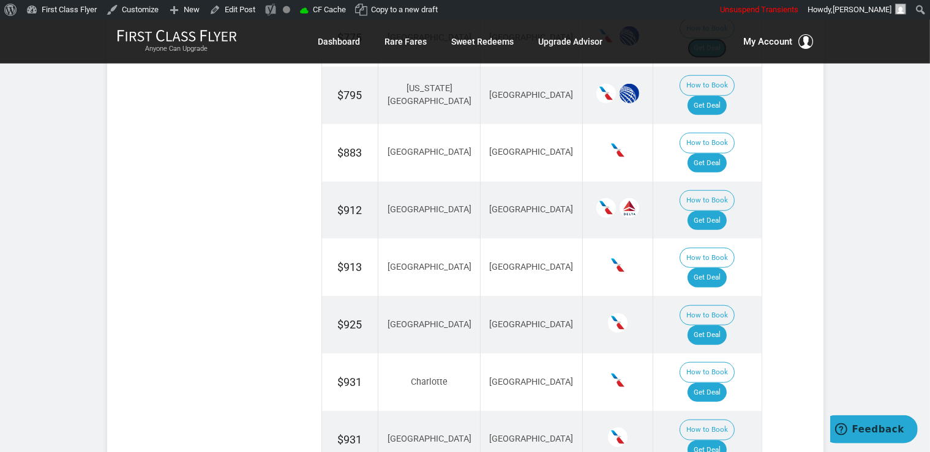
scroll to position [1163, 0]
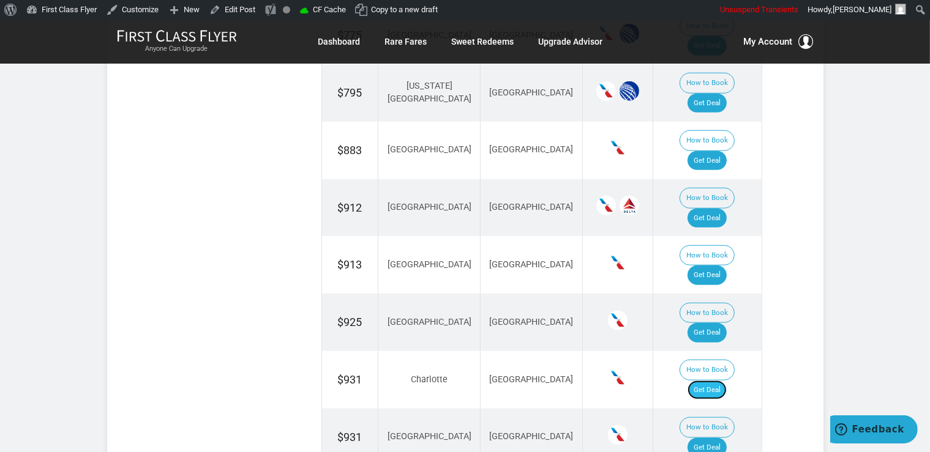
click at [727, 381] on link "Get Deal" at bounding box center [706, 391] width 39 height 20
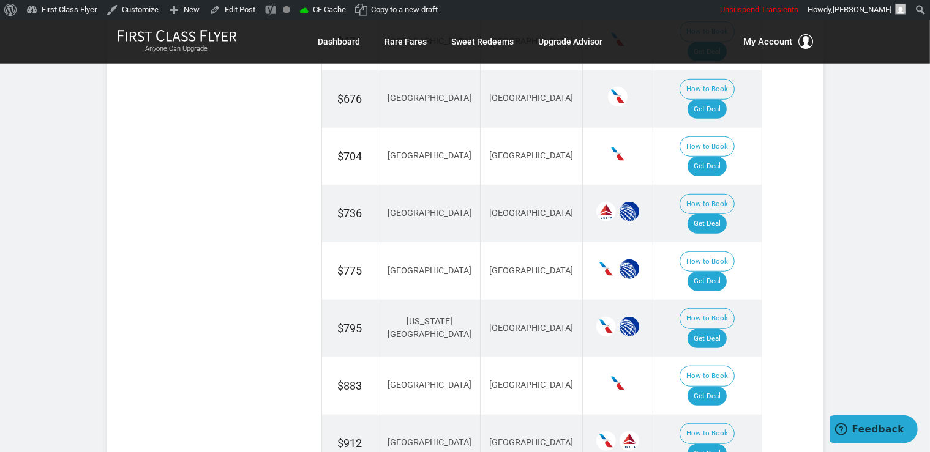
scroll to position [905, 0]
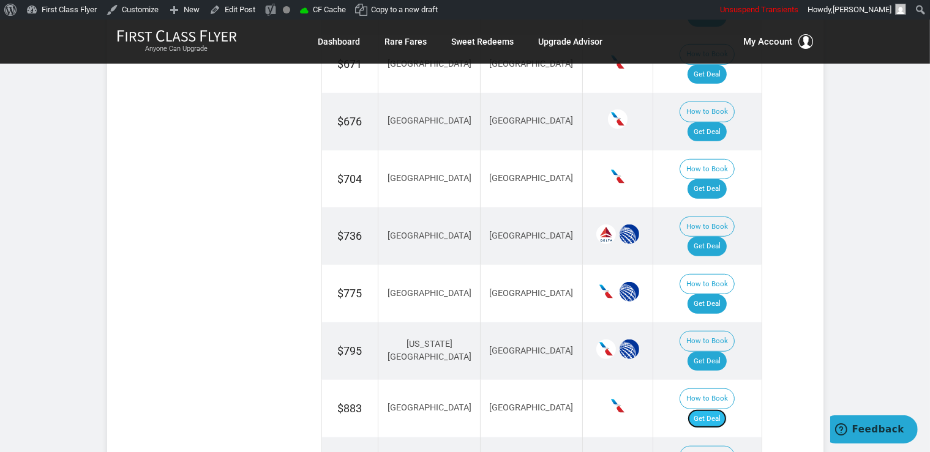
click at [719, 409] on link "Get Deal" at bounding box center [706, 419] width 39 height 20
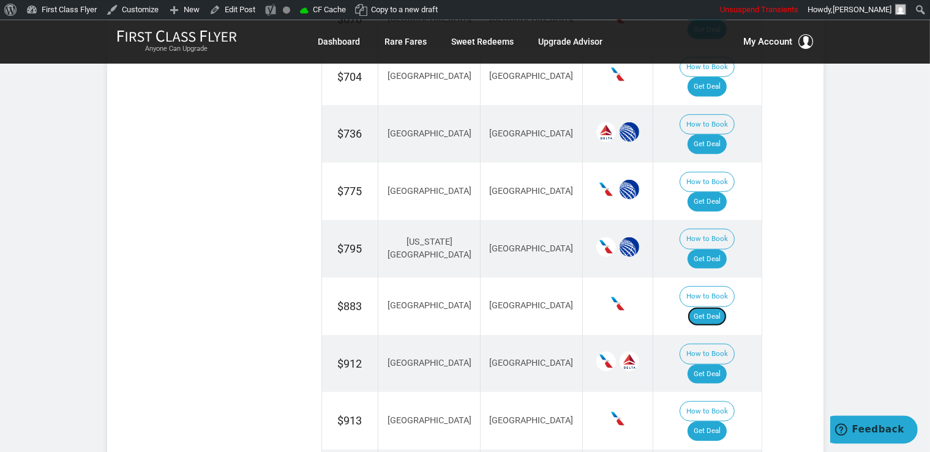
scroll to position [1018, 0]
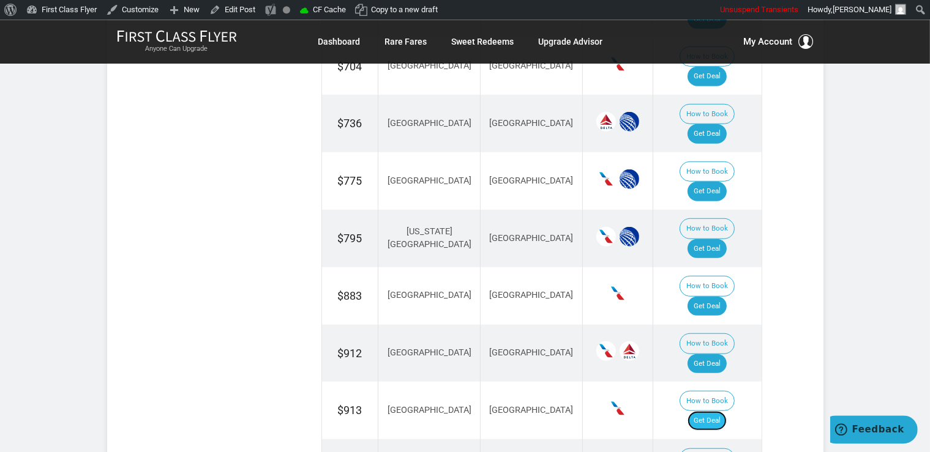
click at [716, 411] on link "Get Deal" at bounding box center [706, 421] width 39 height 20
drag, startPoint x: 726, startPoint y: 315, endPoint x: 733, endPoint y: 313, distance: 7.0
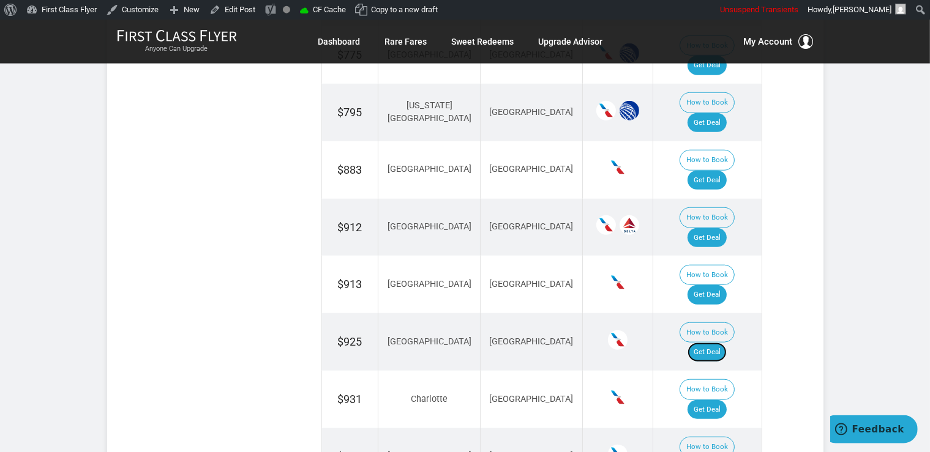
scroll to position [1147, 0]
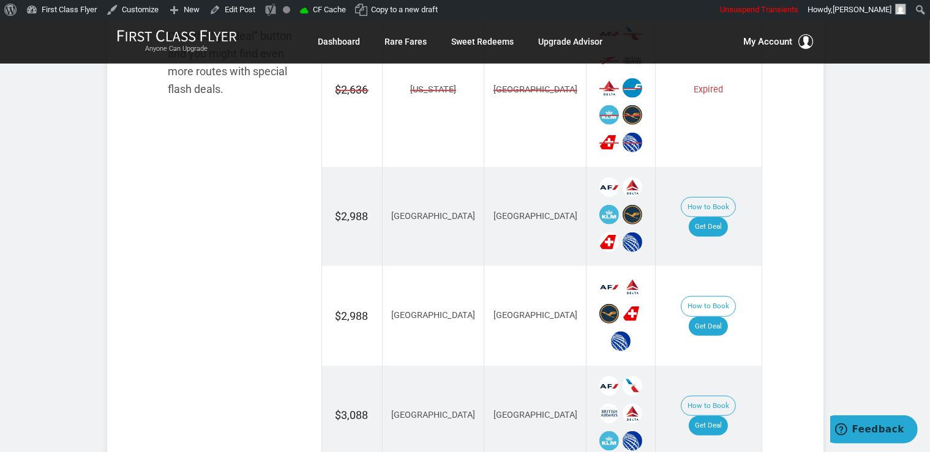
scroll to position [840, 0]
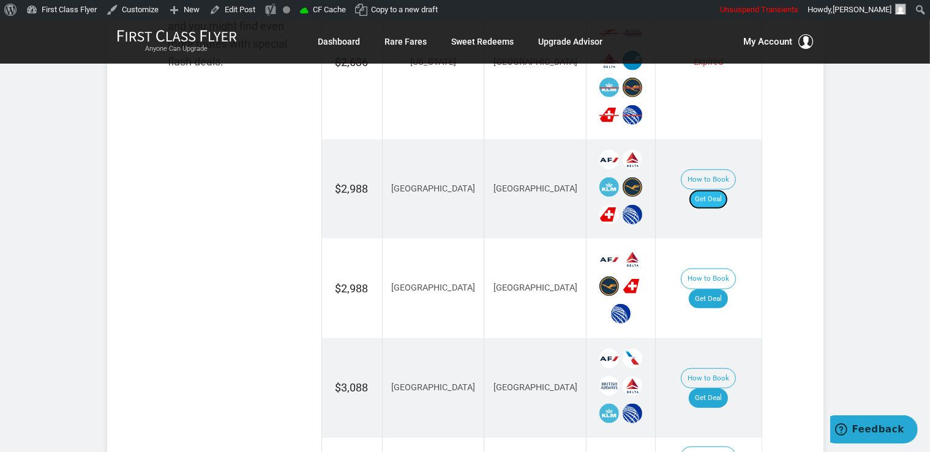
click at [721, 190] on link "Get Deal" at bounding box center [708, 200] width 39 height 20
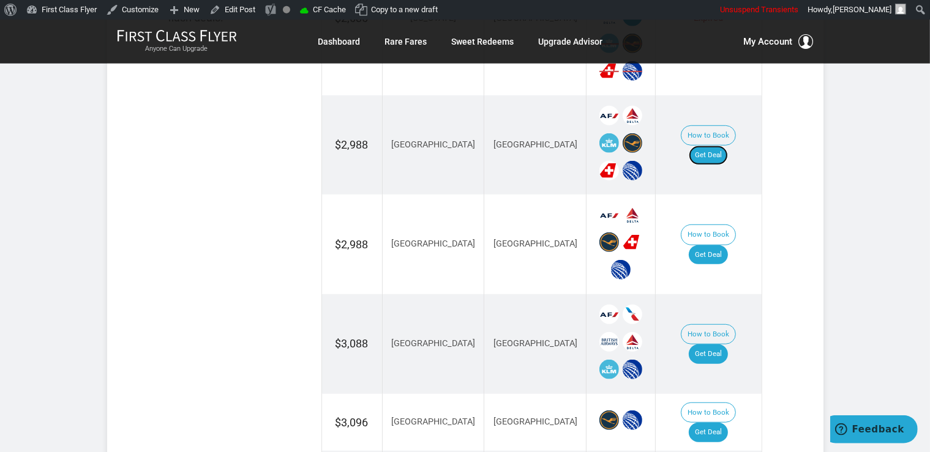
scroll to position [970, 0]
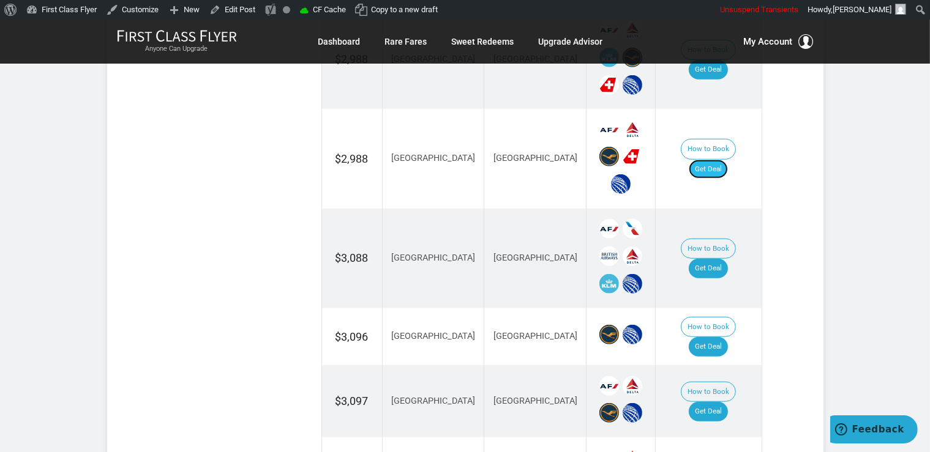
click at [715, 160] on link "Get Deal" at bounding box center [708, 170] width 39 height 20
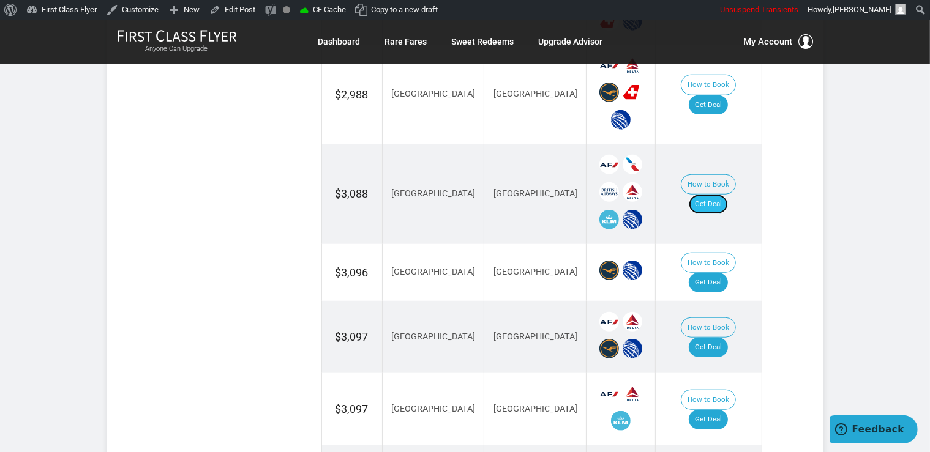
click at [714, 195] on link "Get Deal" at bounding box center [708, 205] width 39 height 20
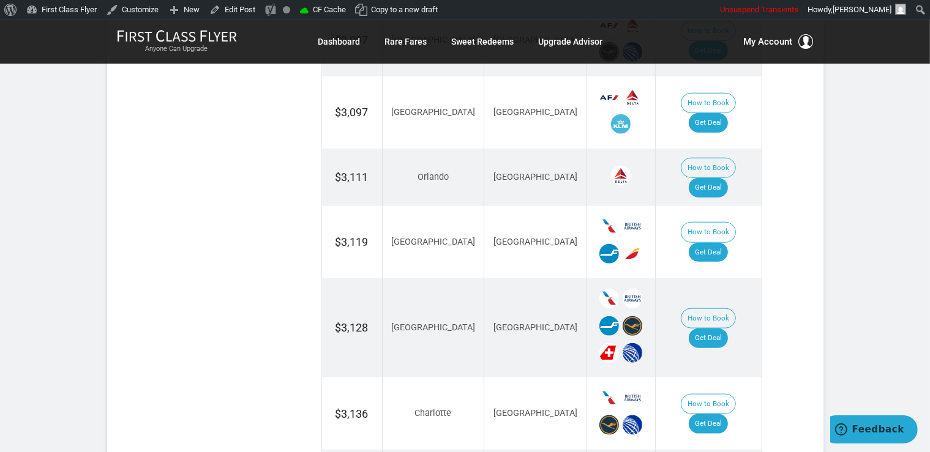
scroll to position [1357, 0]
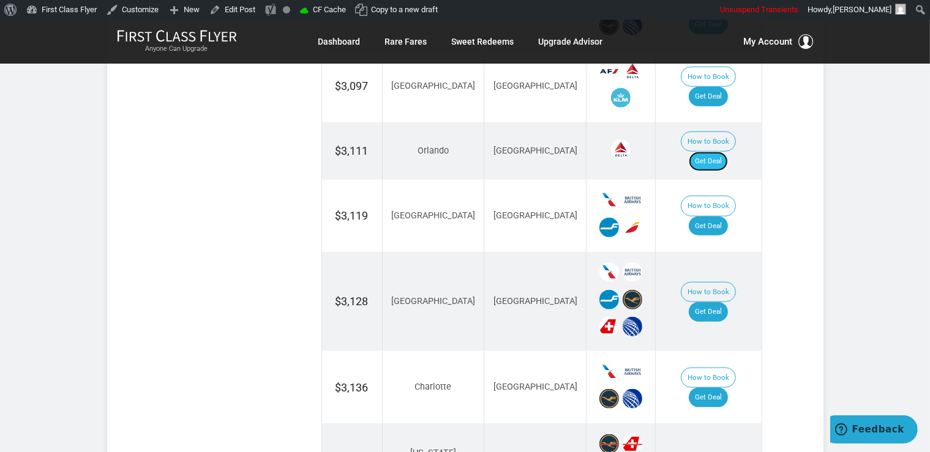
click at [723, 152] on link "Get Deal" at bounding box center [708, 162] width 39 height 20
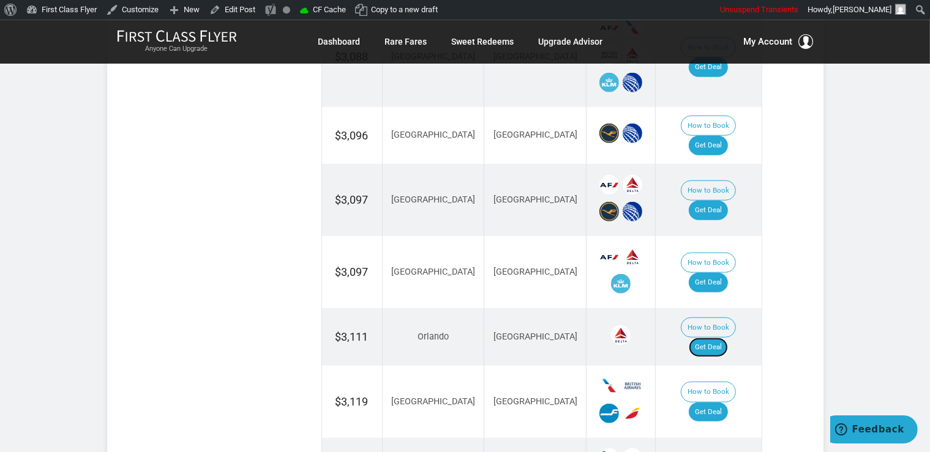
scroll to position [1099, 0]
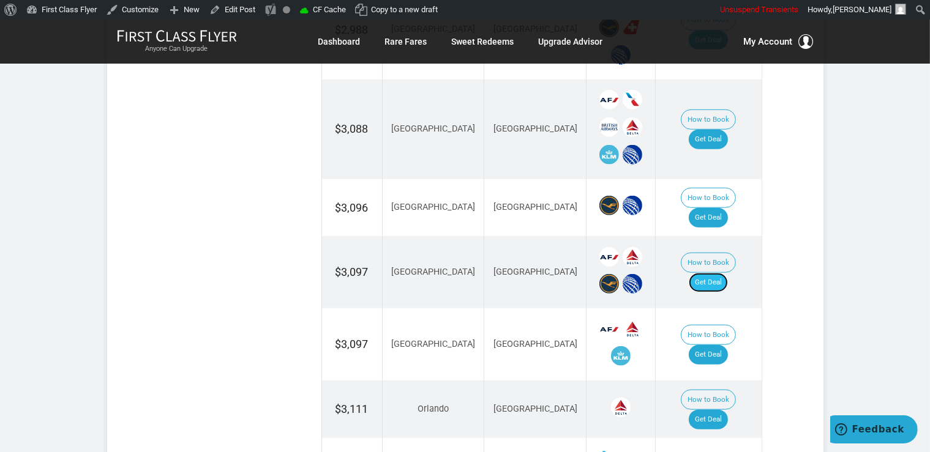
click at [728, 273] on link "Get Deal" at bounding box center [708, 283] width 39 height 20
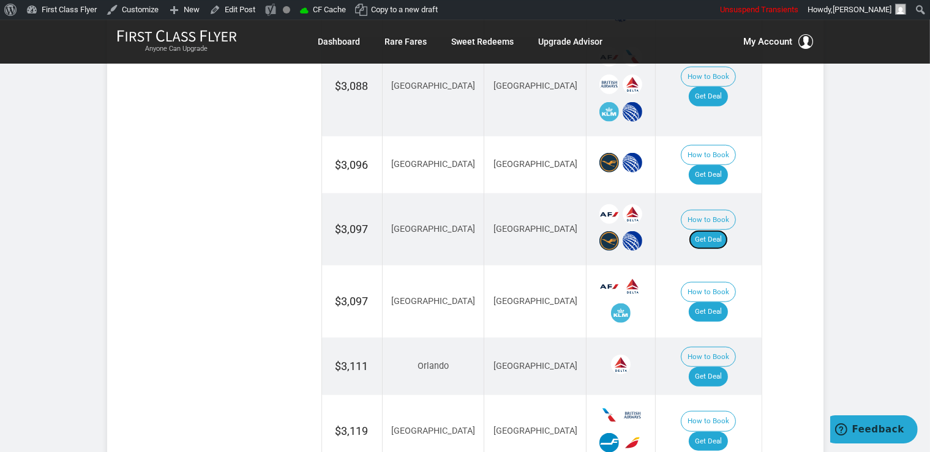
scroll to position [1163, 0]
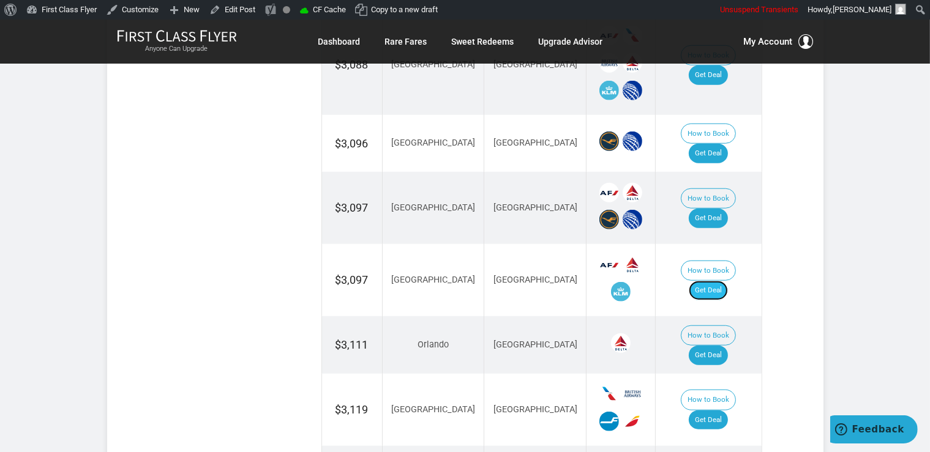
click at [727, 281] on link "Get Deal" at bounding box center [708, 291] width 39 height 20
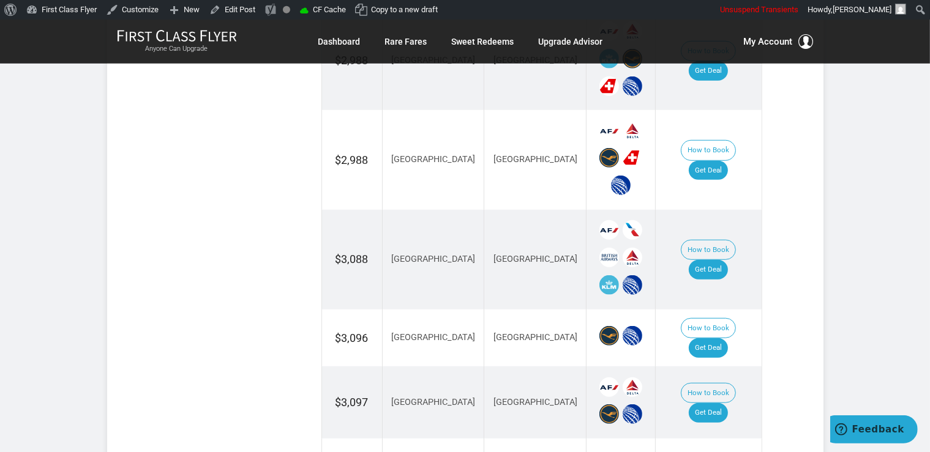
scroll to position [1034, 0]
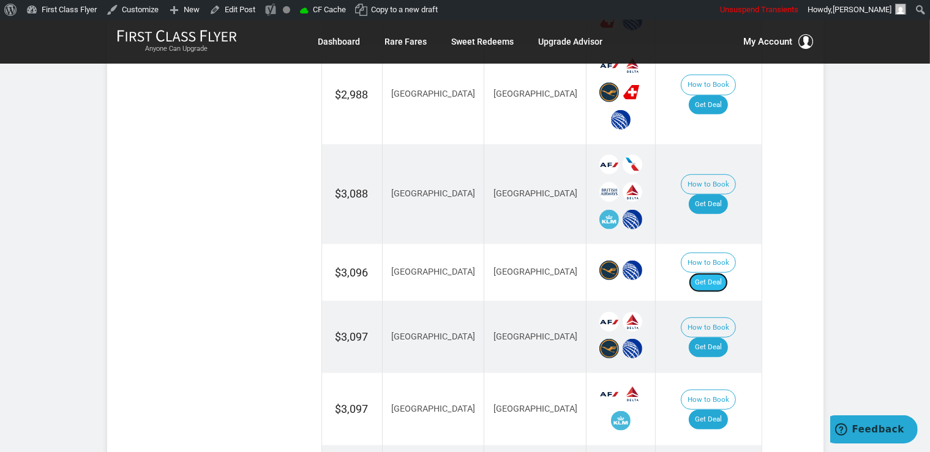
click at [720, 273] on link "Get Deal" at bounding box center [708, 283] width 39 height 20
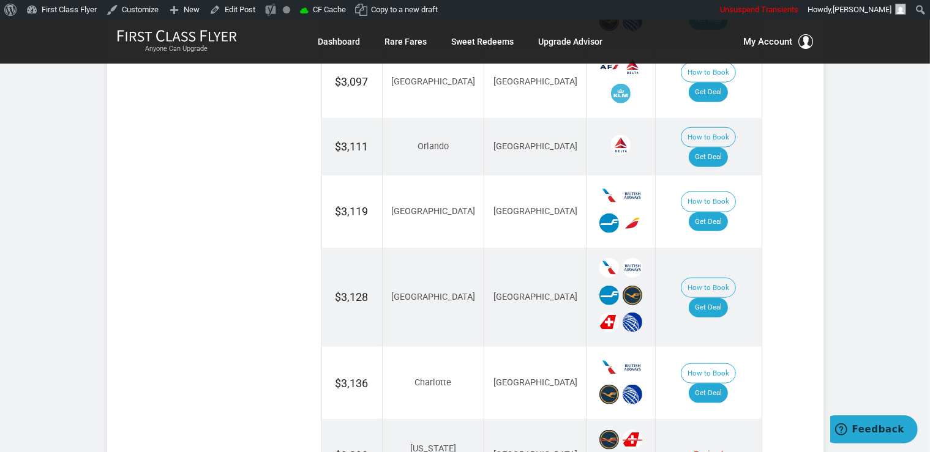
scroll to position [1422, 0]
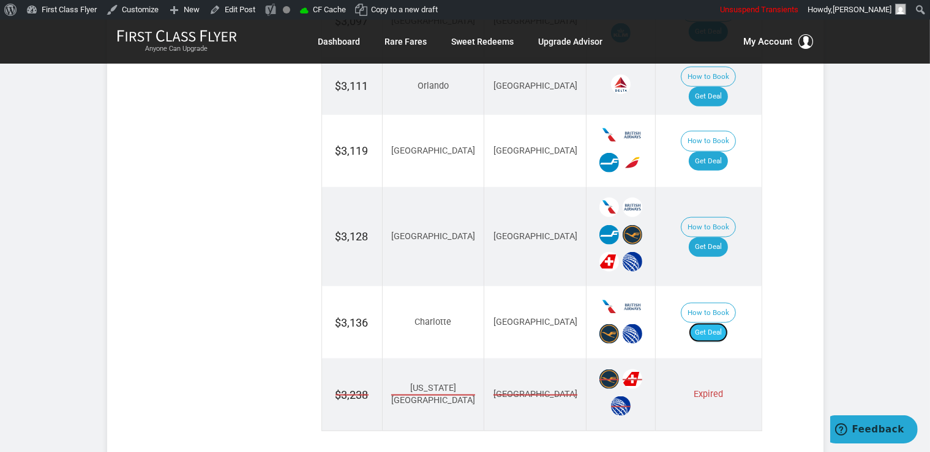
click at [707, 323] on link "Get Deal" at bounding box center [708, 333] width 39 height 20
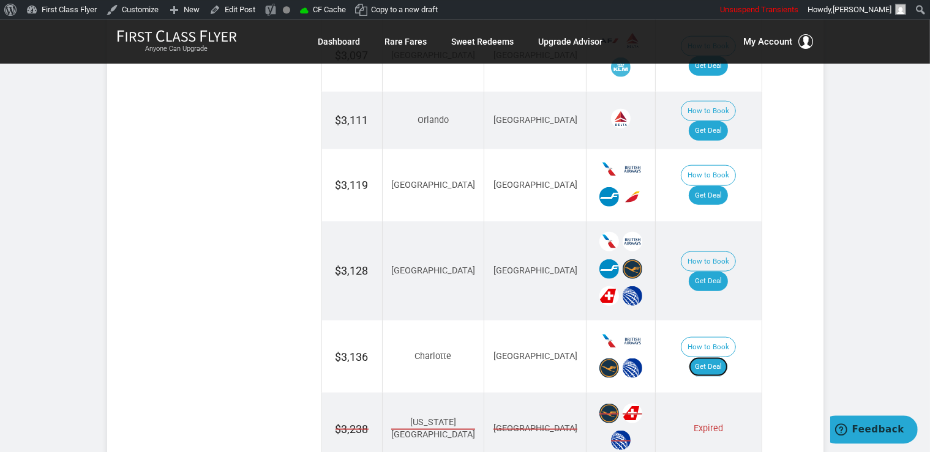
scroll to position [1293, 0]
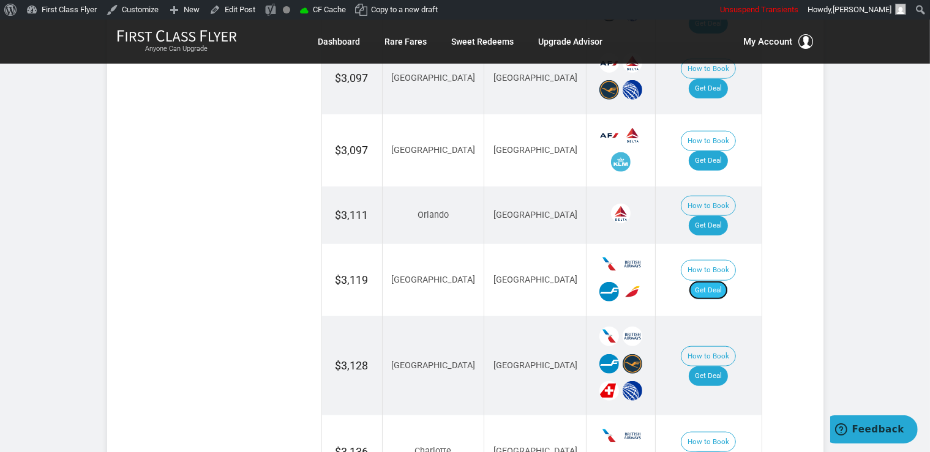
click at [723, 281] on link "Get Deal" at bounding box center [708, 291] width 39 height 20
click at [718, 367] on link "Get Deal" at bounding box center [708, 377] width 39 height 20
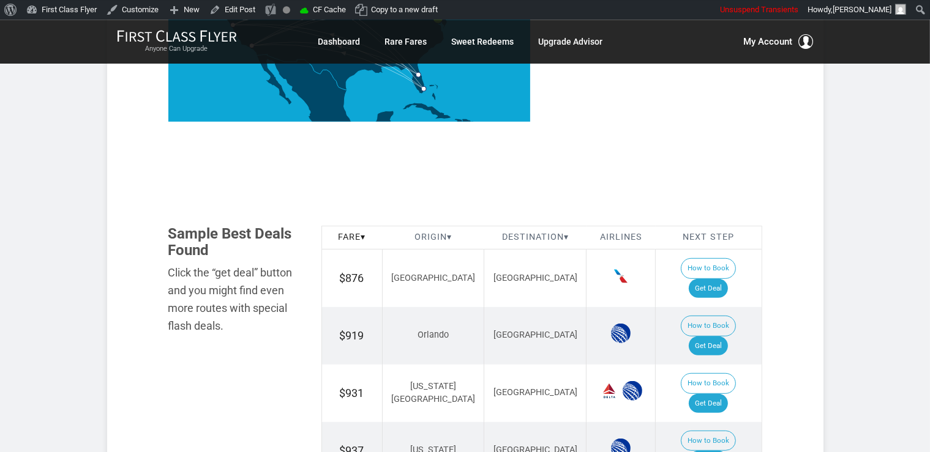
scroll to position [581, 0]
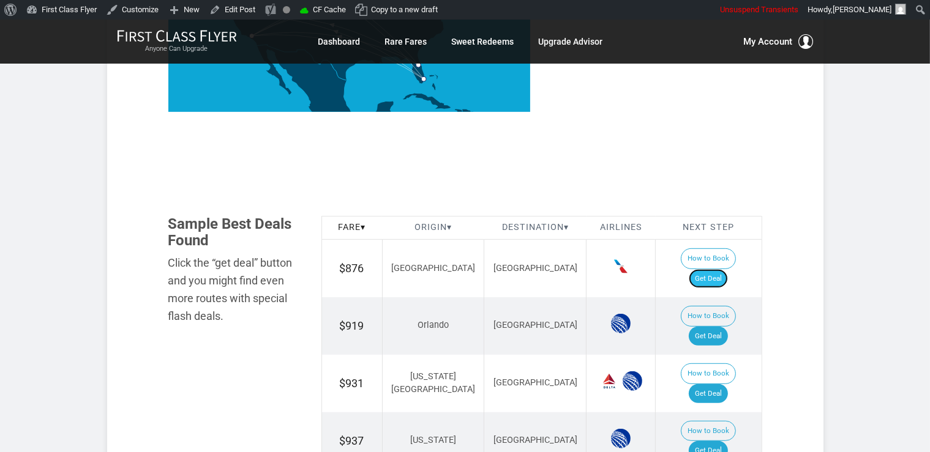
click at [728, 269] on link "Get Deal" at bounding box center [708, 279] width 39 height 20
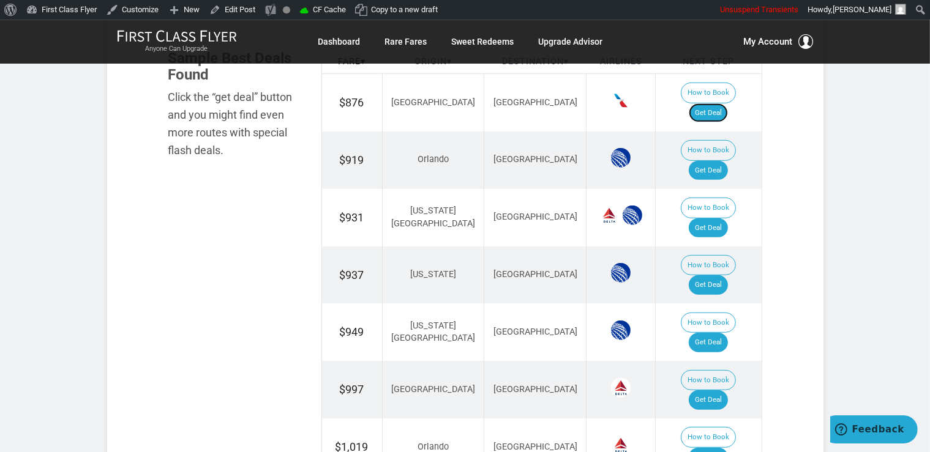
scroll to position [775, 0]
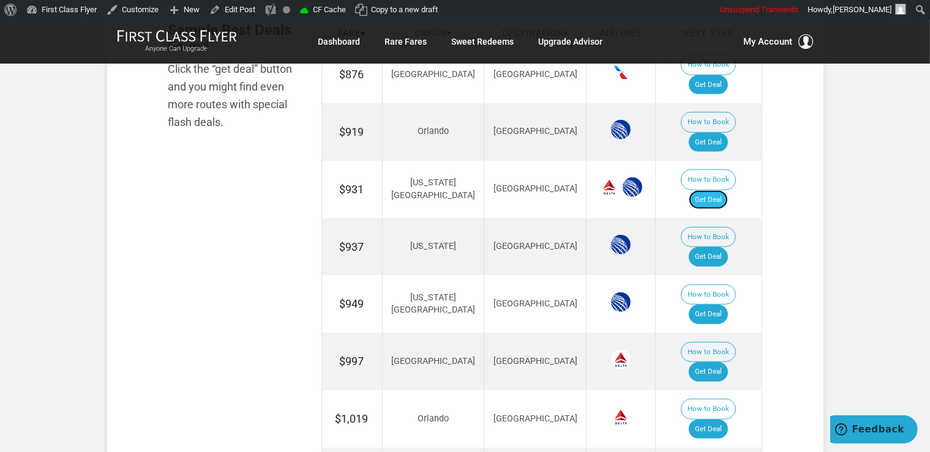
click at [711, 190] on link "Get Deal" at bounding box center [708, 200] width 39 height 20
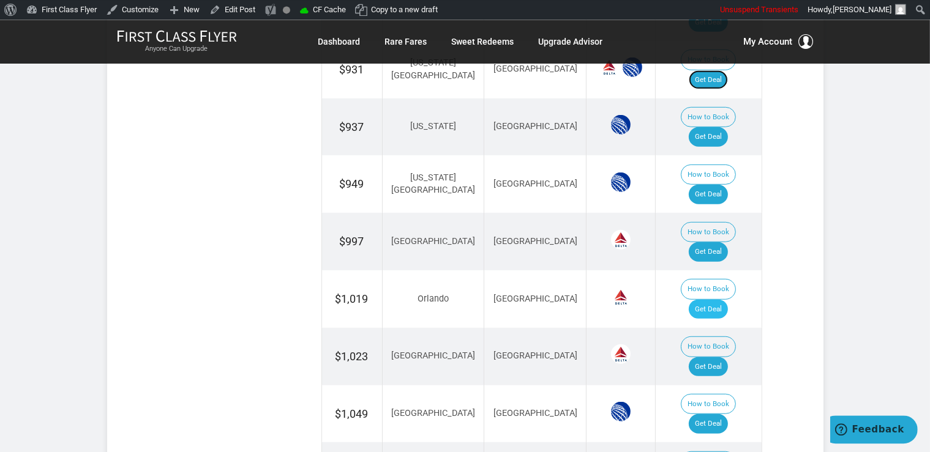
scroll to position [905, 0]
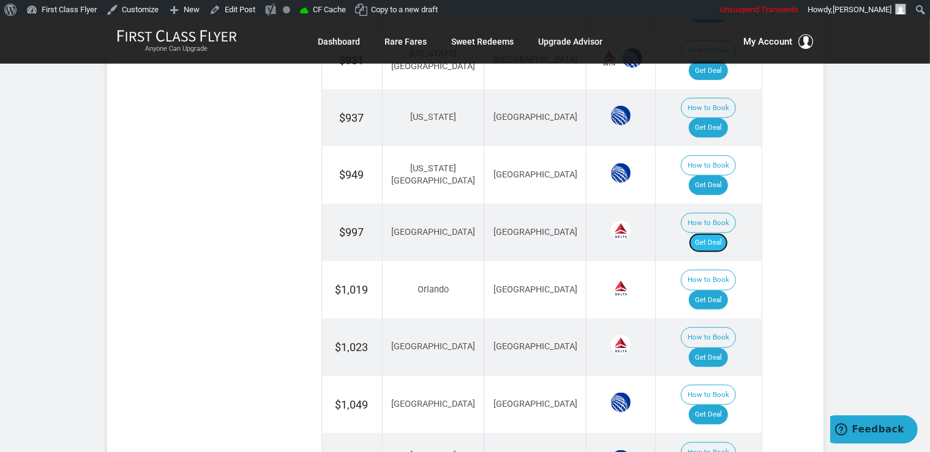
drag, startPoint x: 708, startPoint y: 160, endPoint x: 716, endPoint y: 165, distance: 9.7
click at [708, 233] on link "Get Deal" at bounding box center [708, 243] width 39 height 20
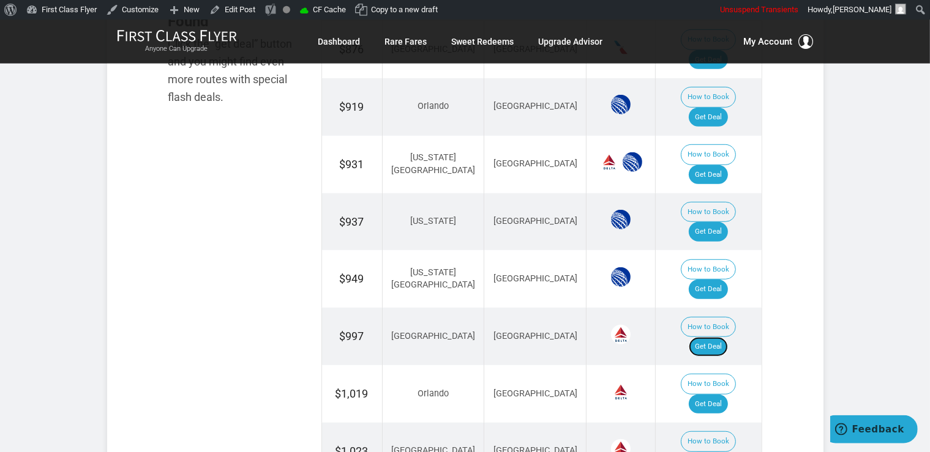
scroll to position [711, 0]
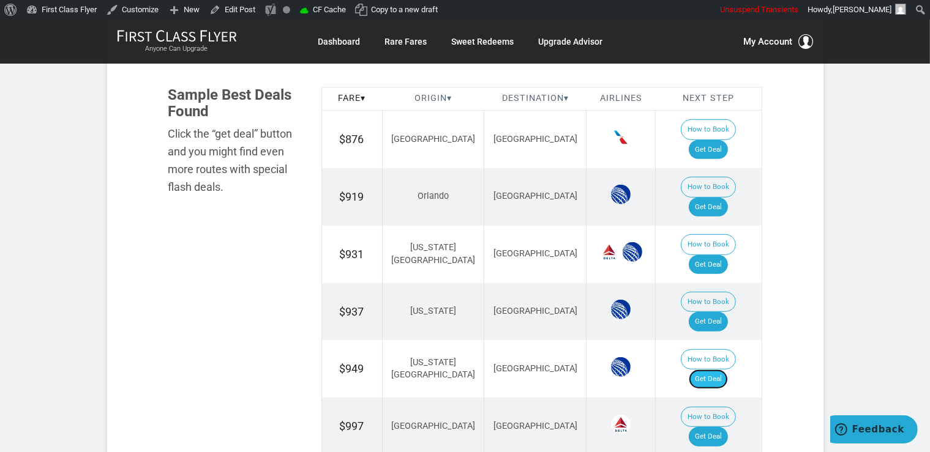
click at [713, 370] on link "Get Deal" at bounding box center [708, 380] width 39 height 20
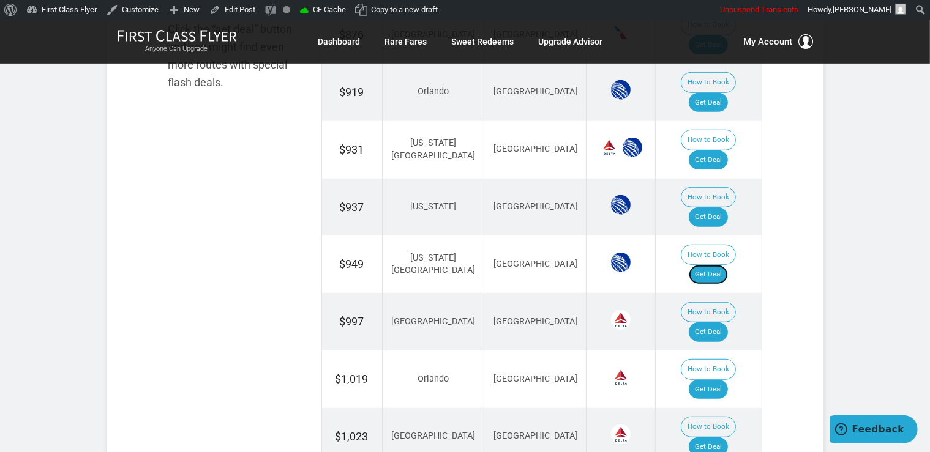
scroll to position [840, 0]
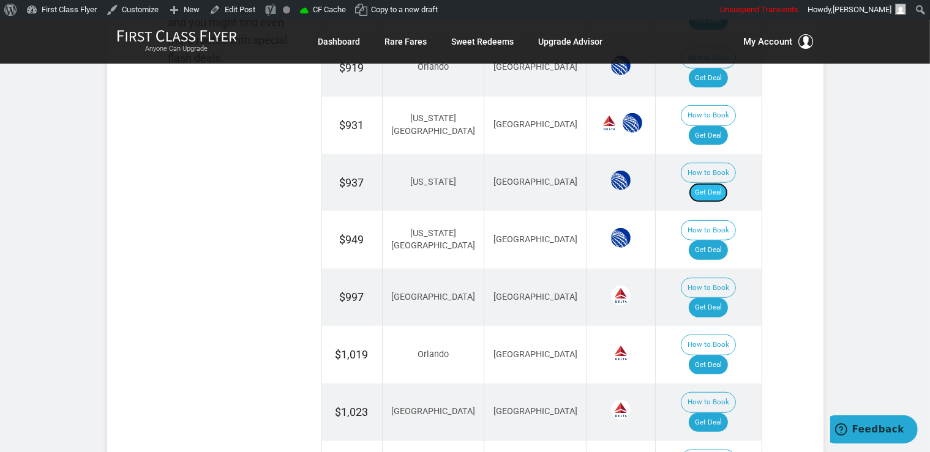
click at [704, 183] on link "Get Deal" at bounding box center [708, 193] width 39 height 20
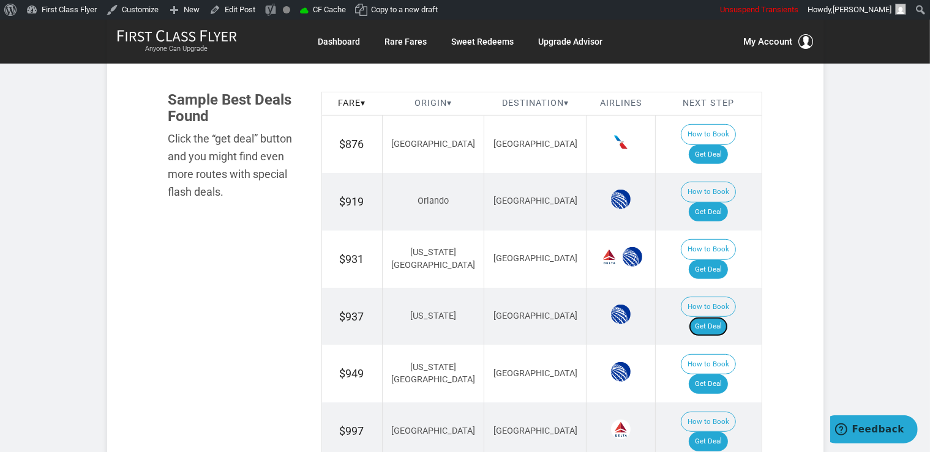
scroll to position [775, 0]
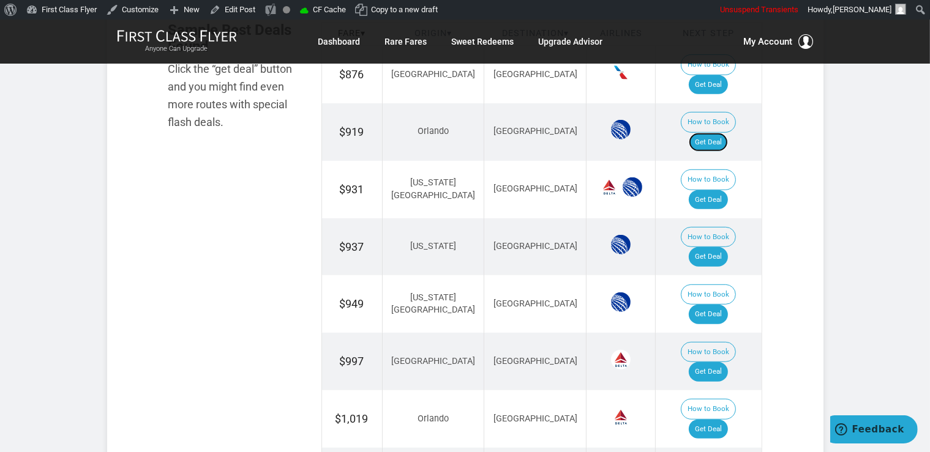
drag, startPoint x: 709, startPoint y: 108, endPoint x: 714, endPoint y: 121, distance: 14.0
click at [709, 133] on link "Get Deal" at bounding box center [708, 143] width 39 height 20
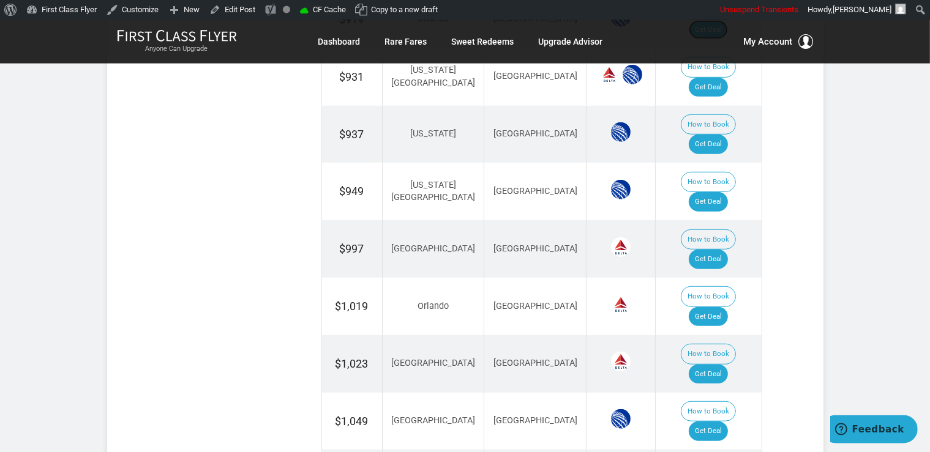
scroll to position [905, 0]
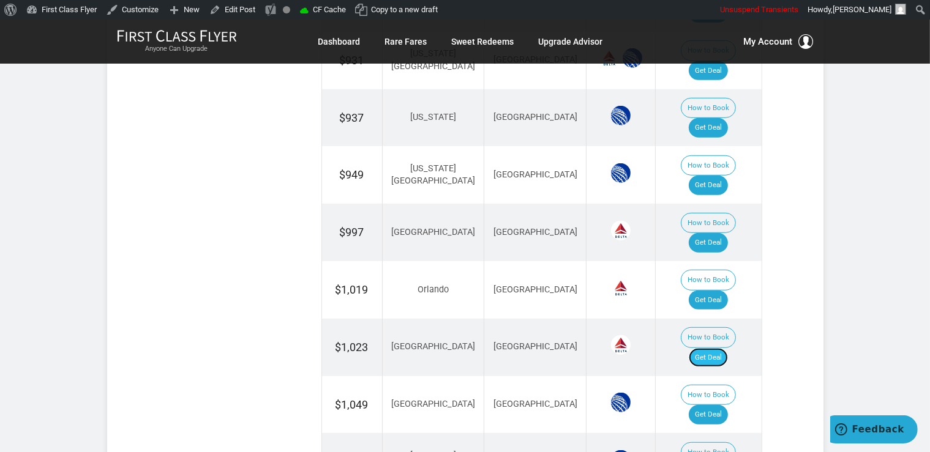
click at [728, 348] on link "Get Deal" at bounding box center [708, 358] width 39 height 20
click at [728, 405] on link "Get Deal" at bounding box center [708, 415] width 39 height 20
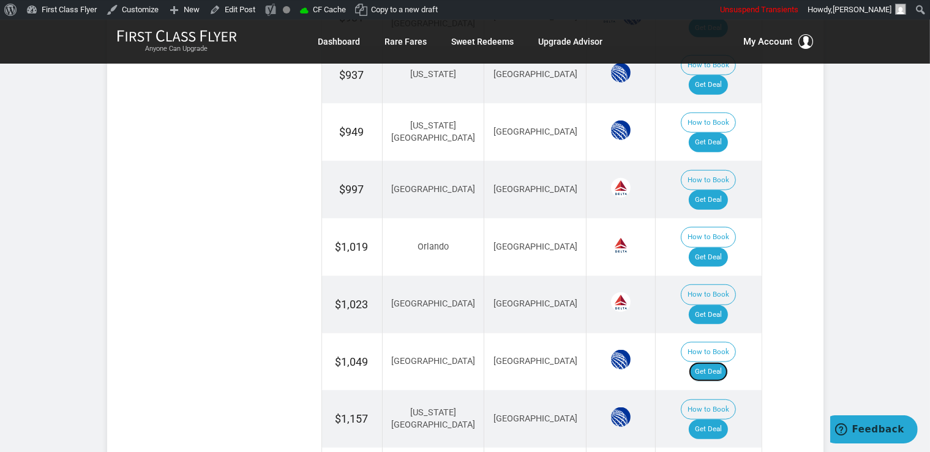
scroll to position [970, 0]
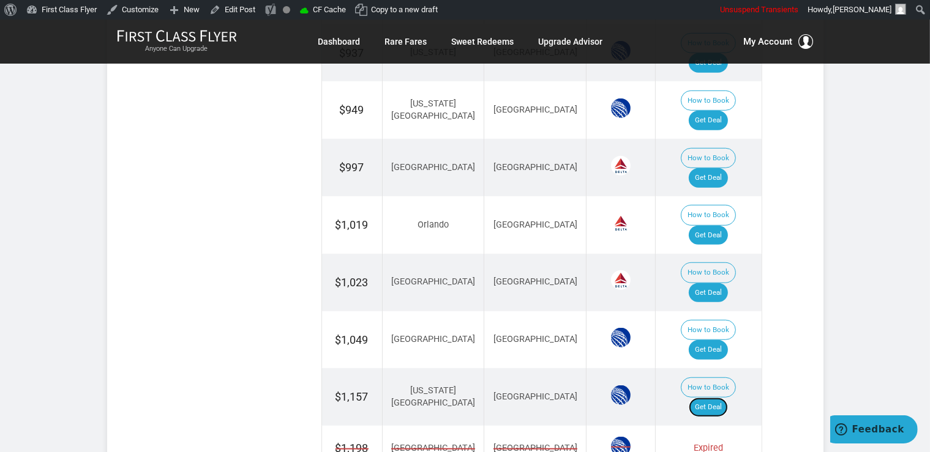
click at [722, 398] on link "Get Deal" at bounding box center [708, 408] width 39 height 20
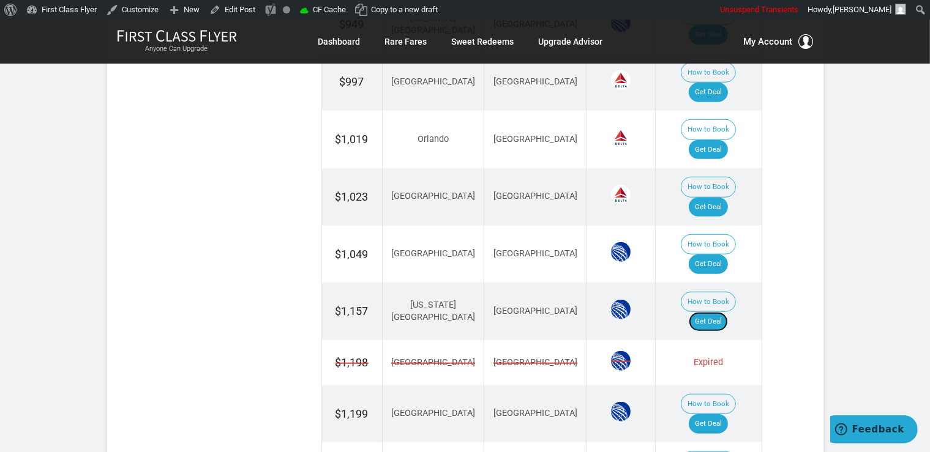
scroll to position [1099, 0]
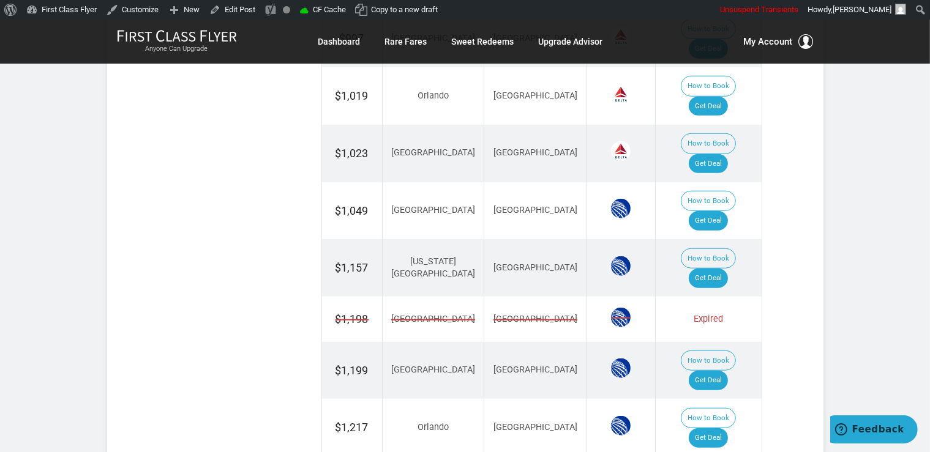
click at [718, 428] on link "Get Deal" at bounding box center [708, 438] width 39 height 20
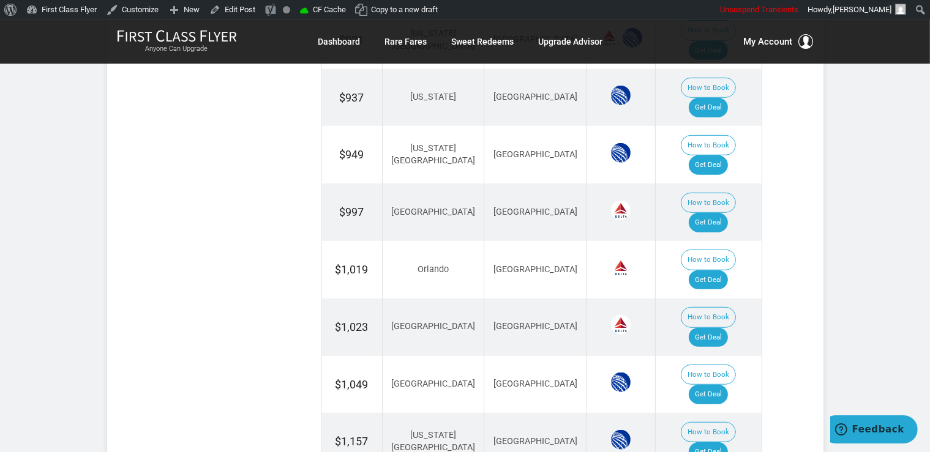
scroll to position [905, 0]
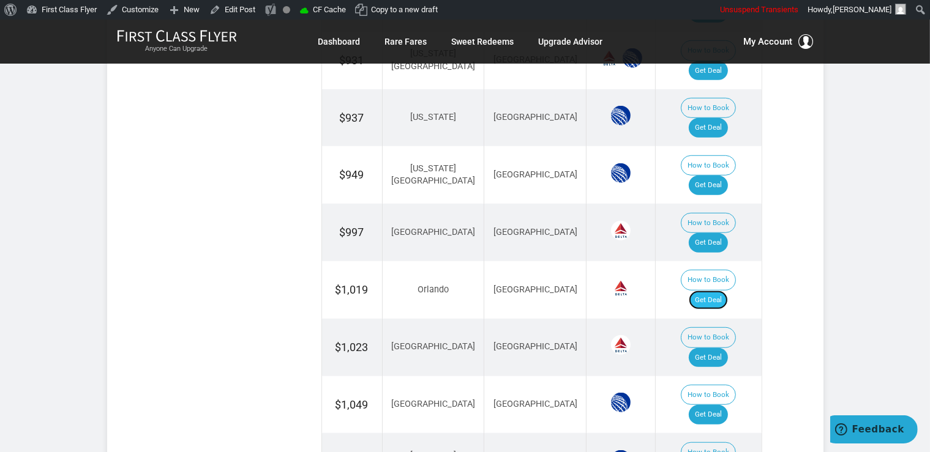
click at [711, 291] on link "Get Deal" at bounding box center [708, 301] width 39 height 20
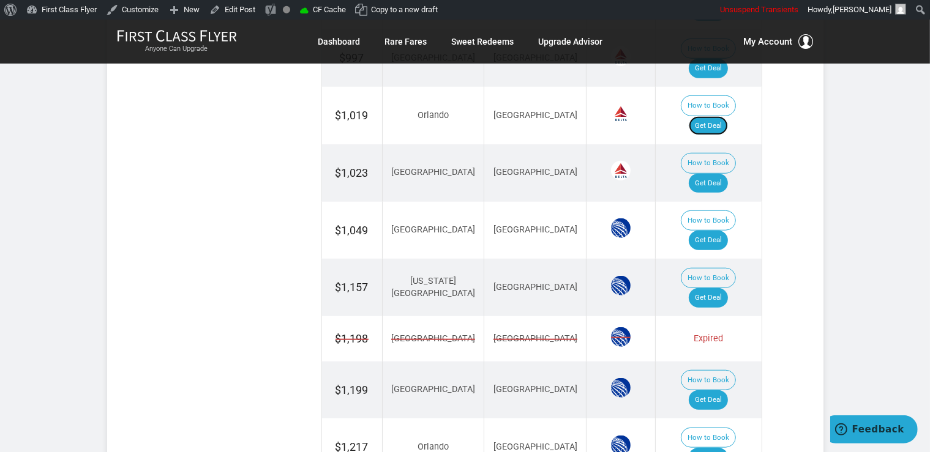
scroll to position [1099, 0]
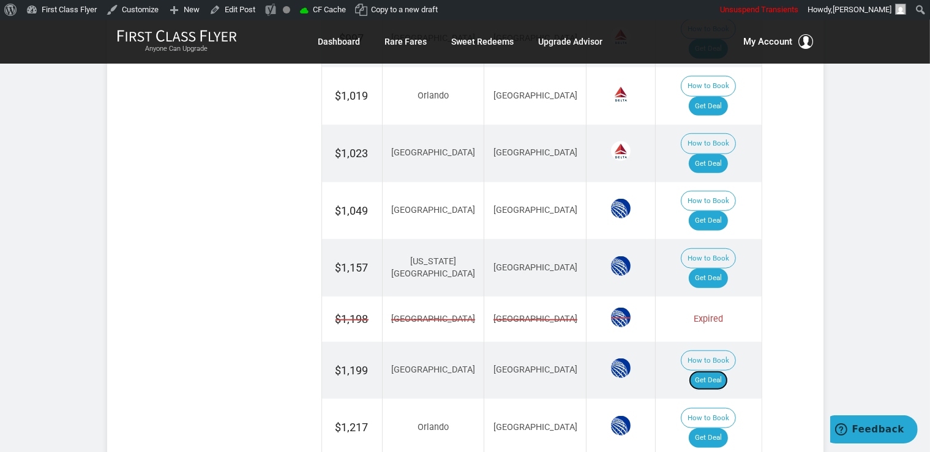
drag, startPoint x: 724, startPoint y: 233, endPoint x: 731, endPoint y: 262, distance: 29.5
click at [723, 371] on link "Get Deal" at bounding box center [708, 381] width 39 height 20
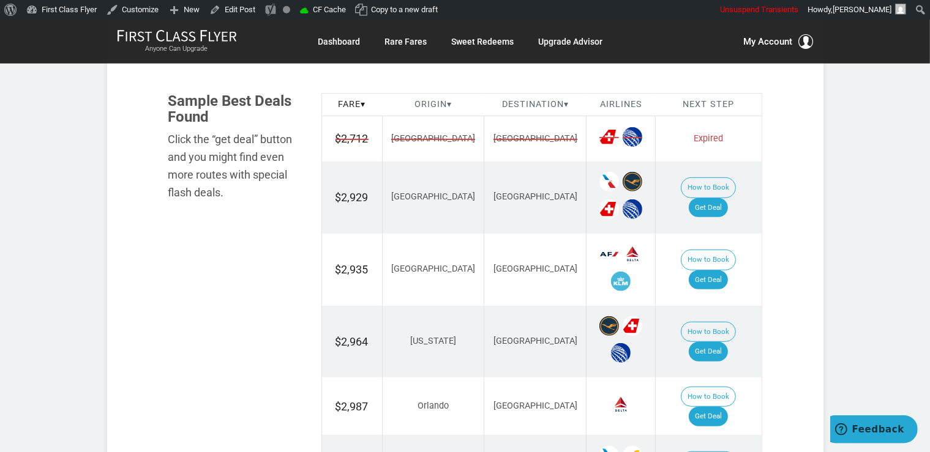
scroll to position [711, 0]
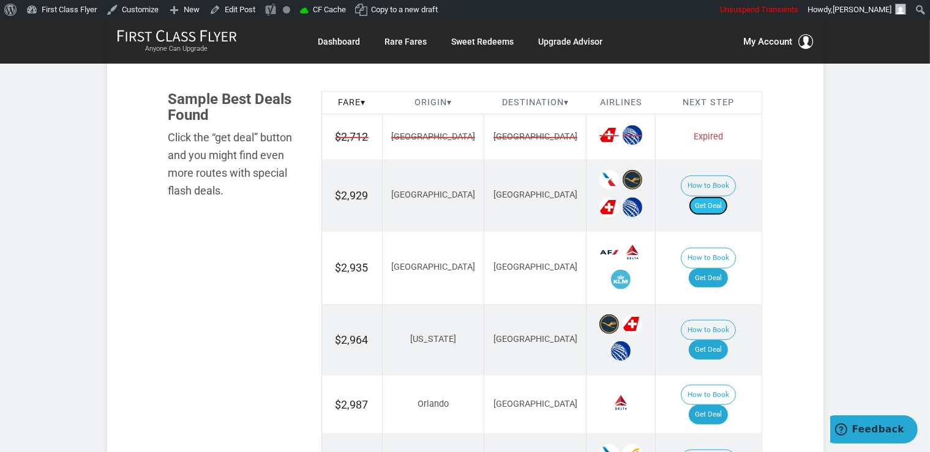
click at [720, 197] on link "Get Deal" at bounding box center [708, 206] width 39 height 20
click at [728, 196] on link "Get Deal" at bounding box center [708, 206] width 39 height 20
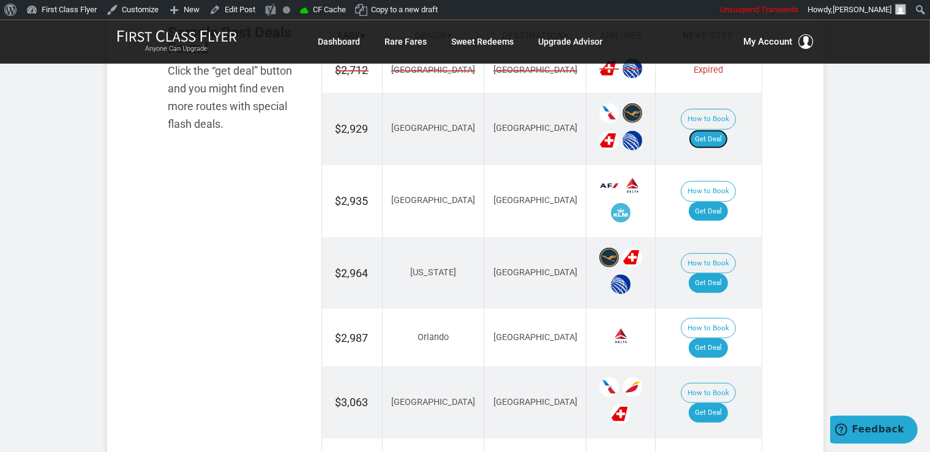
scroll to position [905, 0]
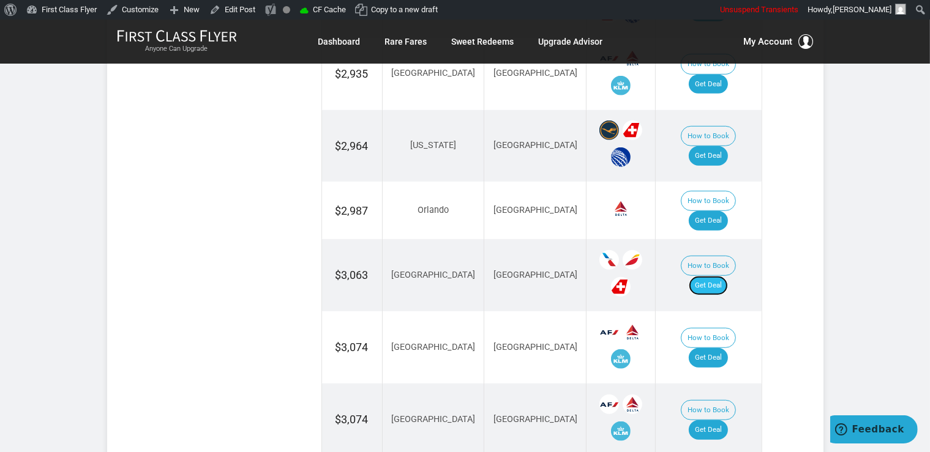
click at [717, 276] on link "Get Deal" at bounding box center [708, 286] width 39 height 20
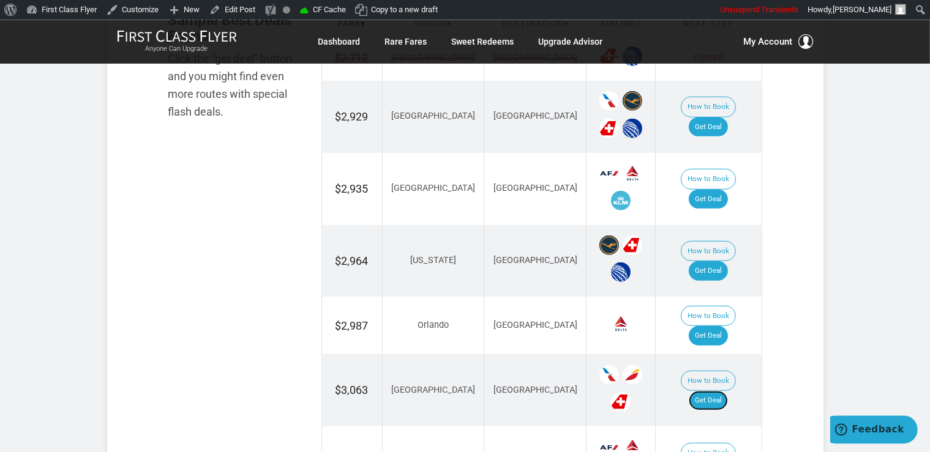
scroll to position [711, 0]
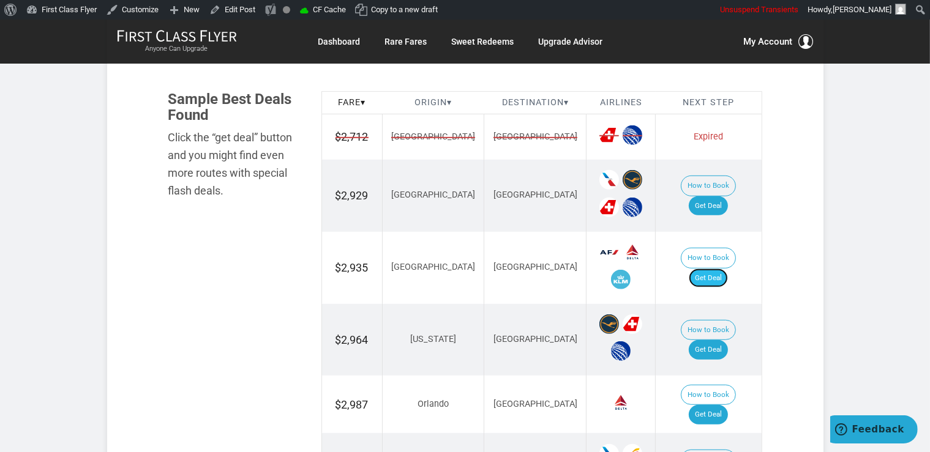
click at [728, 269] on link "Get Deal" at bounding box center [708, 279] width 39 height 20
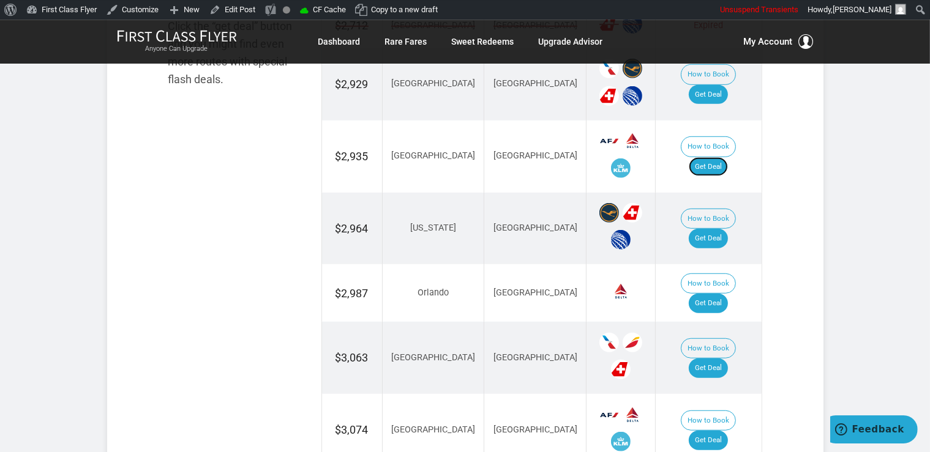
scroll to position [840, 0]
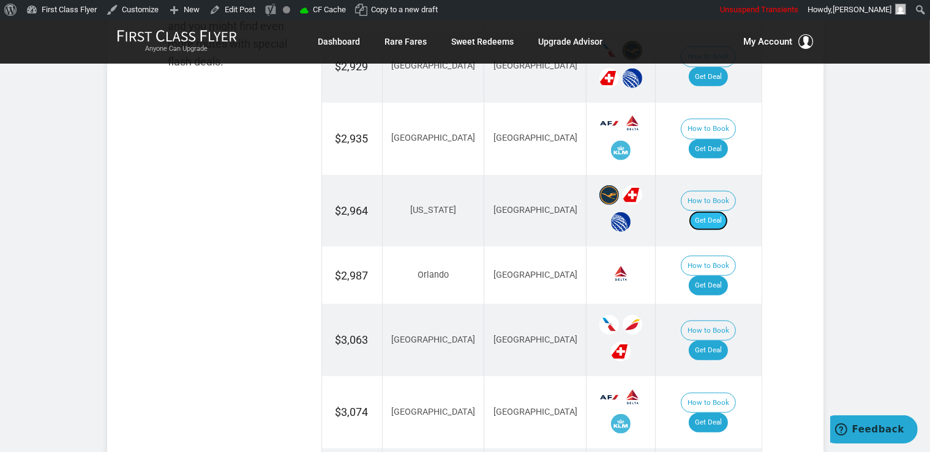
click at [723, 213] on link "Get Deal" at bounding box center [708, 221] width 39 height 20
click at [722, 211] on link "Get Deal" at bounding box center [708, 221] width 39 height 20
click at [711, 276] on link "Get Deal" at bounding box center [708, 286] width 39 height 20
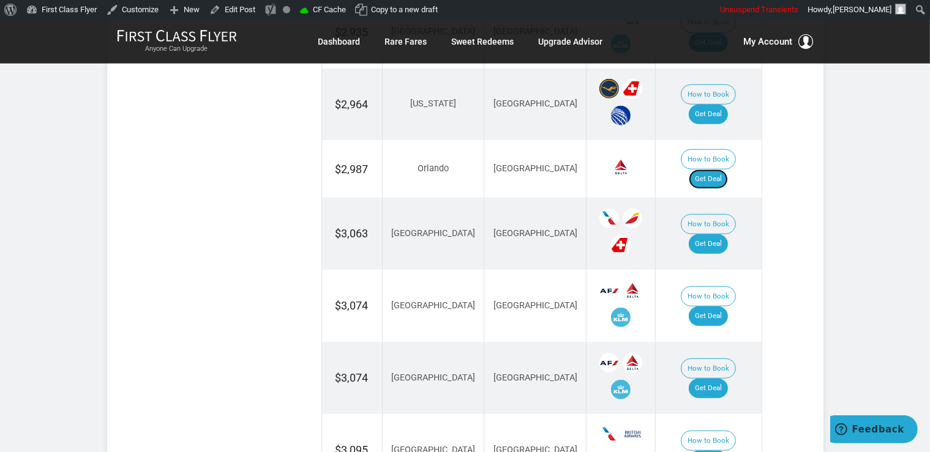
scroll to position [1034, 0]
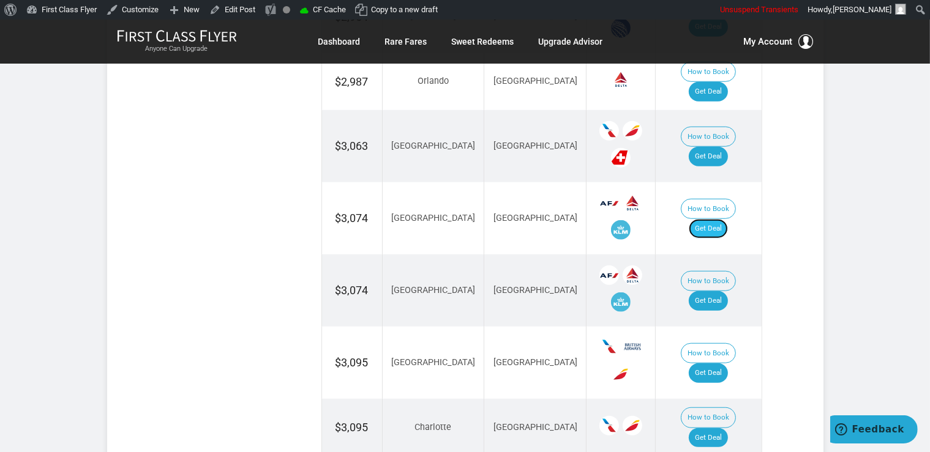
click at [723, 219] on link "Get Deal" at bounding box center [708, 229] width 39 height 20
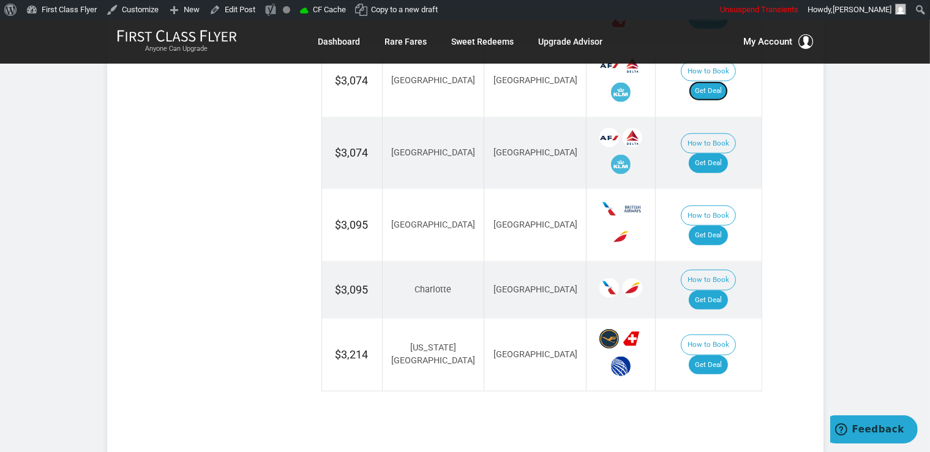
scroll to position [1293, 0]
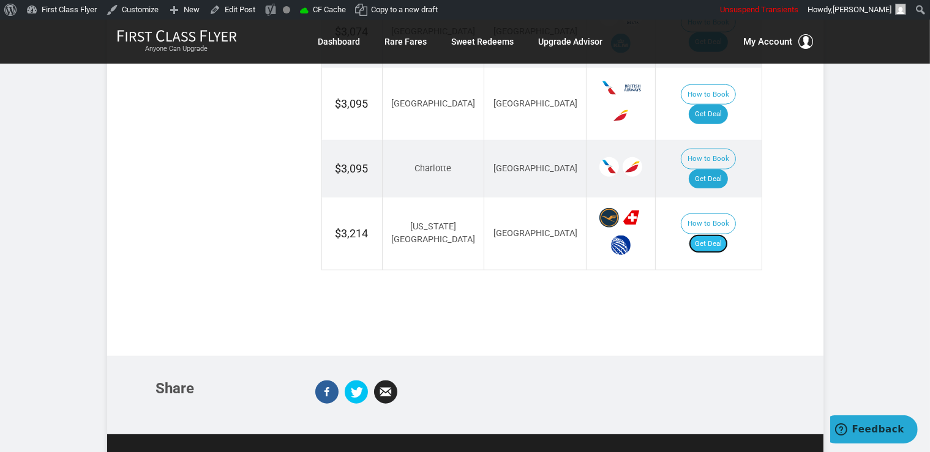
click at [723, 234] on link "Get Deal" at bounding box center [708, 244] width 39 height 20
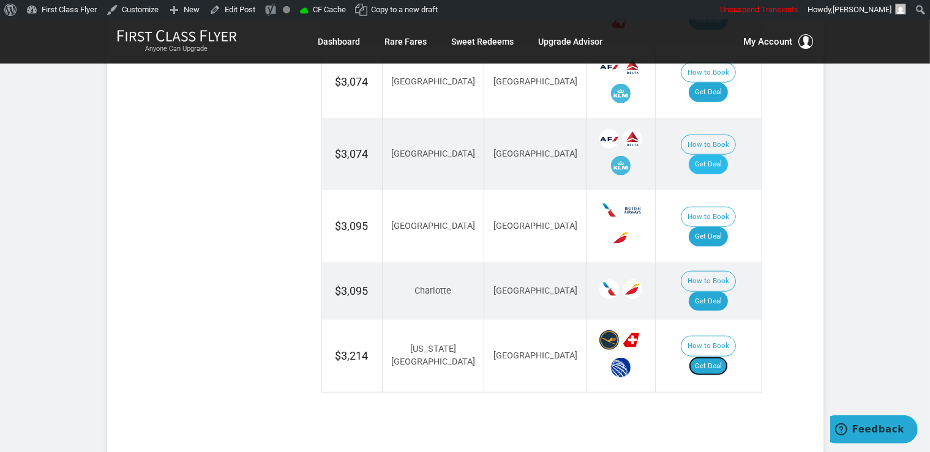
scroll to position [1099, 0]
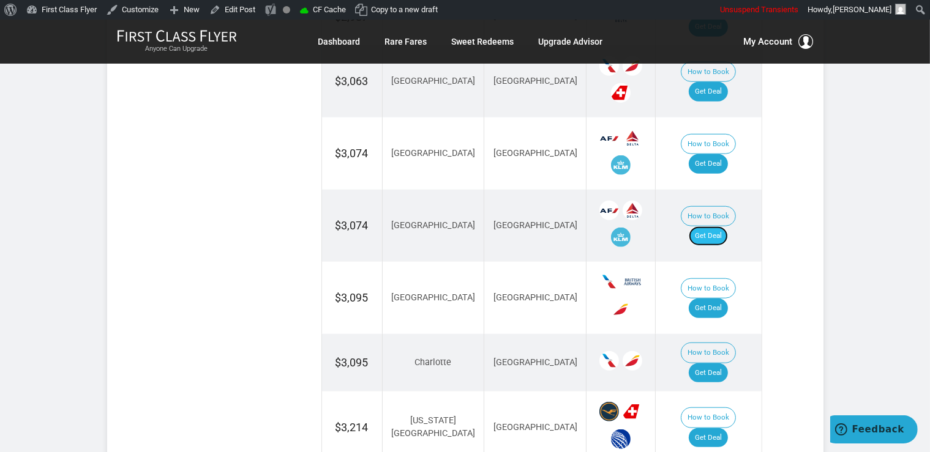
click at [725, 226] on link "Get Deal" at bounding box center [708, 236] width 39 height 20
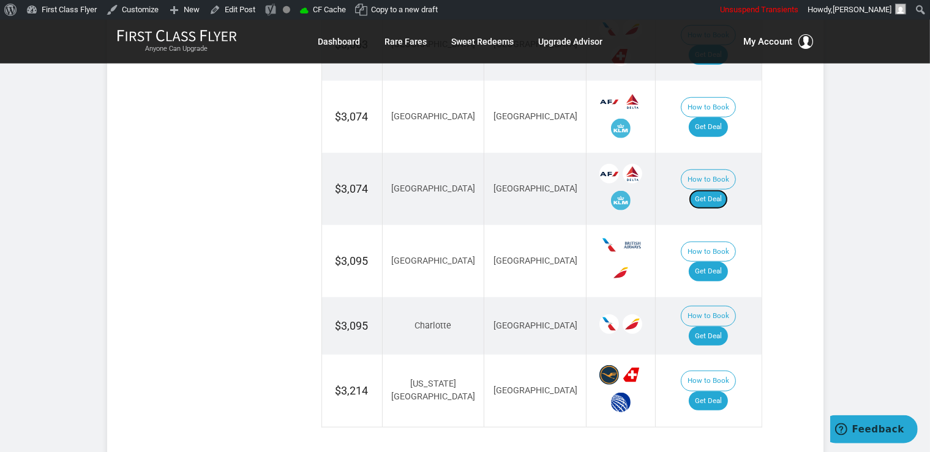
scroll to position [1163, 0]
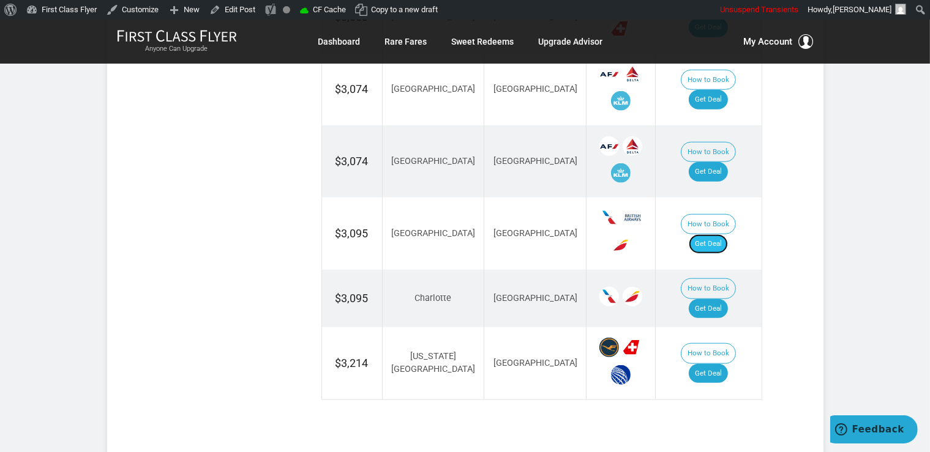
click at [722, 234] on link "Get Deal" at bounding box center [708, 244] width 39 height 20
click at [712, 299] on link "Get Deal" at bounding box center [708, 309] width 39 height 20
